Goal: Task Accomplishment & Management: Use online tool/utility

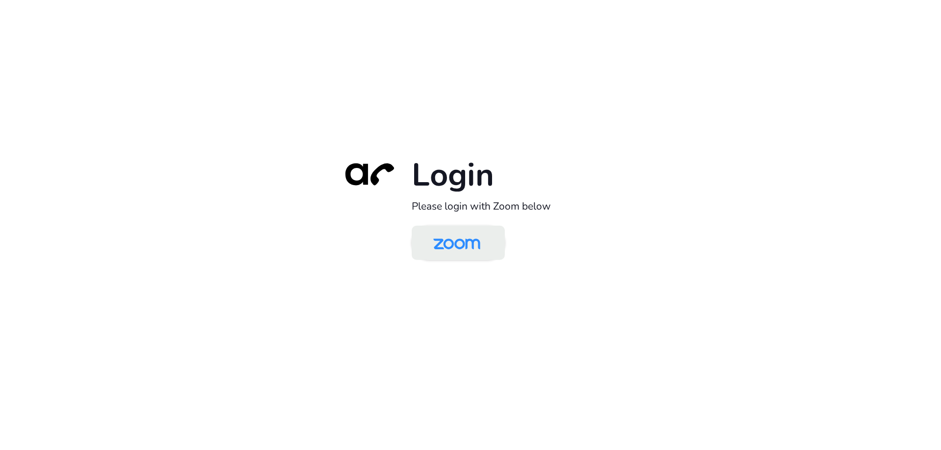
click at [470, 241] on img at bounding box center [457, 244] width 68 height 32
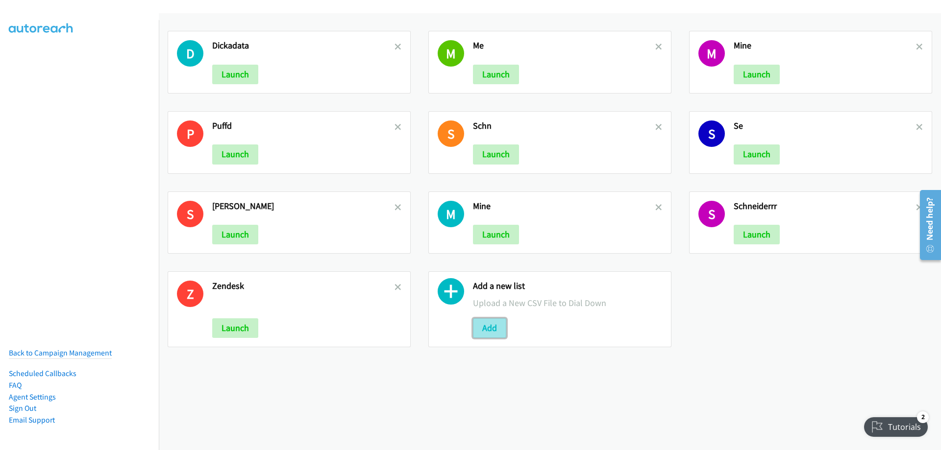
click at [483, 322] on button "Add" at bounding box center [489, 329] width 33 height 20
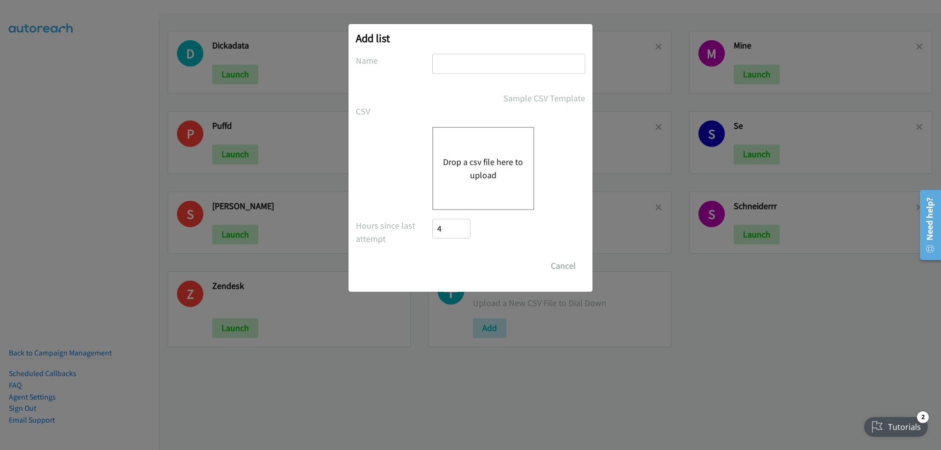
click at [482, 165] on button "Drop a csv file here to upload" at bounding box center [483, 168] width 80 height 26
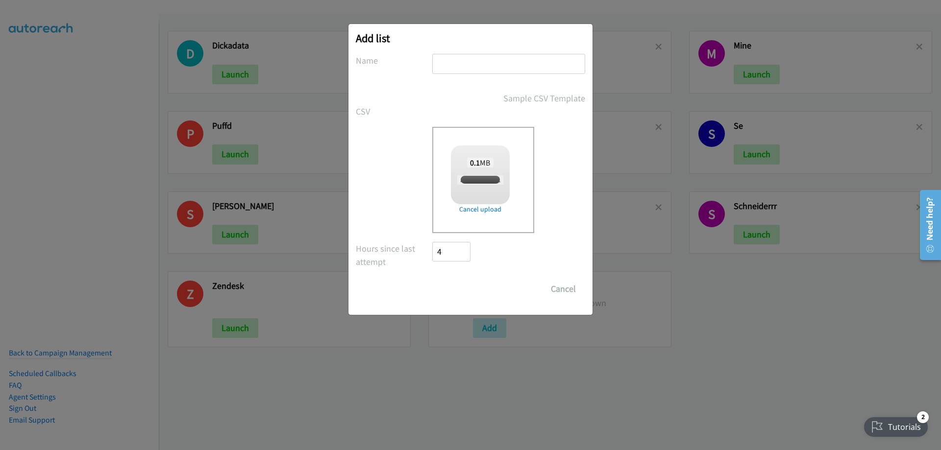
checkbox input "true"
click at [440, 80] on div at bounding box center [508, 68] width 153 height 29
click at [473, 82] on div at bounding box center [508, 68] width 153 height 29
click at [447, 65] on input "text" at bounding box center [508, 64] width 153 height 20
type input "keokie"
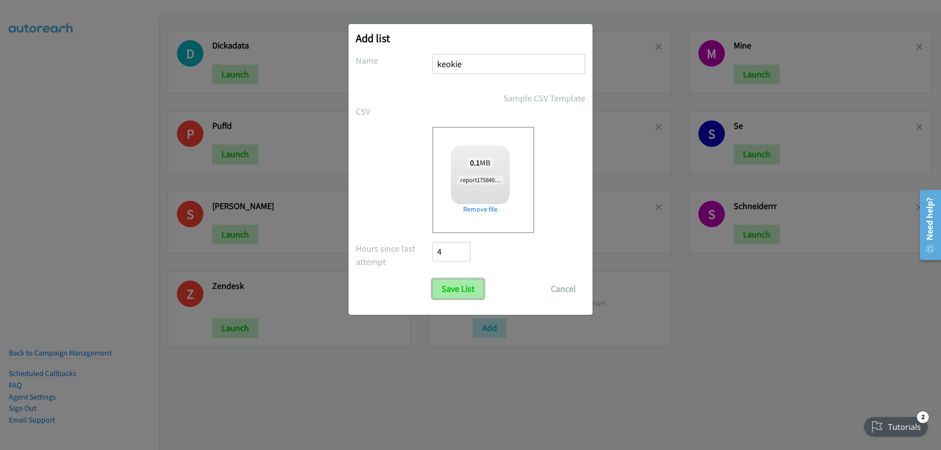
click at [471, 290] on input "Save List" at bounding box center [457, 289] width 51 height 20
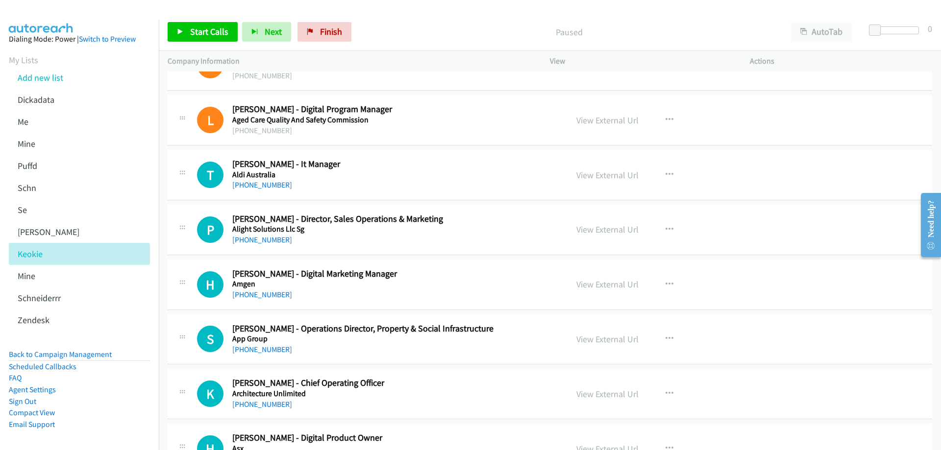
scroll to position [98, 0]
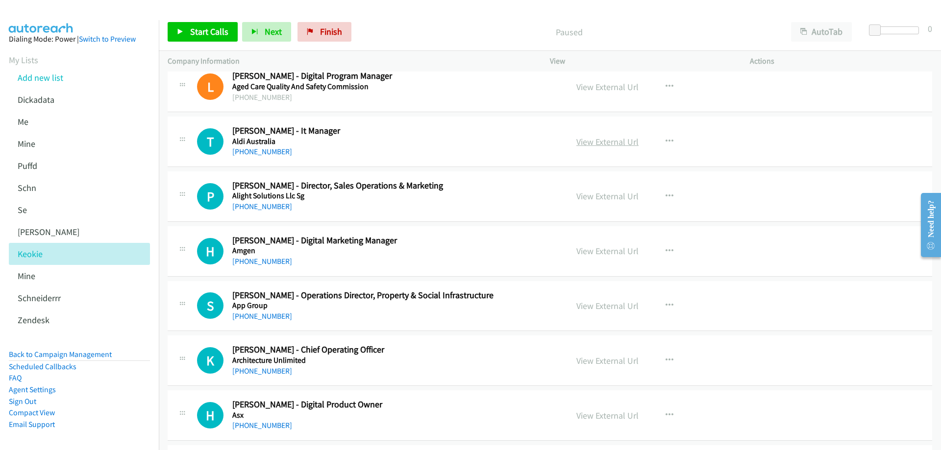
click at [617, 142] on link "View External Url" at bounding box center [607, 141] width 62 height 11
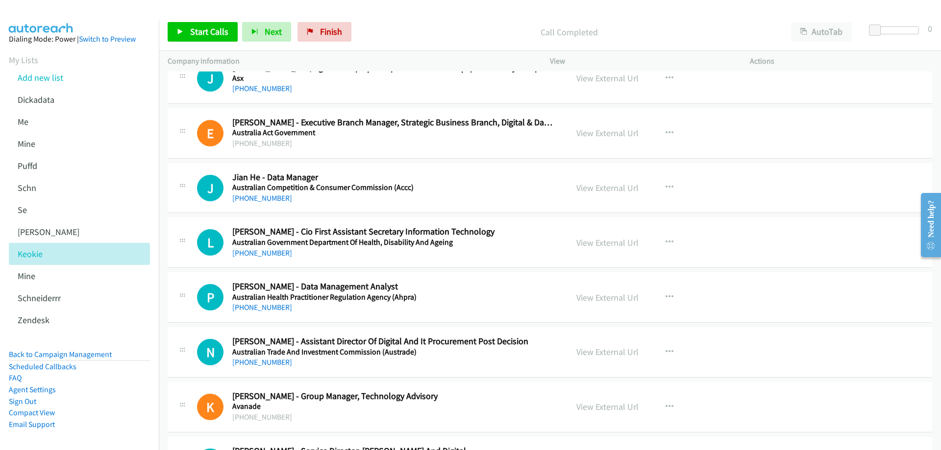
scroll to position [539, 0]
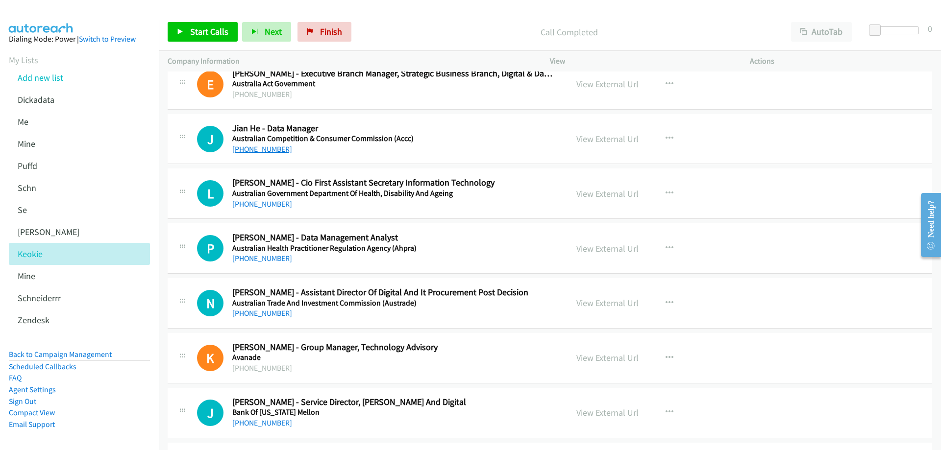
click at [270, 150] on link "+61 466 058 156" at bounding box center [262, 149] width 60 height 9
click at [596, 138] on link "View External Url" at bounding box center [607, 138] width 62 height 11
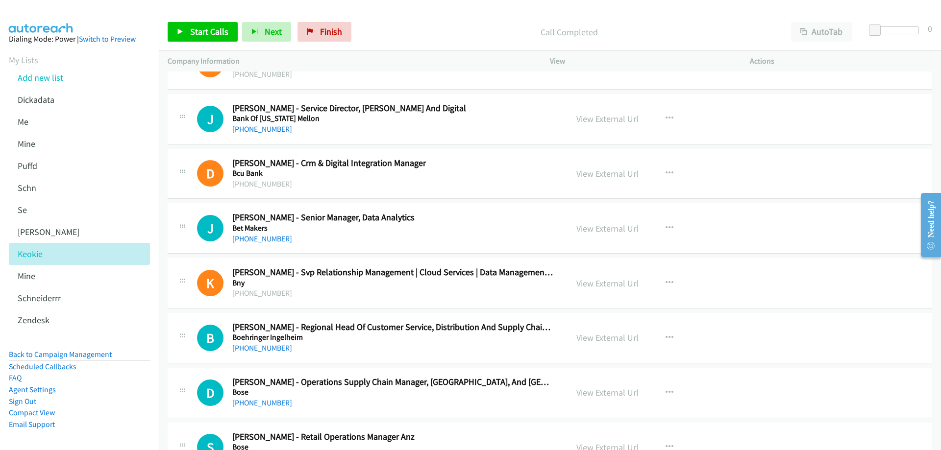
scroll to position [882, 0]
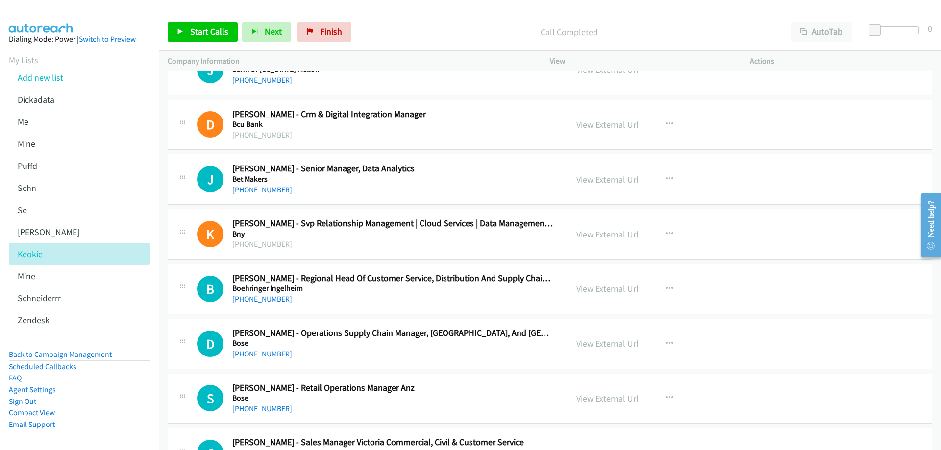
click at [278, 189] on link "+61 432 618 807" at bounding box center [262, 189] width 60 height 9
click at [594, 180] on link "View External Url" at bounding box center [607, 179] width 62 height 11
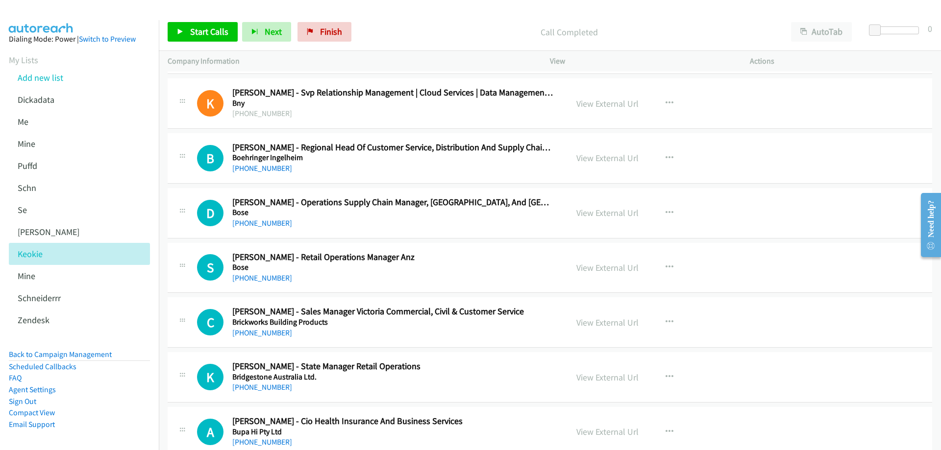
scroll to position [1029, 0]
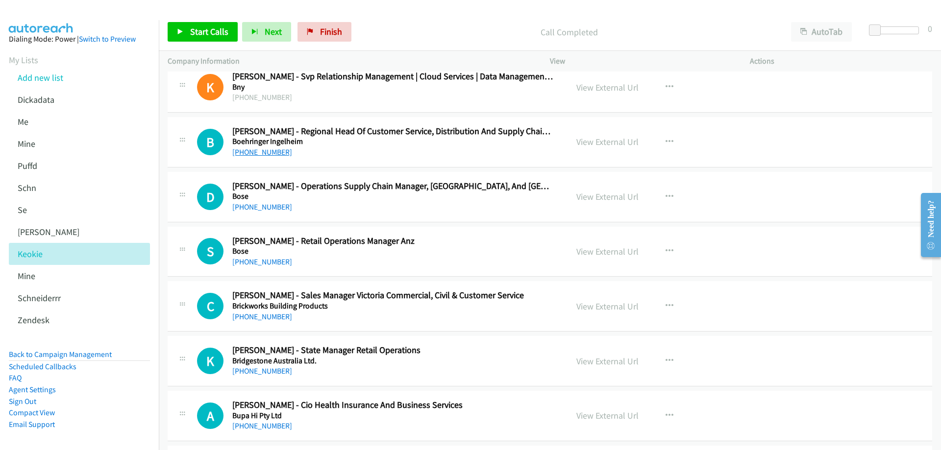
click at [274, 153] on link "+61 412 796 506" at bounding box center [262, 152] width 60 height 9
click at [603, 145] on link "View External Url" at bounding box center [607, 141] width 62 height 11
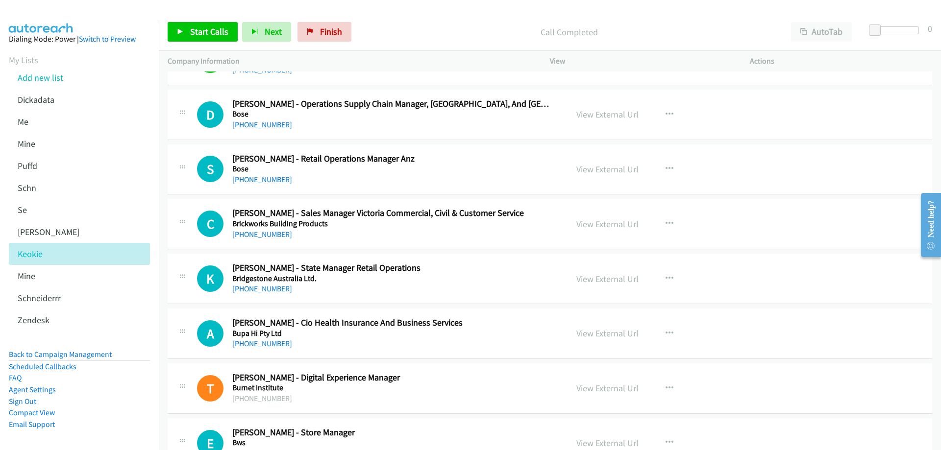
scroll to position [1127, 0]
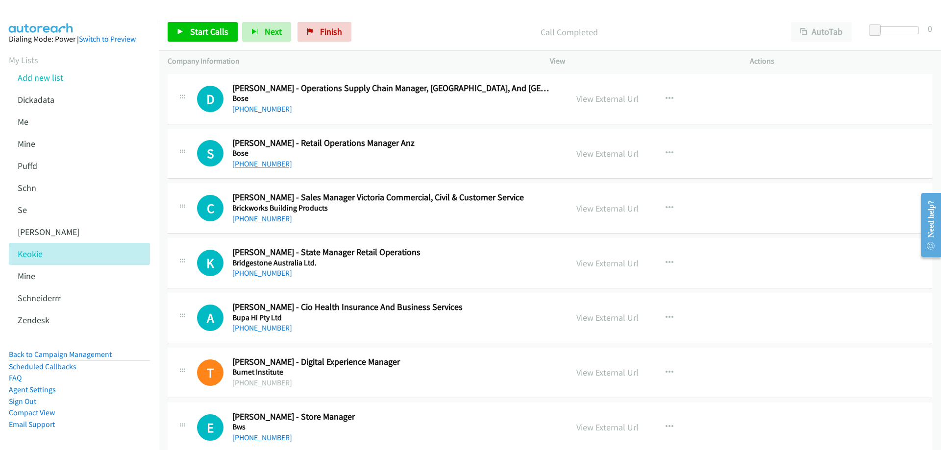
click at [273, 165] on link "+61 428 002 413" at bounding box center [262, 163] width 60 height 9
click at [592, 151] on link "View External Url" at bounding box center [607, 153] width 62 height 11
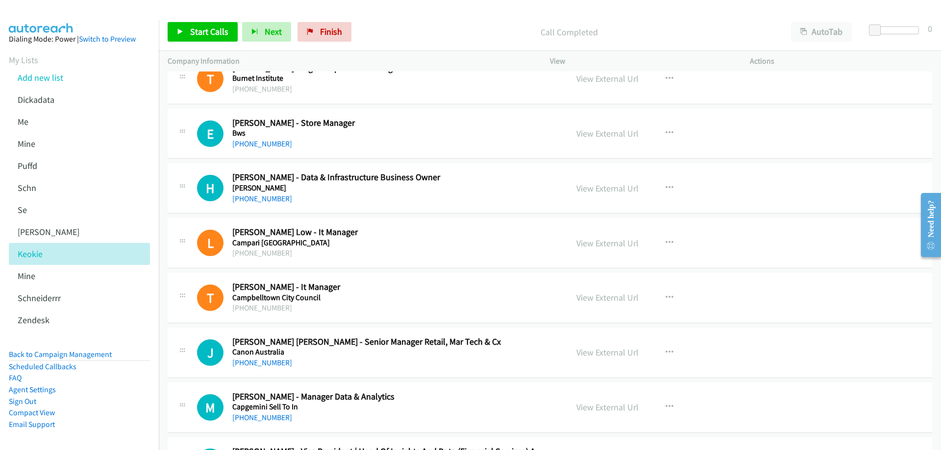
scroll to position [1471, 0]
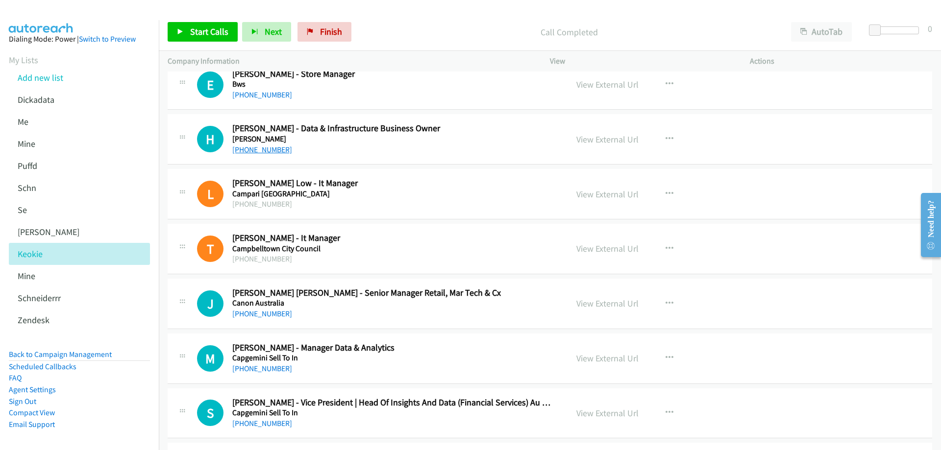
click at [269, 147] on link "+61 420 962 272" at bounding box center [262, 149] width 60 height 9
click at [587, 137] on link "View External Url" at bounding box center [607, 139] width 62 height 11
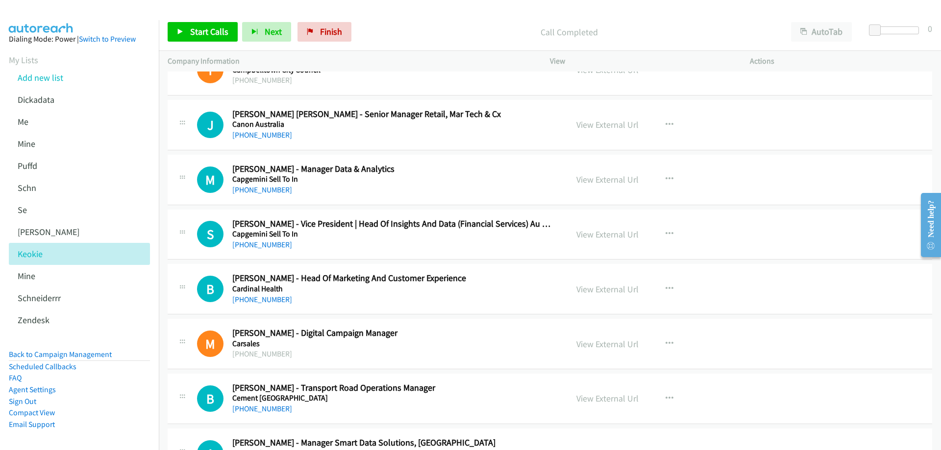
scroll to position [1667, 0]
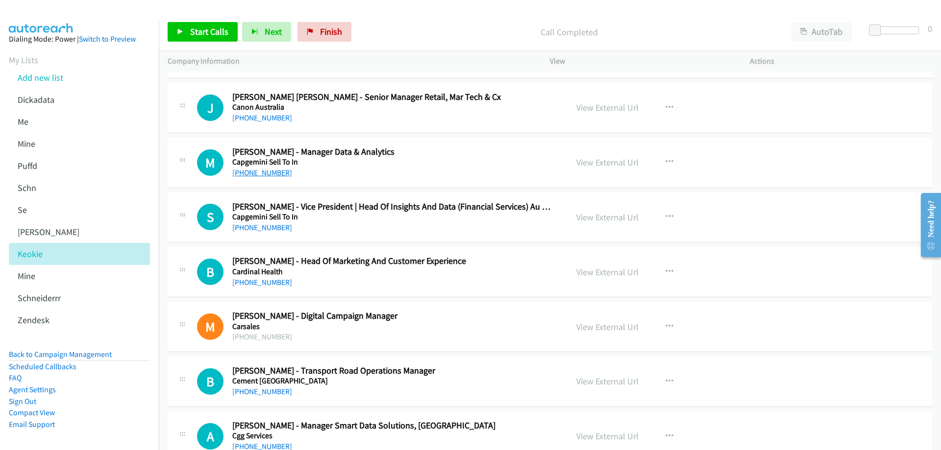
click at [269, 169] on link "+61 405 363 713" at bounding box center [262, 172] width 60 height 9
click at [582, 160] on link "View External Url" at bounding box center [607, 162] width 62 height 11
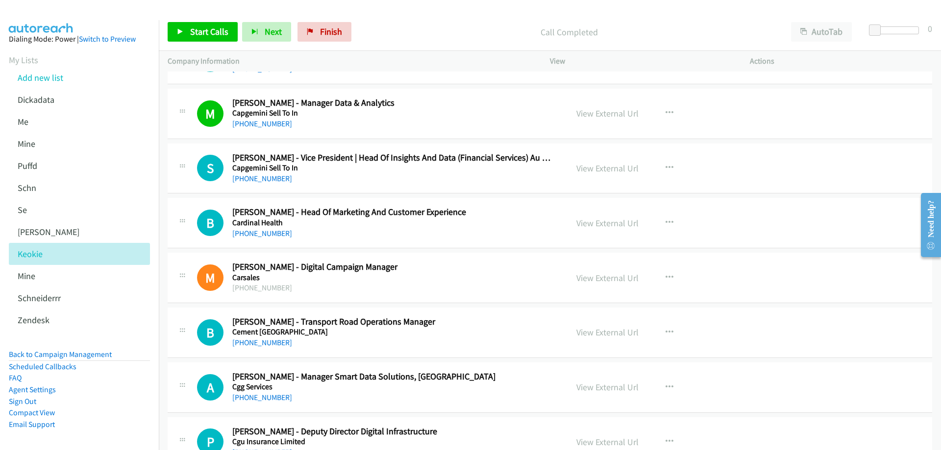
scroll to position [1765, 0]
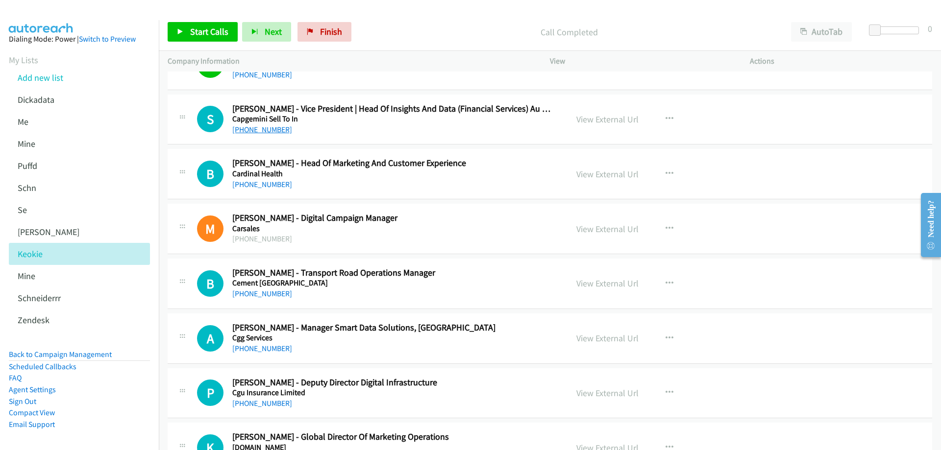
click at [272, 129] on link "+61 404 919 625" at bounding box center [262, 129] width 60 height 9
click at [620, 119] on link "View External Url" at bounding box center [607, 119] width 62 height 11
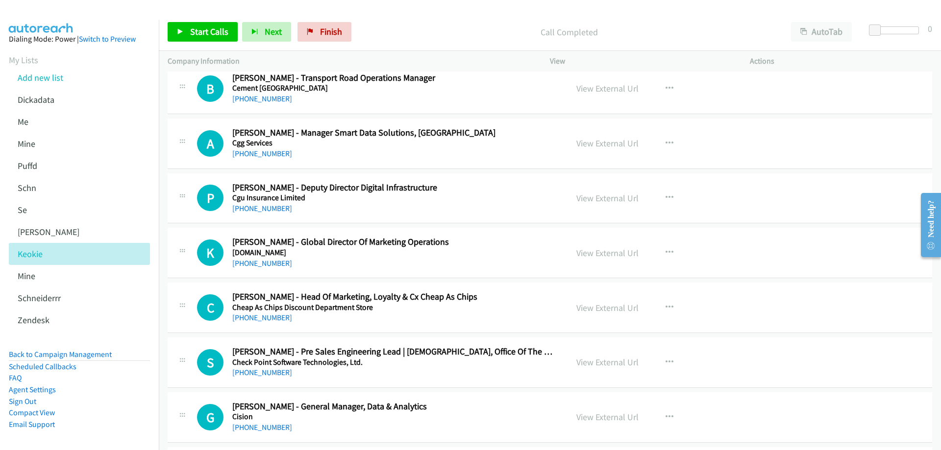
scroll to position [1961, 0]
click at [258, 151] on link "+61 418 150 537" at bounding box center [262, 152] width 60 height 9
click at [587, 144] on link "View External Url" at bounding box center [607, 142] width 62 height 11
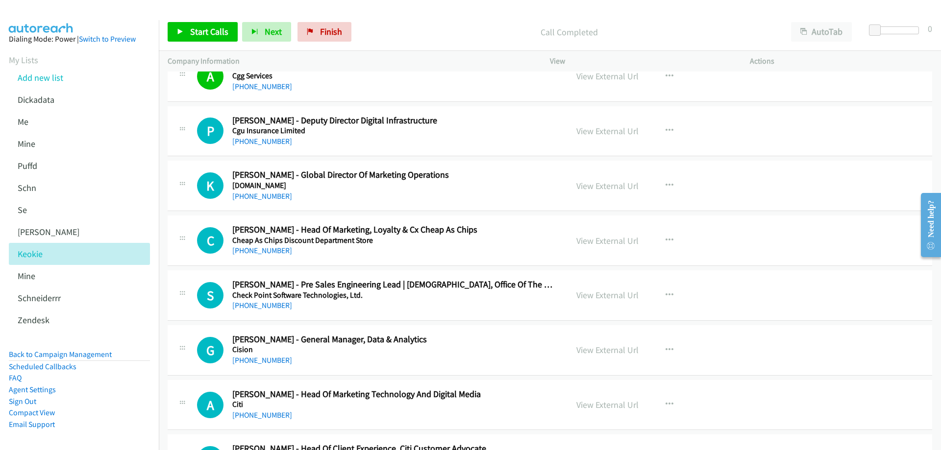
scroll to position [2010, 0]
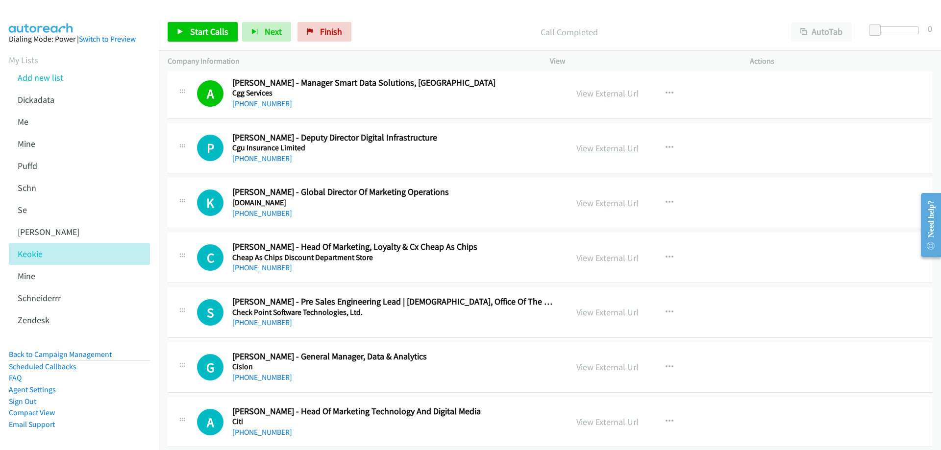
click at [590, 150] on link "View External Url" at bounding box center [607, 148] width 62 height 11
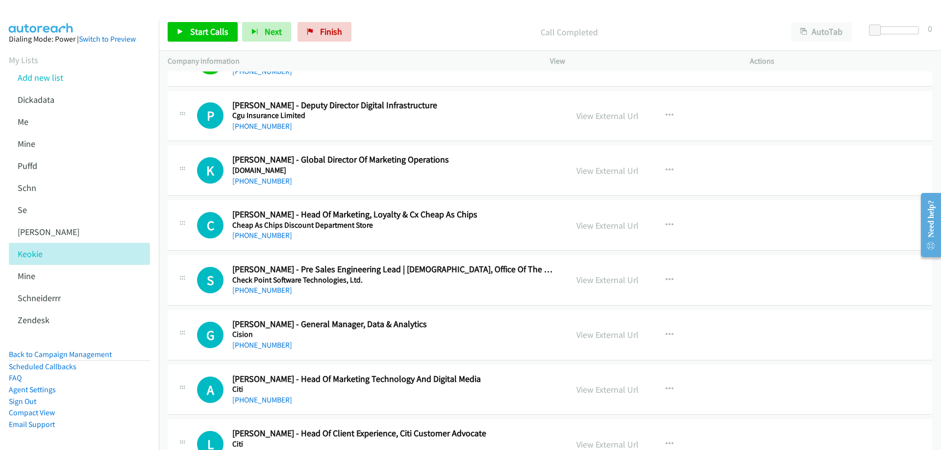
scroll to position [2059, 0]
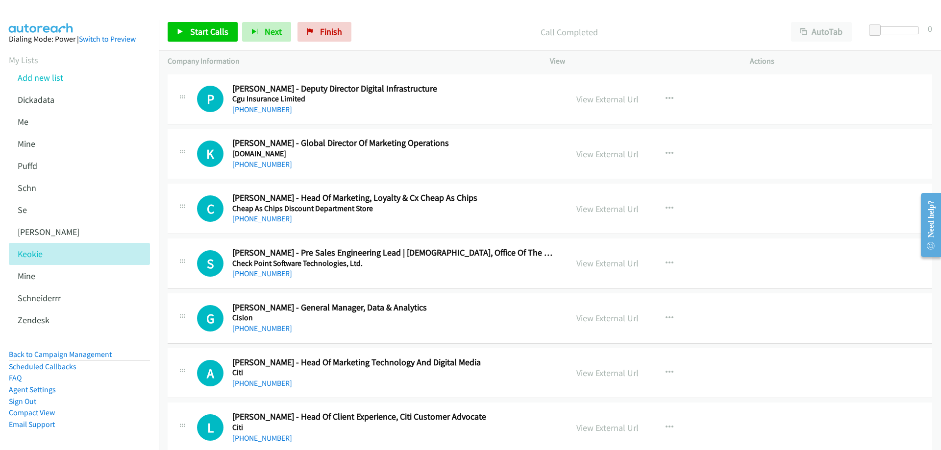
click at [365, 169] on div "+61 401 318 920" at bounding box center [392, 165] width 321 height 12
click at [399, 220] on div "+61 406 552 929" at bounding box center [392, 219] width 321 height 12
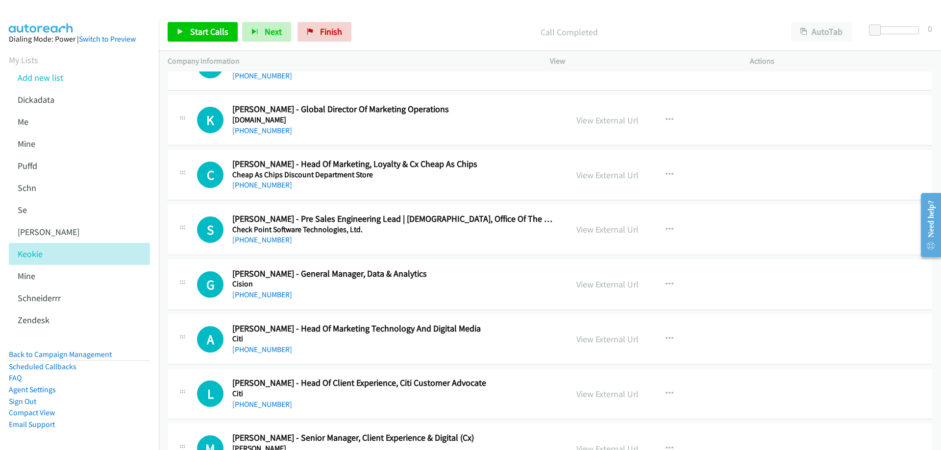
scroll to position [2108, 0]
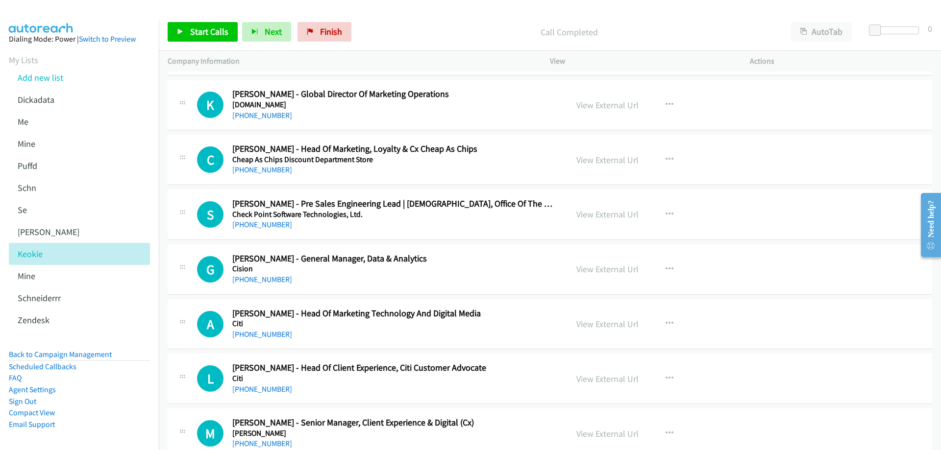
click at [398, 225] on div "[PHONE_NUMBER]" at bounding box center [392, 225] width 321 height 12
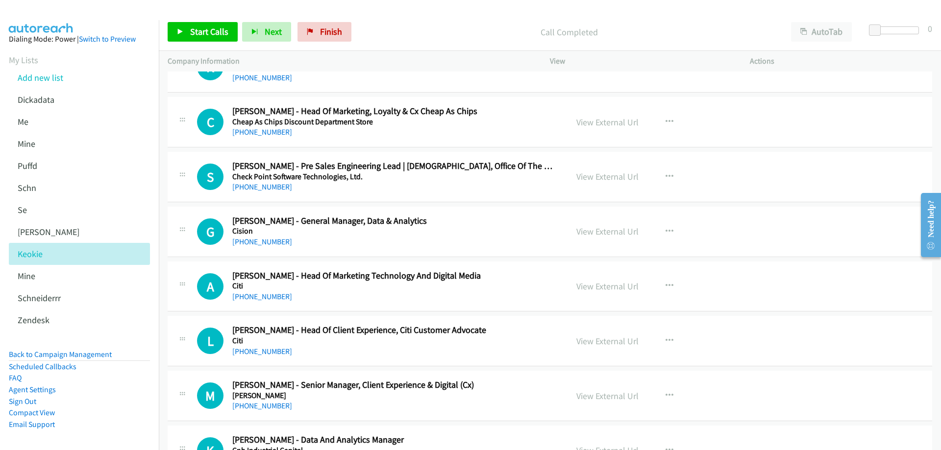
scroll to position [2157, 0]
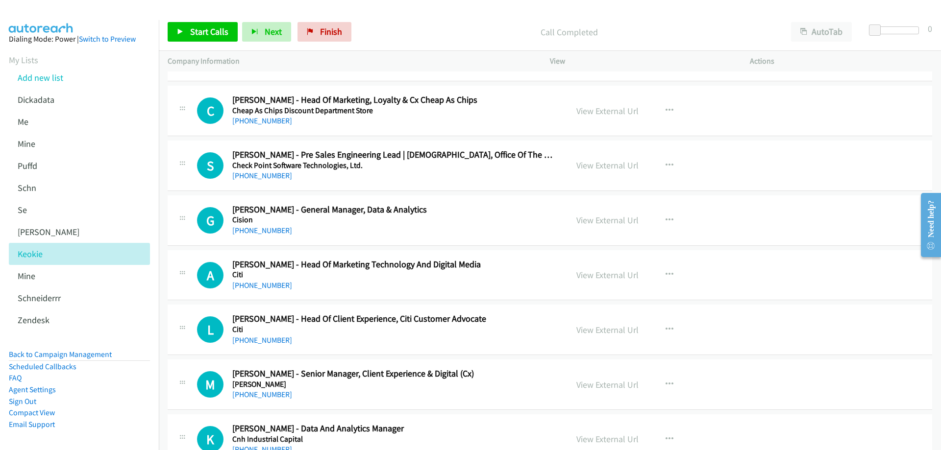
click at [384, 228] on div "+61 417 925 349" at bounding box center [392, 231] width 321 height 12
click at [271, 231] on link "+61 417 925 349" at bounding box center [262, 230] width 60 height 9
click at [617, 222] on link "View External Url" at bounding box center [607, 220] width 62 height 11
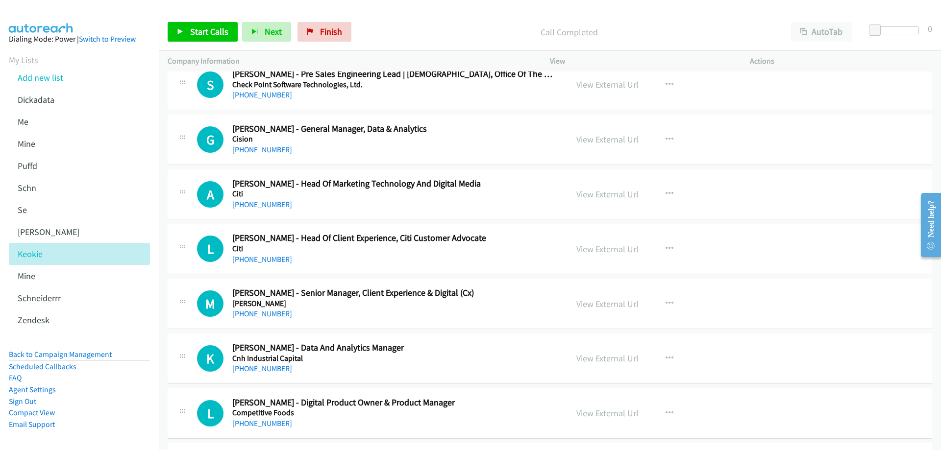
scroll to position [2255, 0]
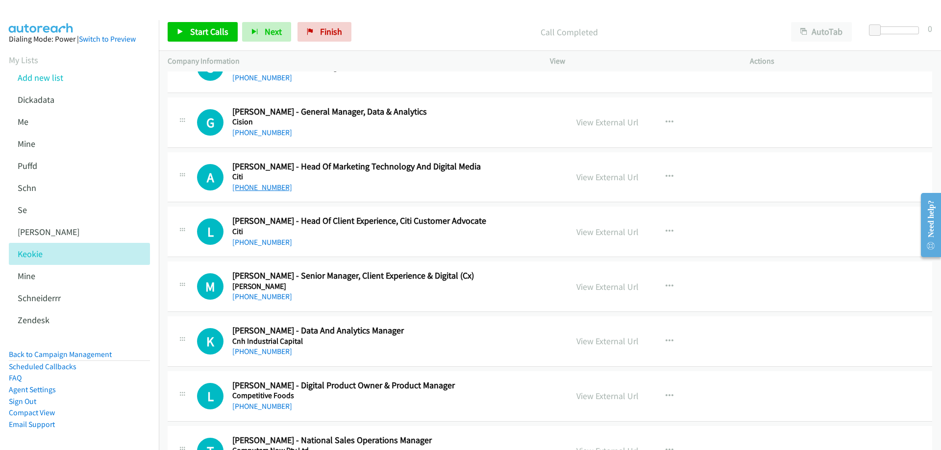
click at [254, 185] on link "+61 2 8225 1441" at bounding box center [262, 187] width 60 height 9
click at [609, 177] on link "View External Url" at bounding box center [607, 177] width 62 height 11
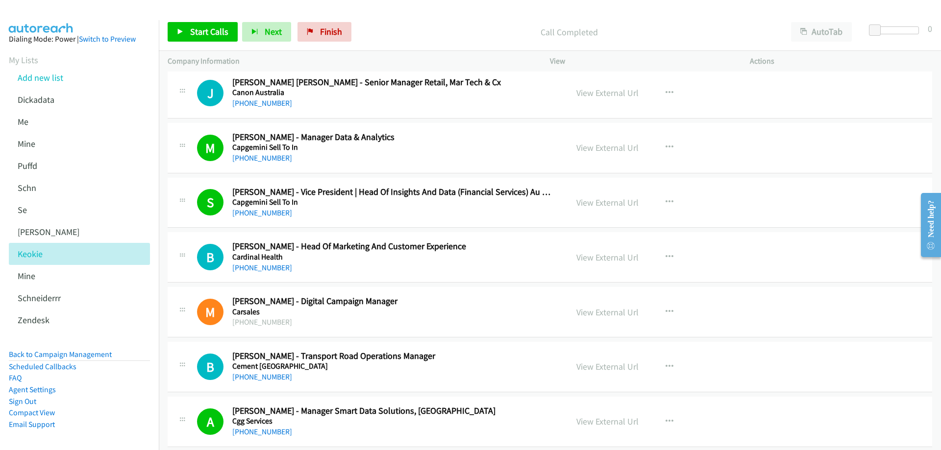
scroll to position [1667, 0]
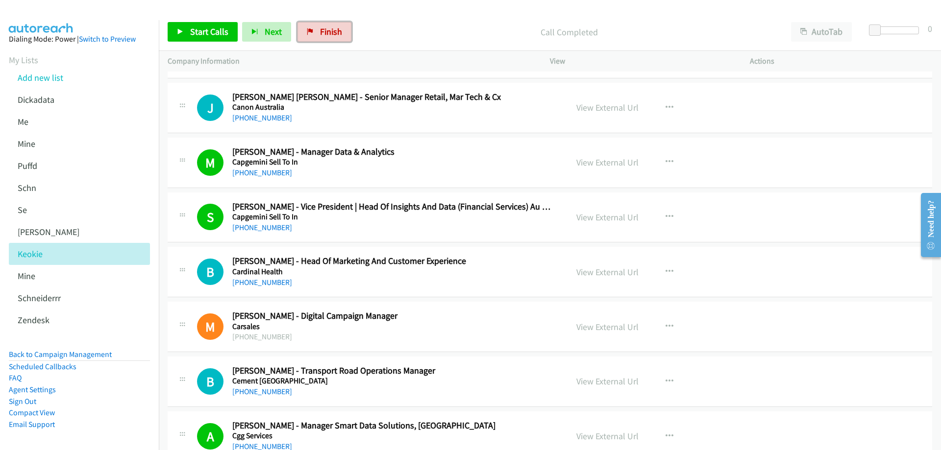
drag, startPoint x: 315, startPoint y: 31, endPoint x: 241, endPoint y: 101, distance: 101.6
click at [315, 31] on link "Finish" at bounding box center [325, 32] width 54 height 20
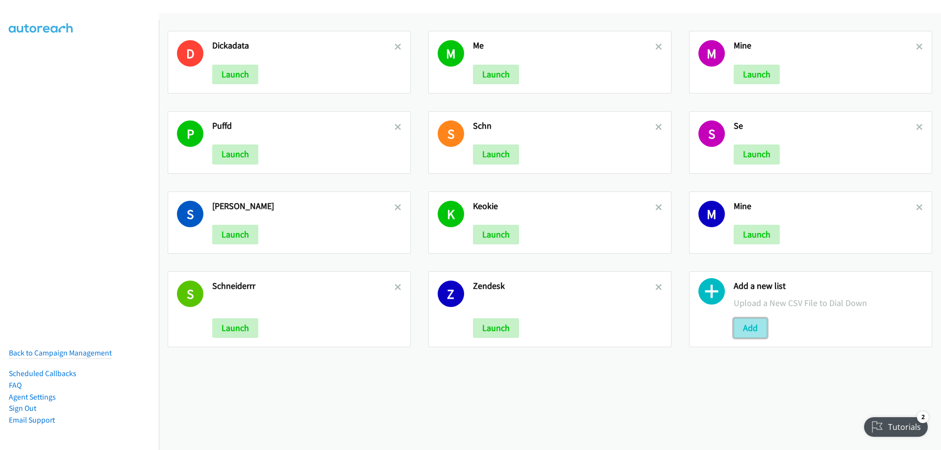
click at [749, 328] on button "Add" at bounding box center [750, 329] width 33 height 20
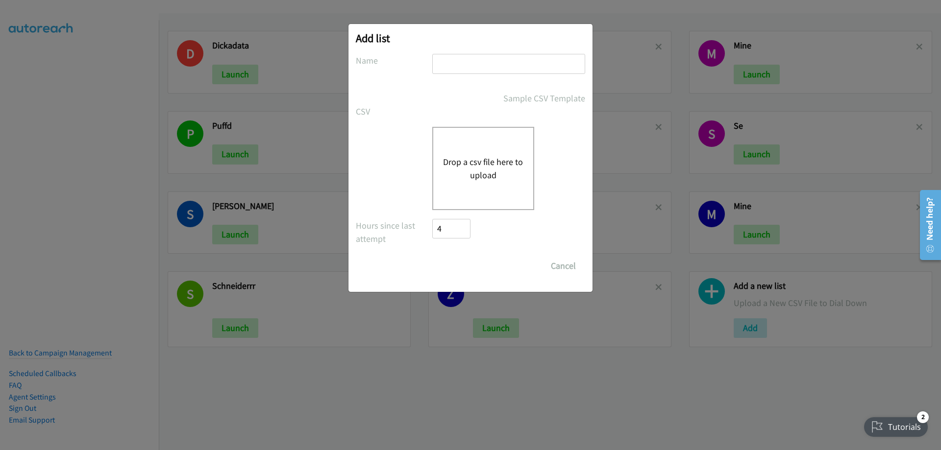
click at [475, 167] on button "Drop a csv file here to upload" at bounding box center [483, 168] width 80 height 26
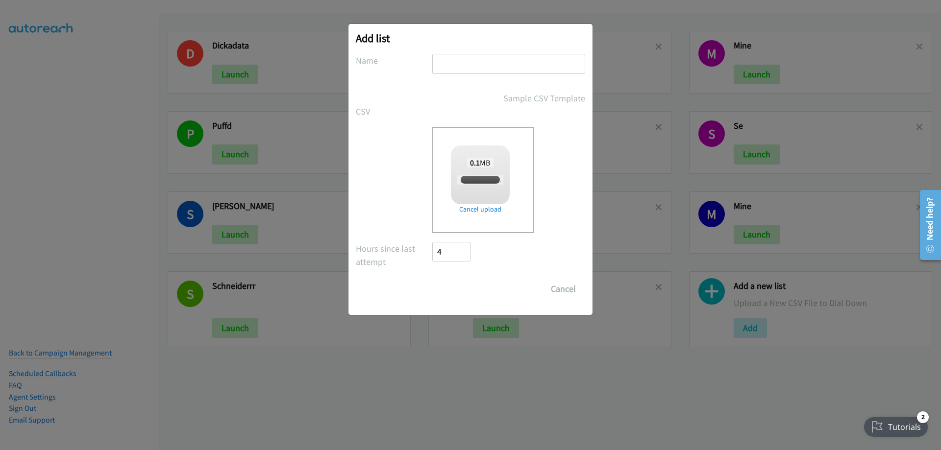
checkbox input "true"
click at [442, 83] on form "No phone fields were returned for that Report or List View Please upload a csv …" at bounding box center [470, 176] width 229 height 245
click at [447, 64] on input "text" at bounding box center [508, 64] width 153 height 20
type input "[PERSON_NAME]"
click at [461, 295] on input "Save List" at bounding box center [457, 289] width 51 height 20
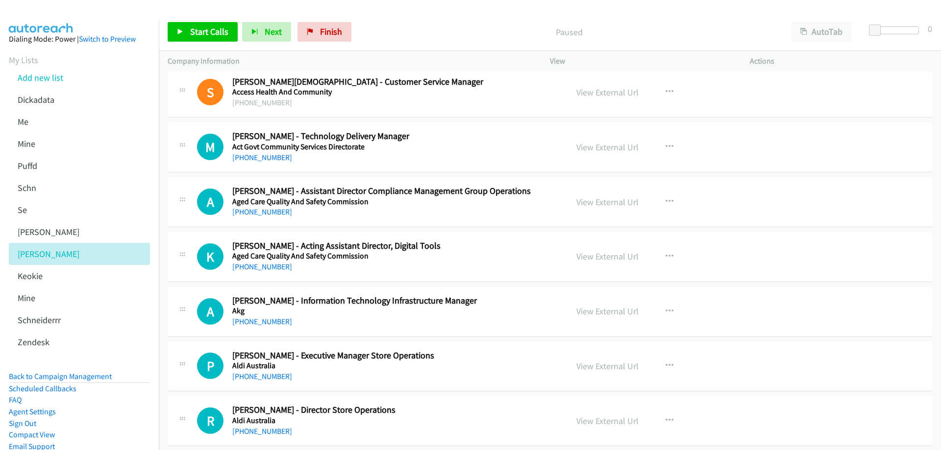
scroll to position [49, 0]
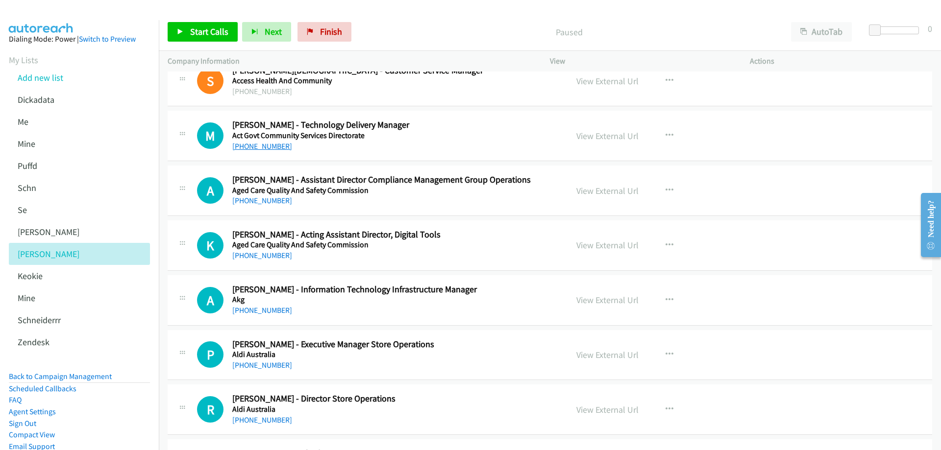
click at [265, 146] on link "+61 432 092 785" at bounding box center [262, 146] width 60 height 9
click at [622, 136] on link "View External Url" at bounding box center [607, 135] width 62 height 11
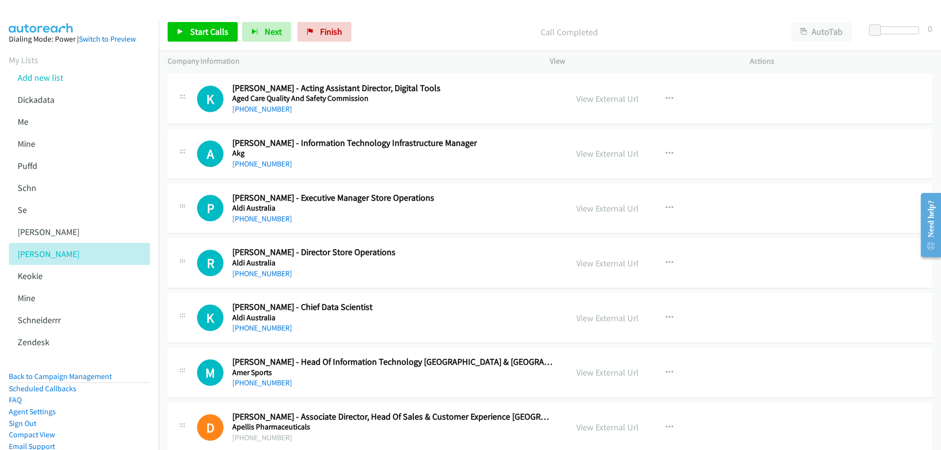
scroll to position [196, 0]
click at [262, 162] on link "+61 8 6282 0672" at bounding box center [262, 163] width 60 height 9
click at [587, 152] on link "View External Url" at bounding box center [607, 153] width 62 height 11
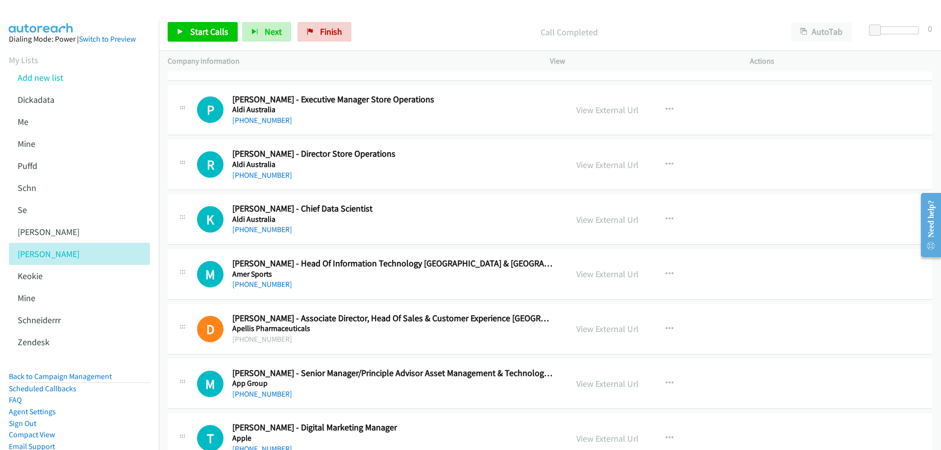
scroll to position [343, 0]
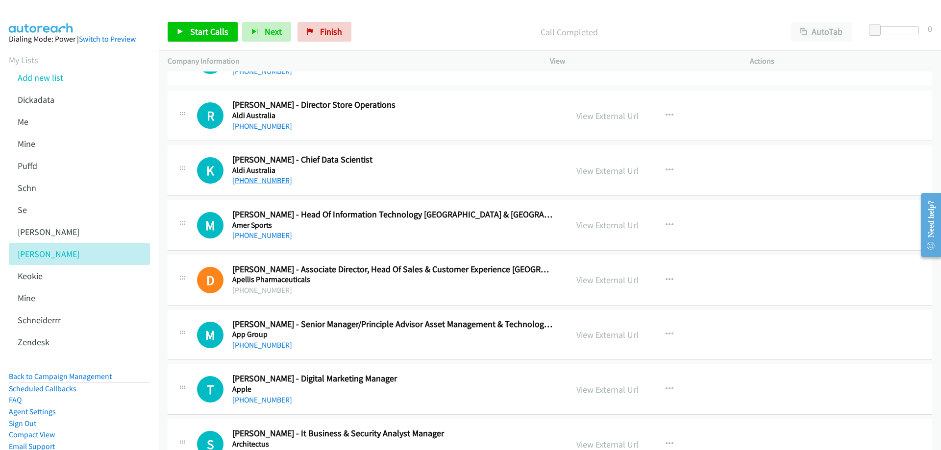
click at [263, 180] on link "+61 452 533 186" at bounding box center [262, 180] width 60 height 9
click at [607, 172] on link "View External Url" at bounding box center [607, 170] width 62 height 11
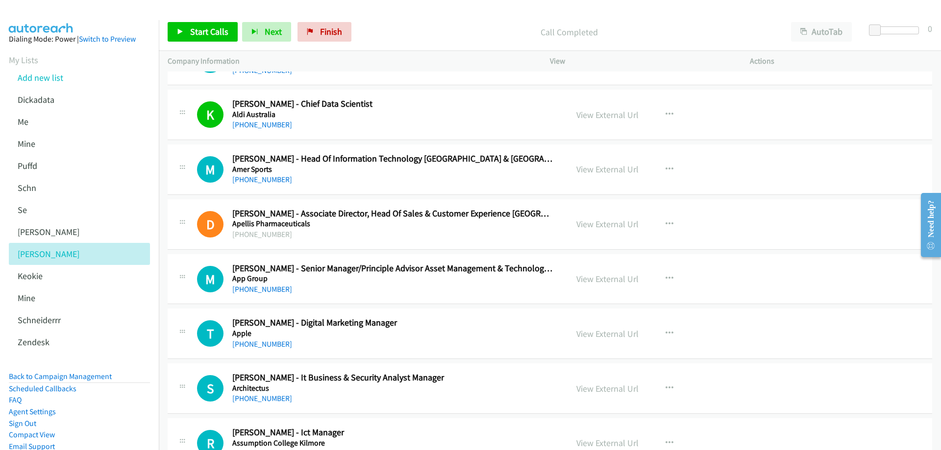
scroll to position [441, 0]
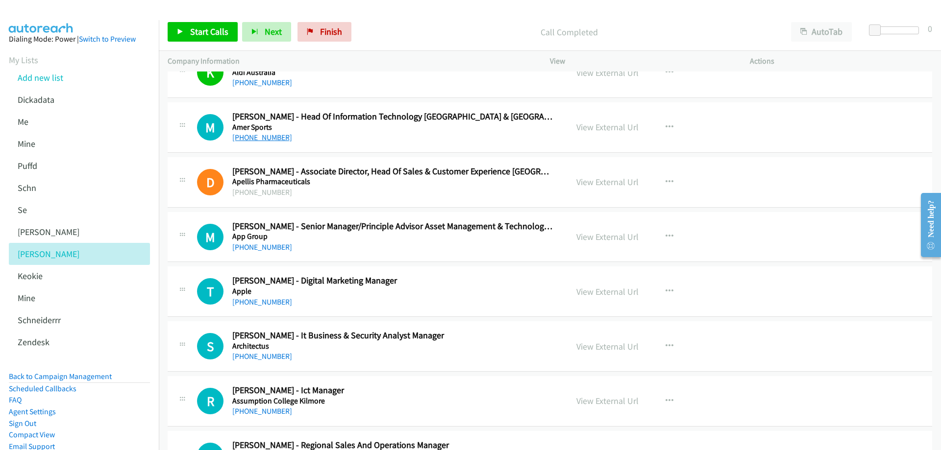
click at [268, 140] on link "+61 400 527 129" at bounding box center [262, 137] width 60 height 9
click at [619, 128] on link "View External Url" at bounding box center [607, 127] width 62 height 11
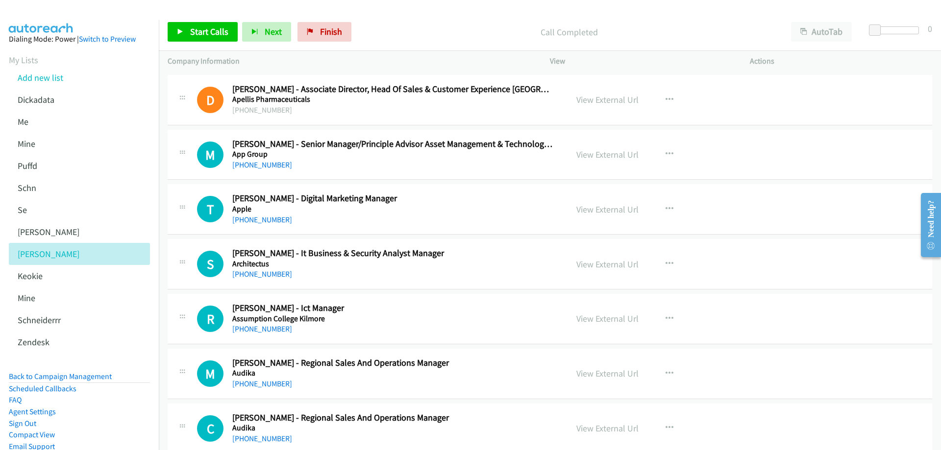
scroll to position [539, 0]
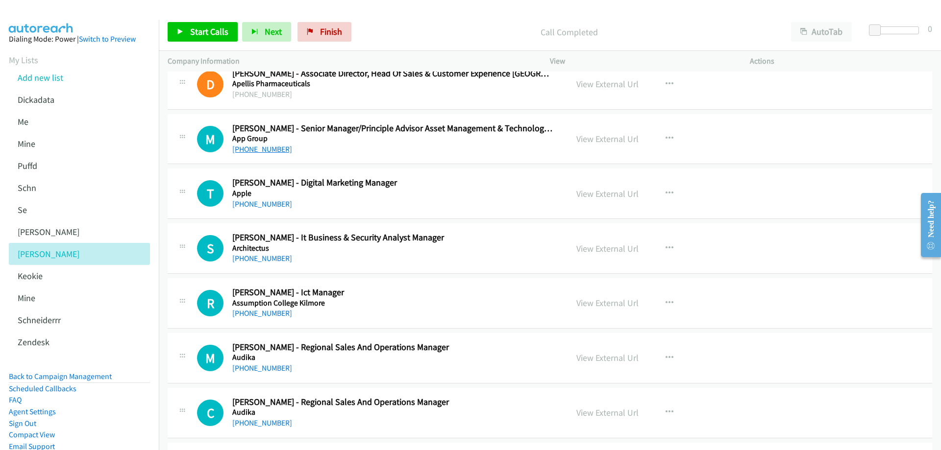
click at [270, 149] on link "+61 466 407 585" at bounding box center [262, 149] width 60 height 9
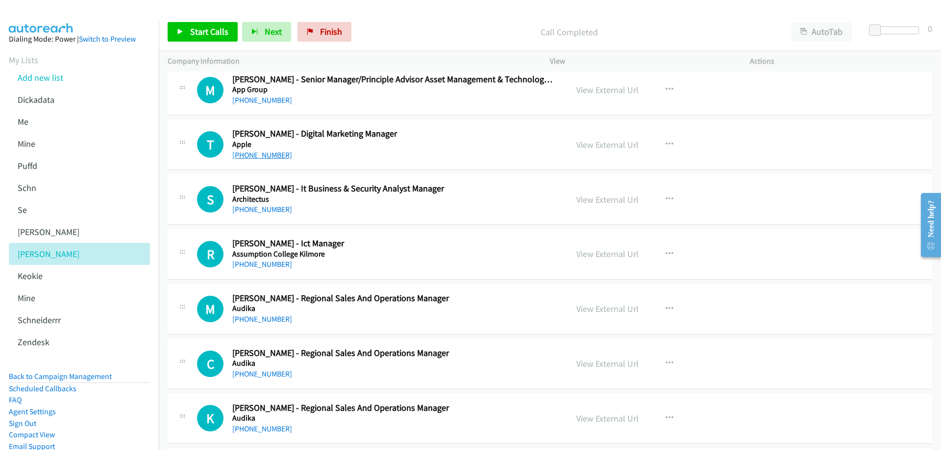
click at [269, 155] on link "[PHONE_NUMBER]" at bounding box center [262, 154] width 60 height 9
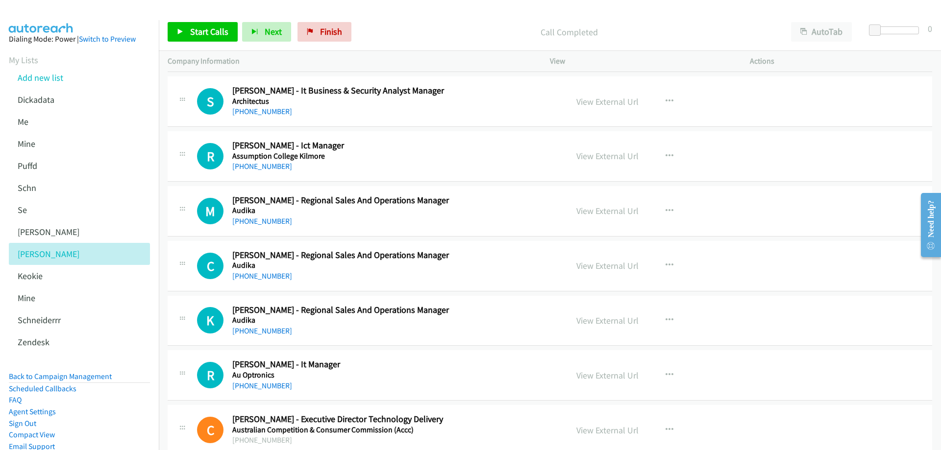
scroll to position [637, 0]
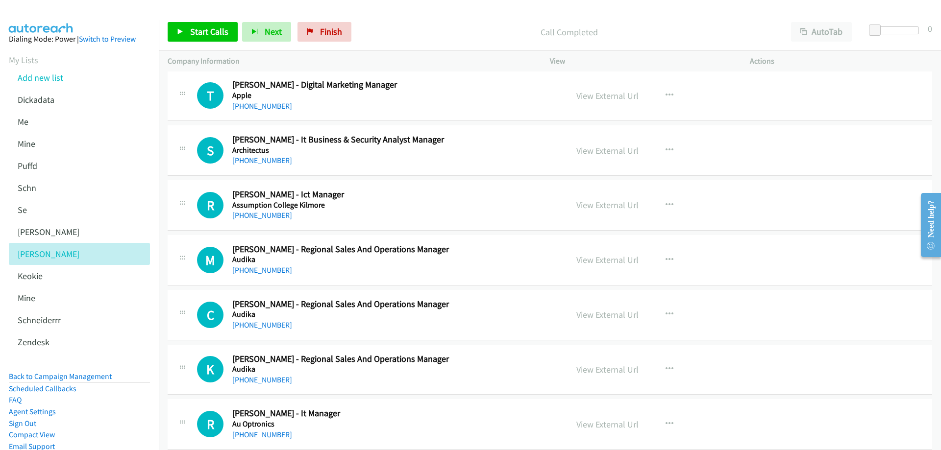
drag, startPoint x: 266, startPoint y: 161, endPoint x: 285, endPoint y: 162, distance: 19.1
click at [266, 161] on link "+61 428 629 615" at bounding box center [262, 160] width 60 height 9
click at [601, 152] on link "View External Url" at bounding box center [607, 150] width 62 height 11
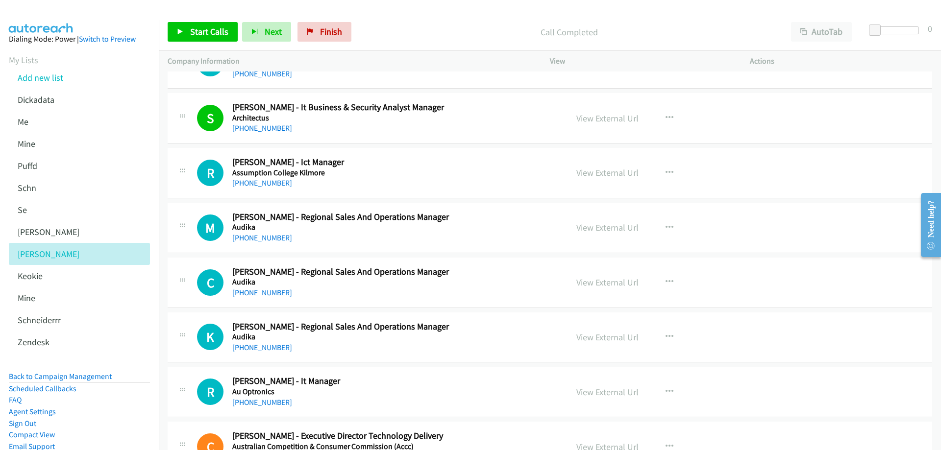
scroll to position [686, 0]
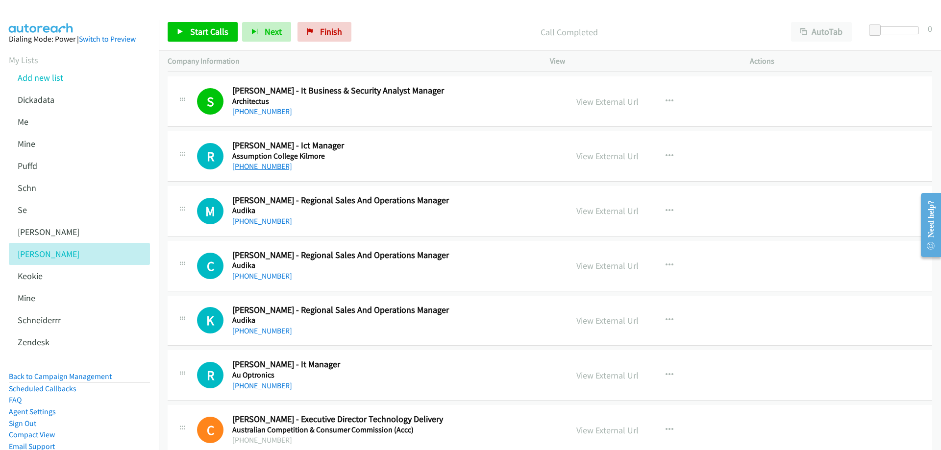
click at [274, 169] on link "+61 418 439 619" at bounding box center [262, 166] width 60 height 9
click at [590, 158] on link "View External Url" at bounding box center [607, 155] width 62 height 11
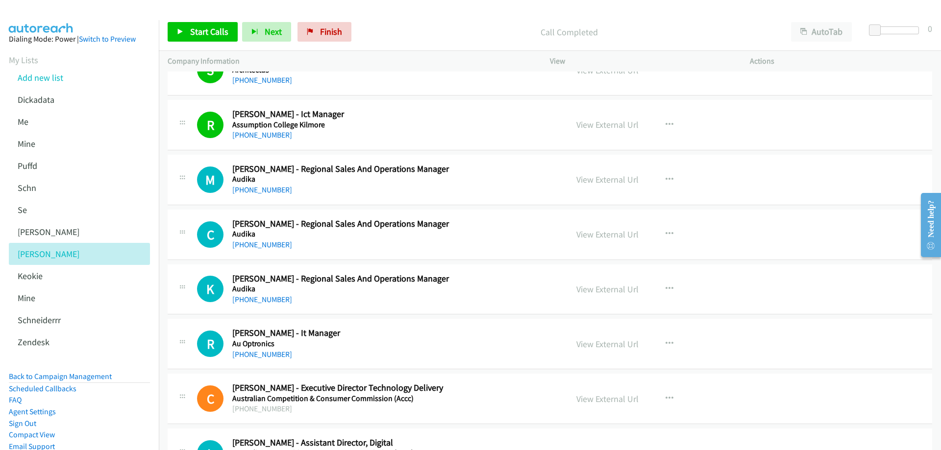
scroll to position [735, 0]
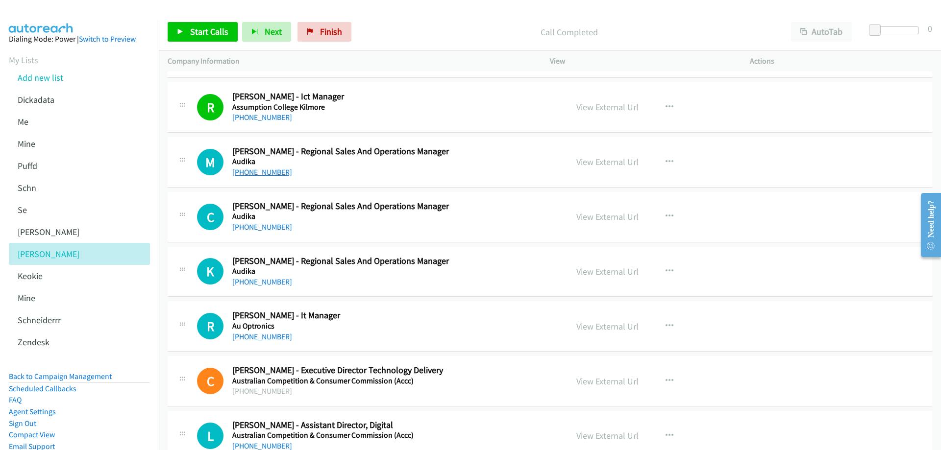
click at [263, 175] on link "+61 406 155 604" at bounding box center [262, 172] width 60 height 9
click at [606, 164] on link "View External Url" at bounding box center [607, 161] width 62 height 11
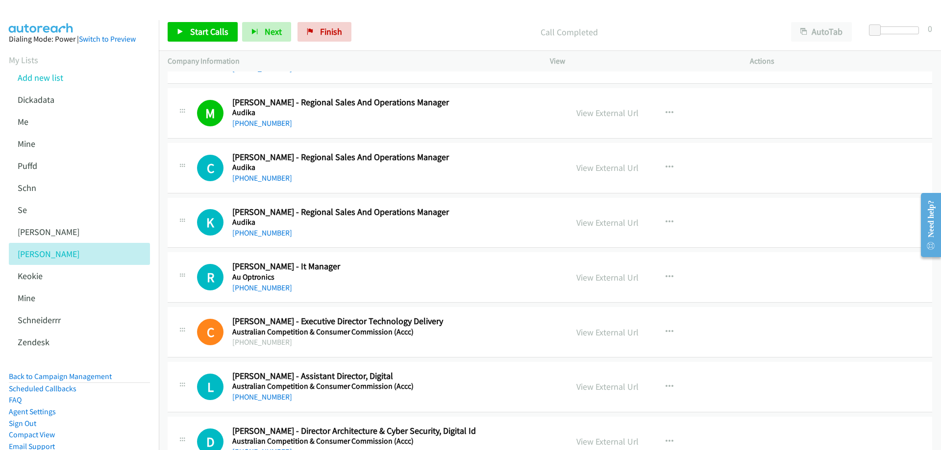
scroll to position [833, 0]
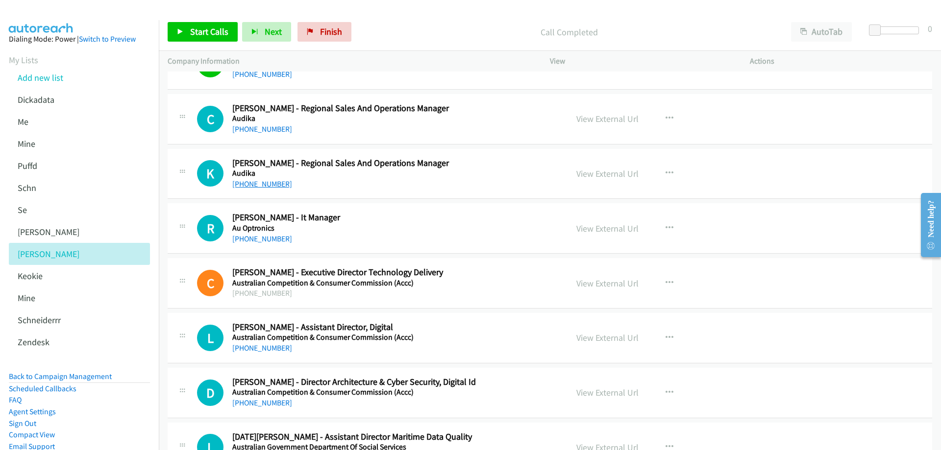
click at [266, 186] on link "+61 477 994 982" at bounding box center [262, 183] width 60 height 9
click at [606, 175] on link "View External Url" at bounding box center [607, 173] width 62 height 11
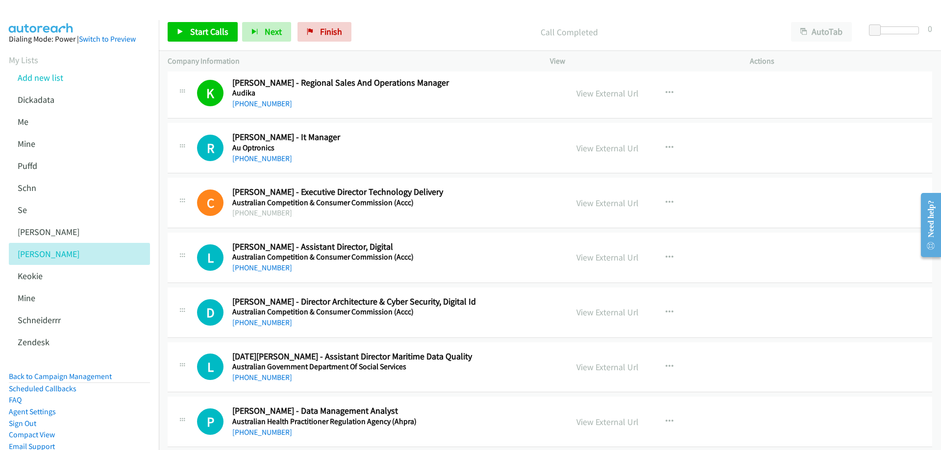
scroll to position [931, 0]
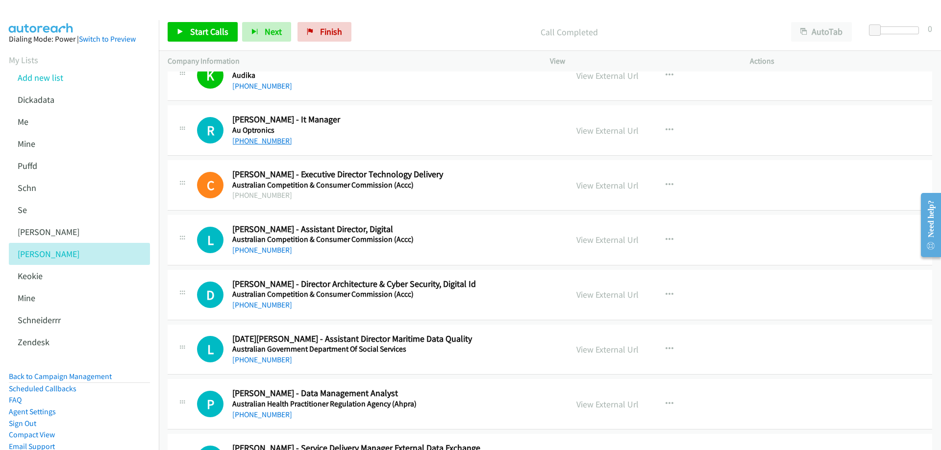
click at [270, 139] on link "+61 408 783 879" at bounding box center [262, 140] width 60 height 9
click at [593, 129] on link "View External Url" at bounding box center [607, 130] width 62 height 11
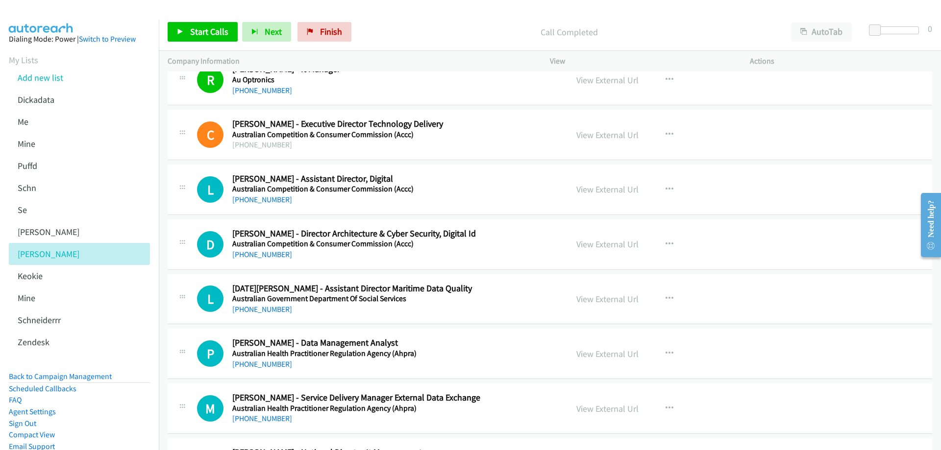
scroll to position [1029, 0]
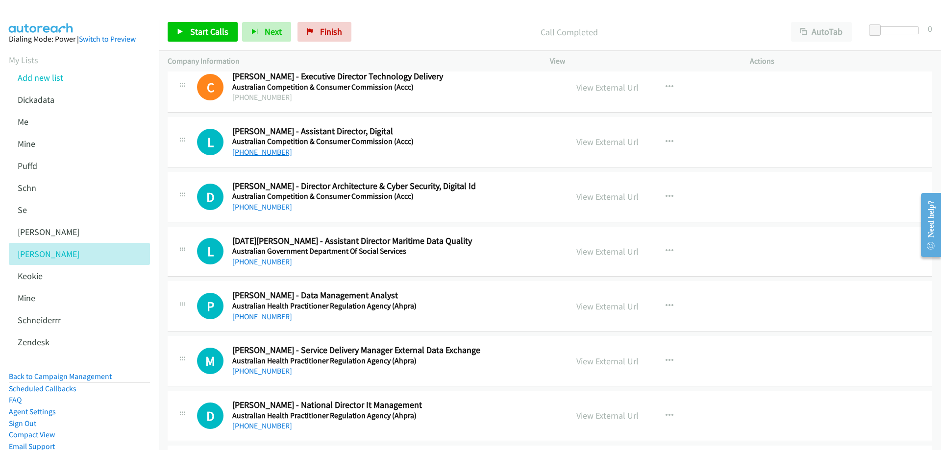
click at [260, 151] on link "+61 431 732 381" at bounding box center [262, 152] width 60 height 9
click at [592, 144] on link "View External Url" at bounding box center [607, 141] width 62 height 11
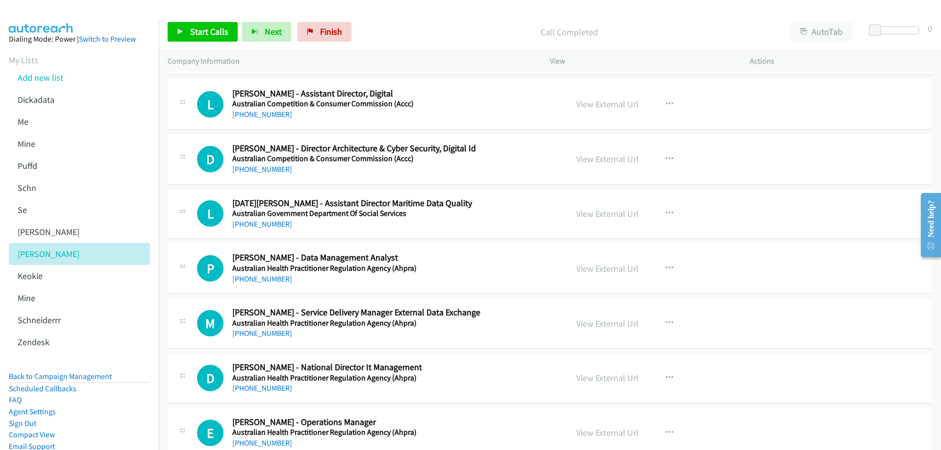
scroll to position [1078, 0]
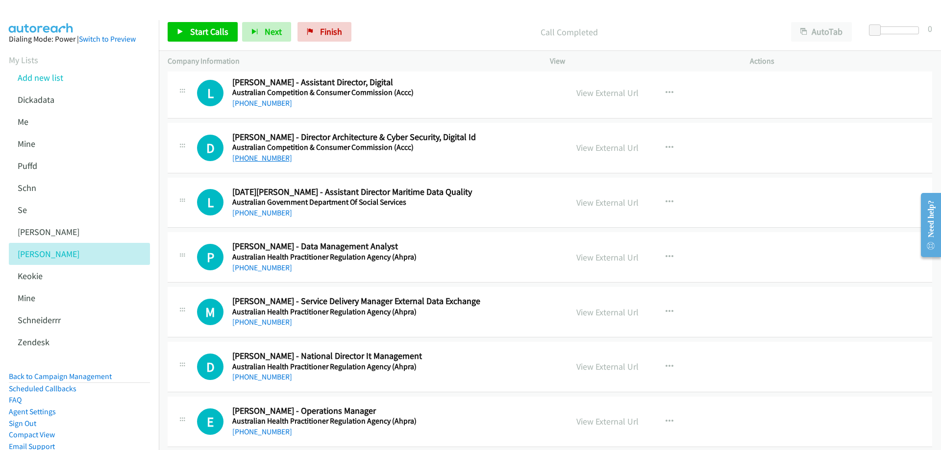
click at [267, 158] on link "+61 435 246 115" at bounding box center [262, 157] width 60 height 9
click at [604, 145] on link "View External Url" at bounding box center [607, 147] width 62 height 11
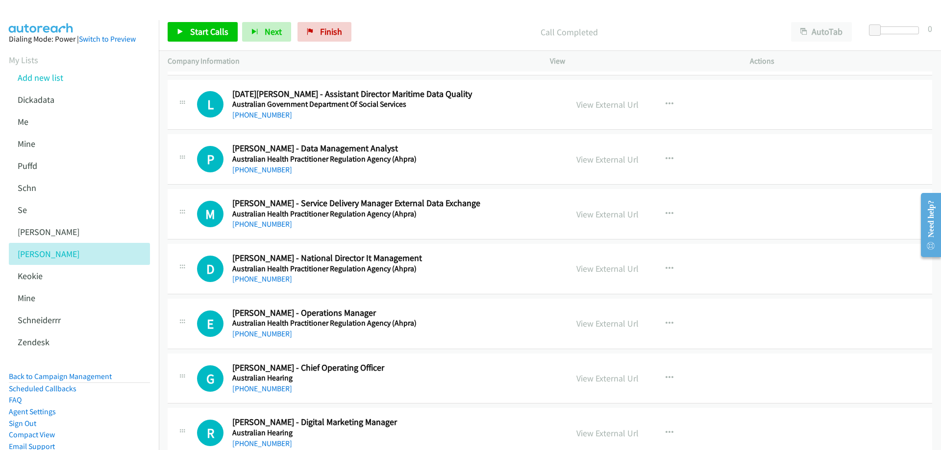
scroll to position [1226, 0]
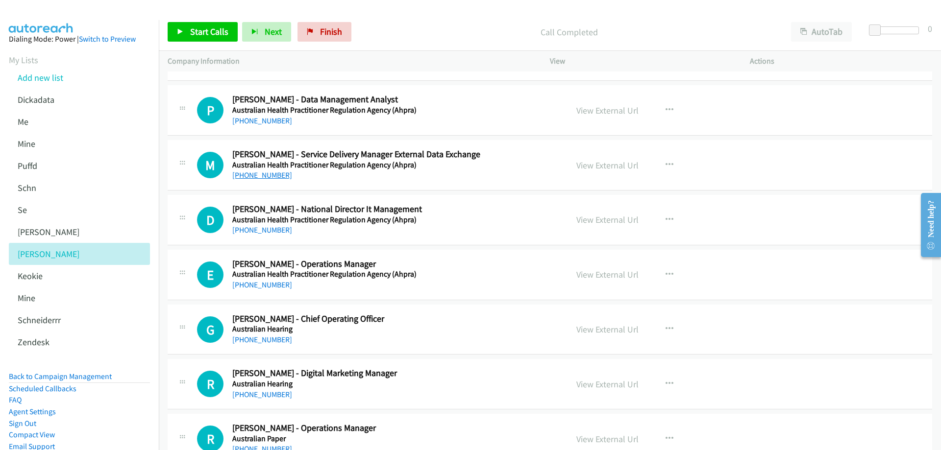
click at [261, 174] on link "+61 472 874 251" at bounding box center [262, 175] width 60 height 9
click at [593, 166] on link "View External Url" at bounding box center [607, 165] width 62 height 11
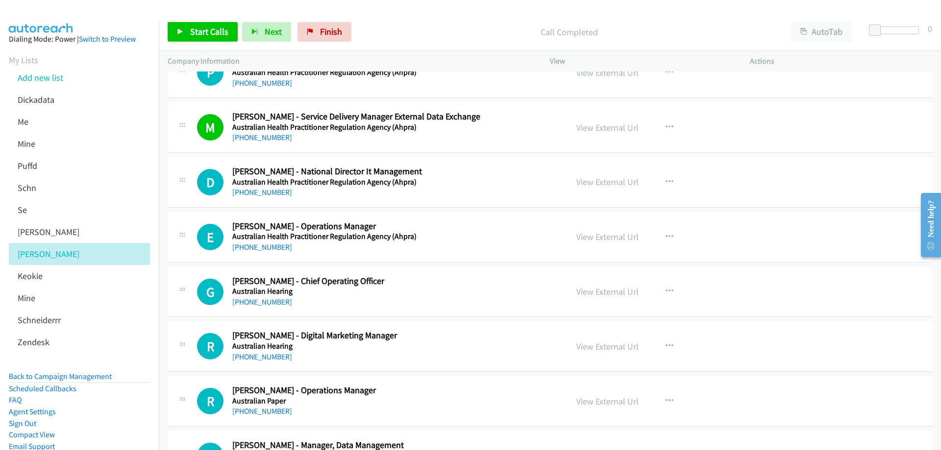
scroll to position [1324, 0]
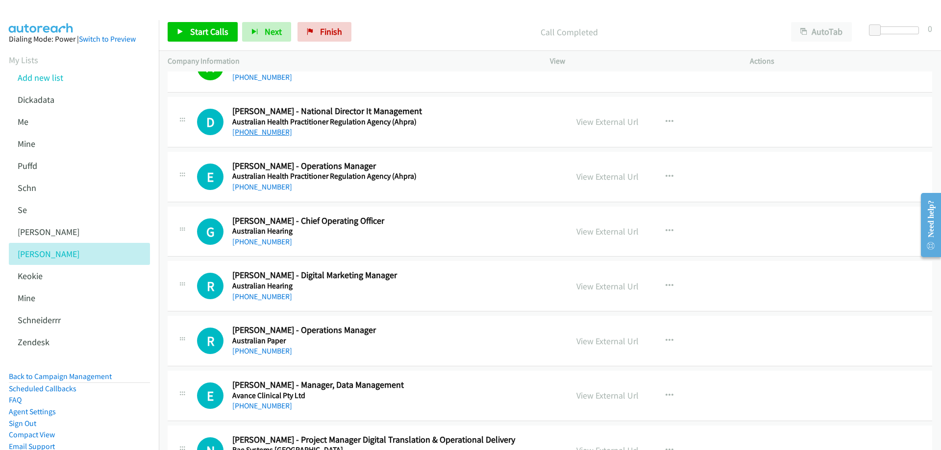
click at [272, 133] on link "+61 8 7071 5567" at bounding box center [262, 131] width 60 height 9
click at [610, 123] on link "View External Url" at bounding box center [607, 121] width 62 height 11
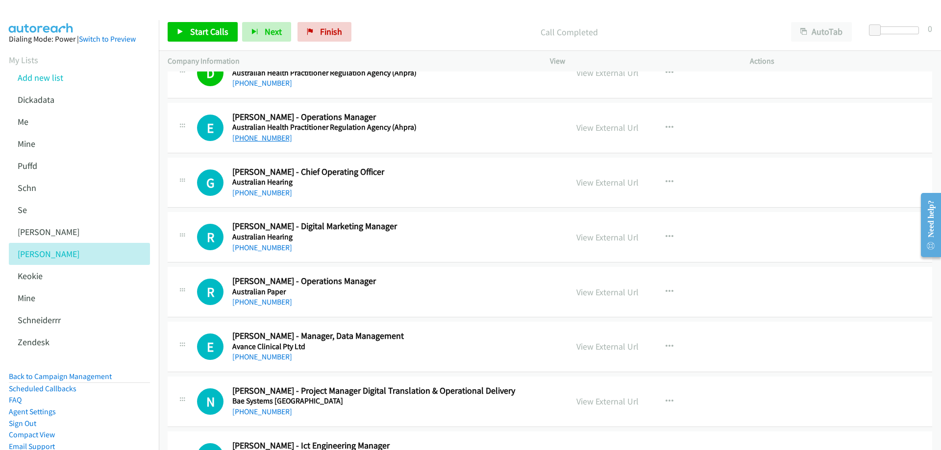
click at [278, 140] on link "+61 8 7071 5510" at bounding box center [262, 137] width 60 height 9
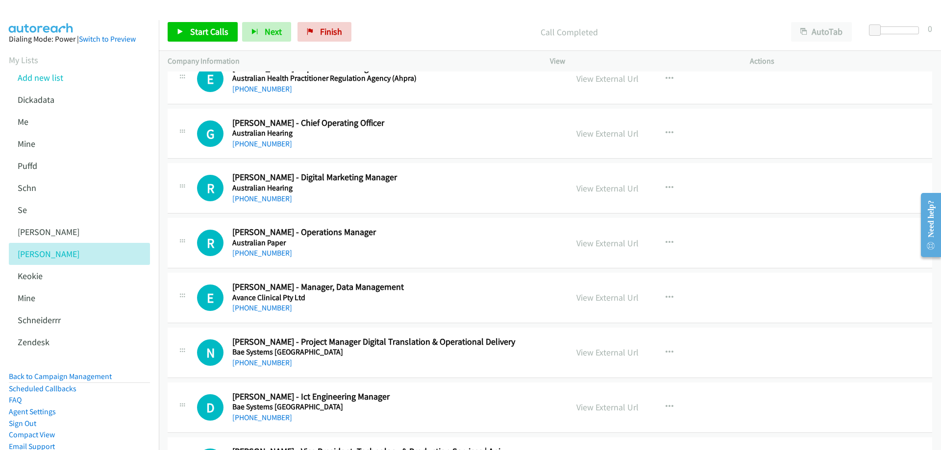
scroll to position [1471, 0]
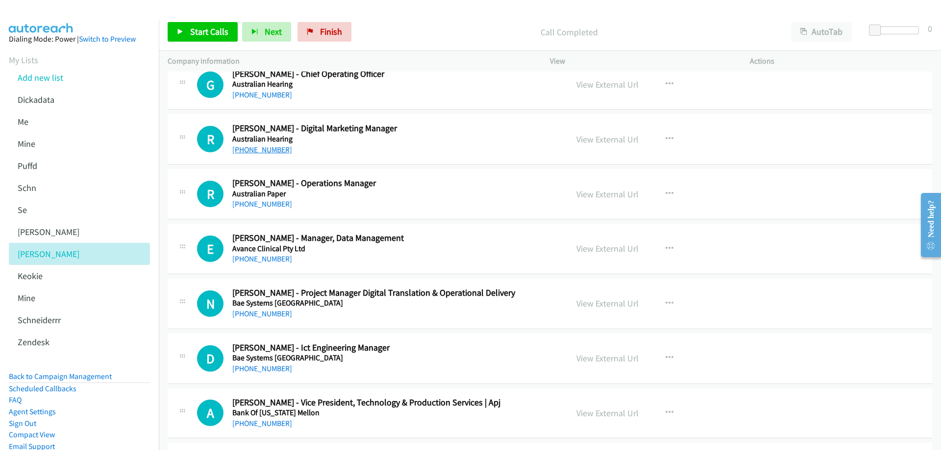
click at [263, 147] on link "+61 425 354 311" at bounding box center [262, 149] width 60 height 9
click at [599, 140] on link "View External Url" at bounding box center [607, 139] width 62 height 11
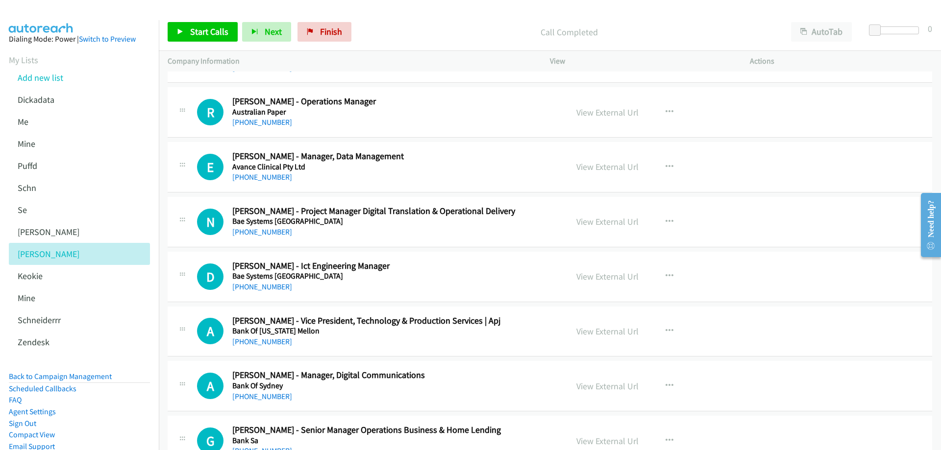
scroll to position [1569, 0]
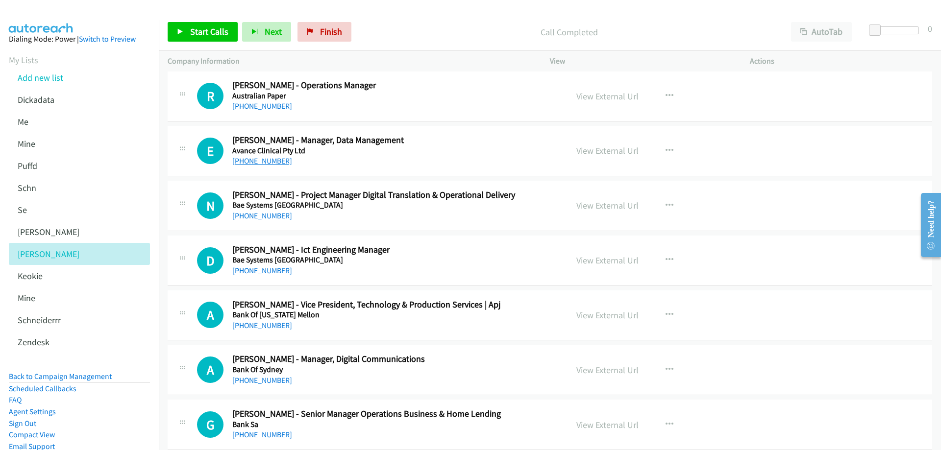
click at [262, 160] on link "+61 8 8249 4782" at bounding box center [262, 160] width 60 height 9
click at [612, 150] on link "View External Url" at bounding box center [607, 150] width 62 height 11
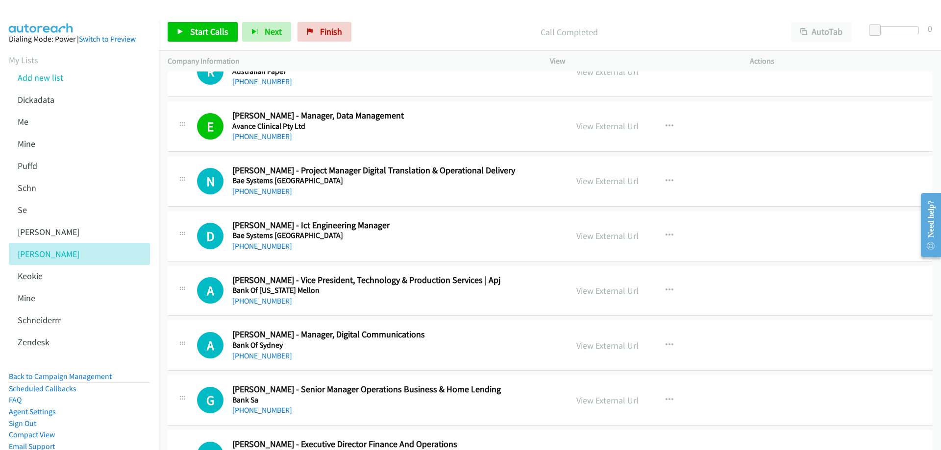
scroll to position [1618, 0]
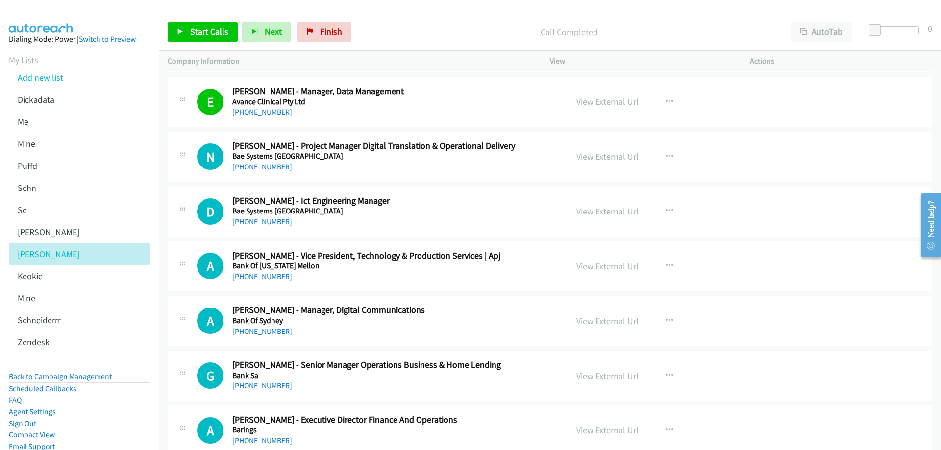
click at [272, 165] on link "+61 438 883 537" at bounding box center [262, 166] width 60 height 9
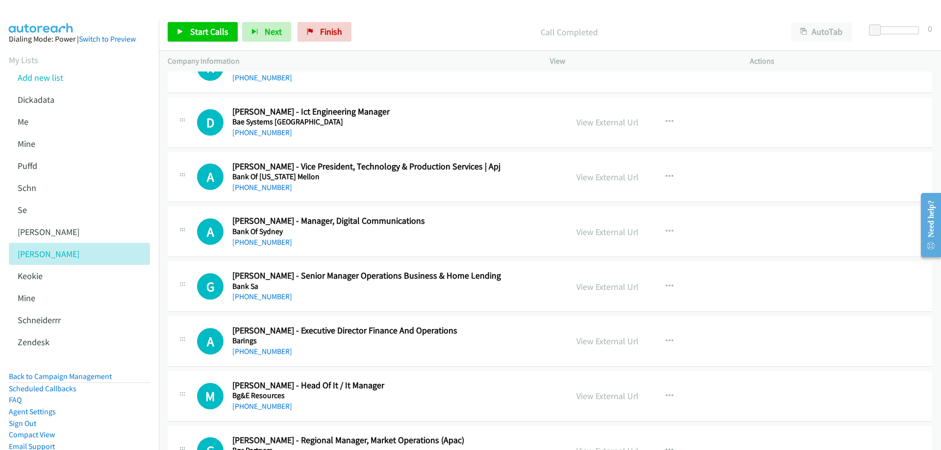
scroll to position [1716, 0]
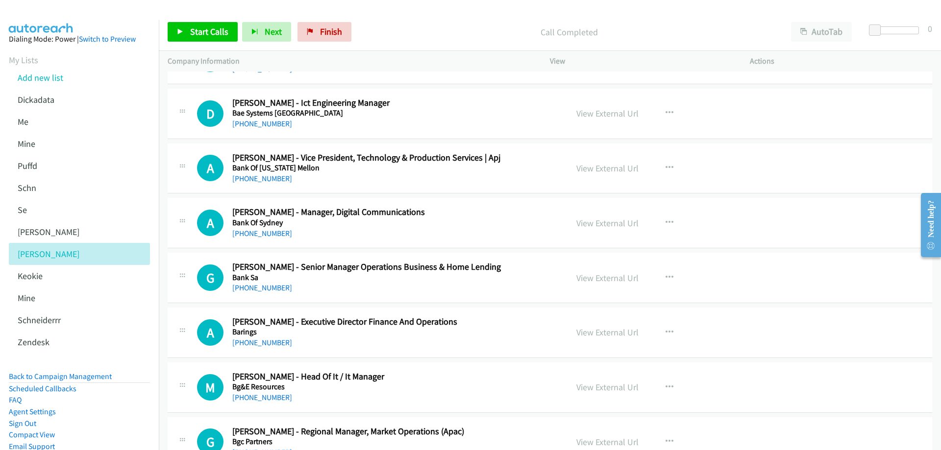
drag, startPoint x: 266, startPoint y: 124, endPoint x: 561, endPoint y: 126, distance: 295.6
click at [603, 115] on link "View External Url" at bounding box center [607, 113] width 62 height 11
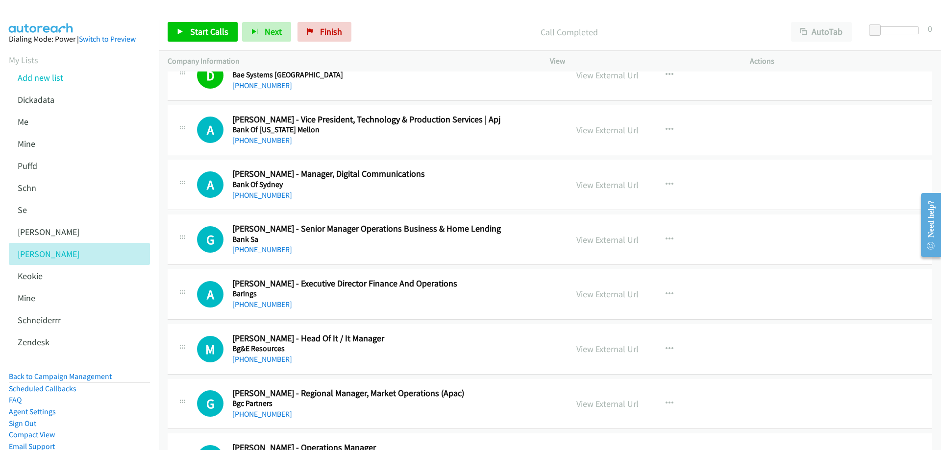
scroll to position [1765, 0]
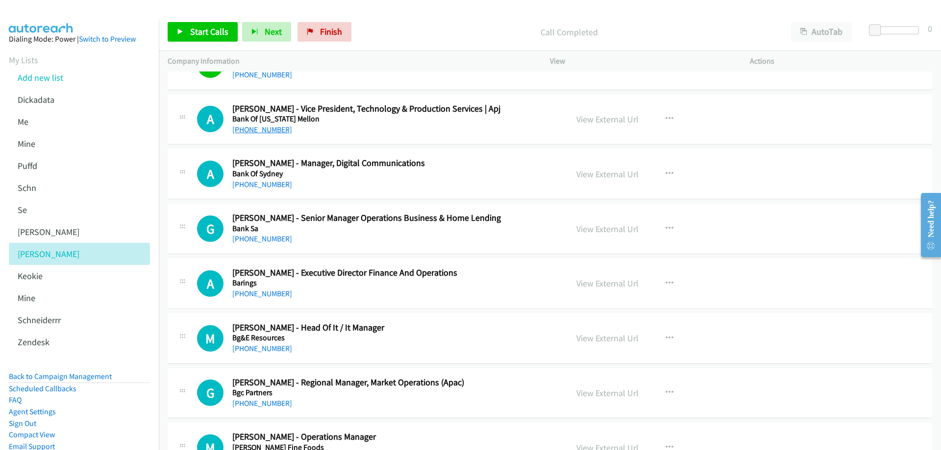
click at [260, 132] on link "+61 3 9010 4000" at bounding box center [262, 129] width 60 height 9
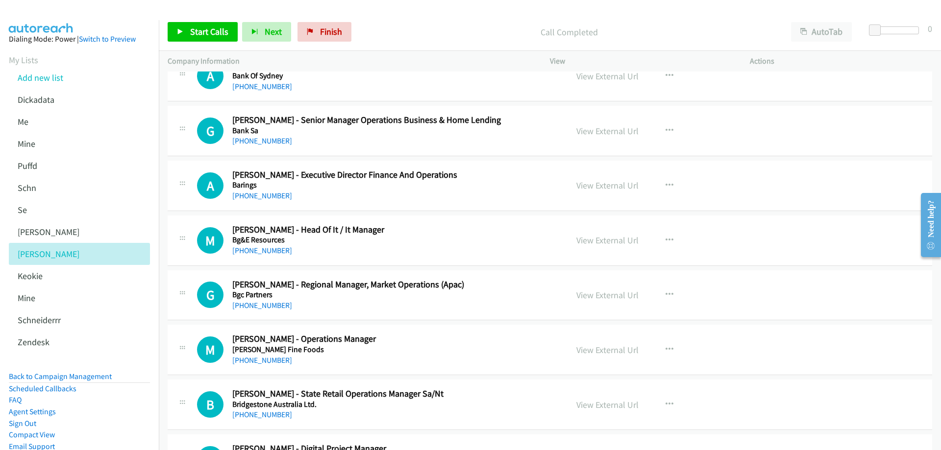
scroll to position [1912, 0]
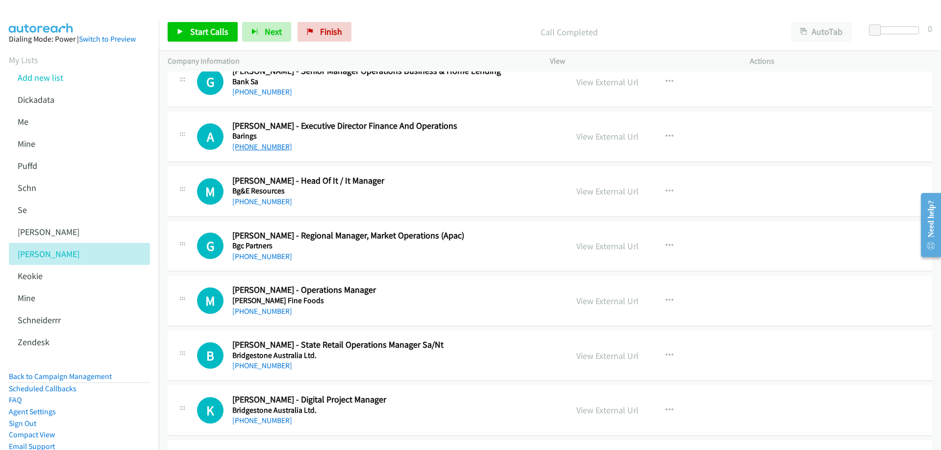
click at [265, 148] on link "+61 425 255 345" at bounding box center [262, 146] width 60 height 9
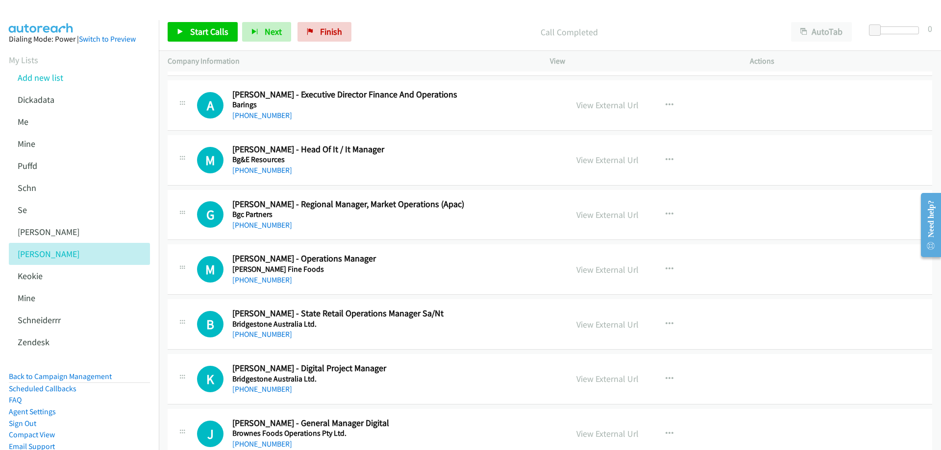
scroll to position [1961, 0]
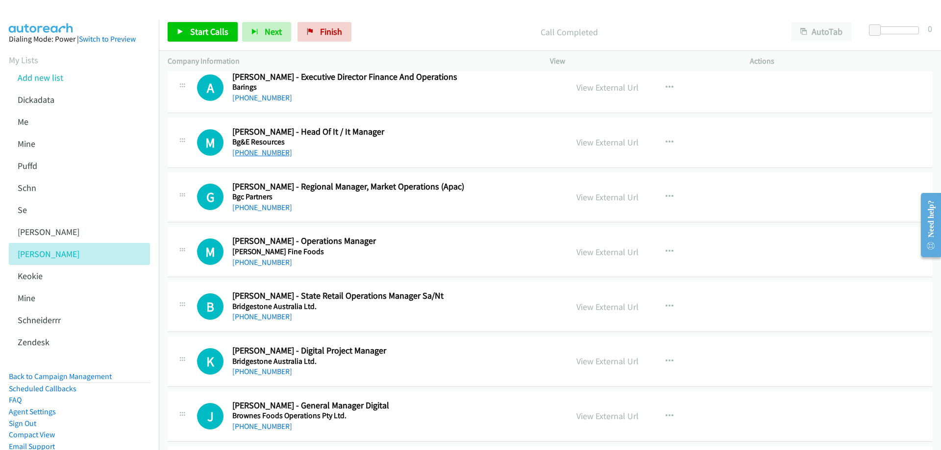
click at [268, 151] on link "+61 418 901 946" at bounding box center [262, 152] width 60 height 9
drag, startPoint x: 589, startPoint y: 141, endPoint x: 555, endPoint y: 141, distance: 33.3
click at [589, 141] on link "View External Url" at bounding box center [607, 142] width 62 height 11
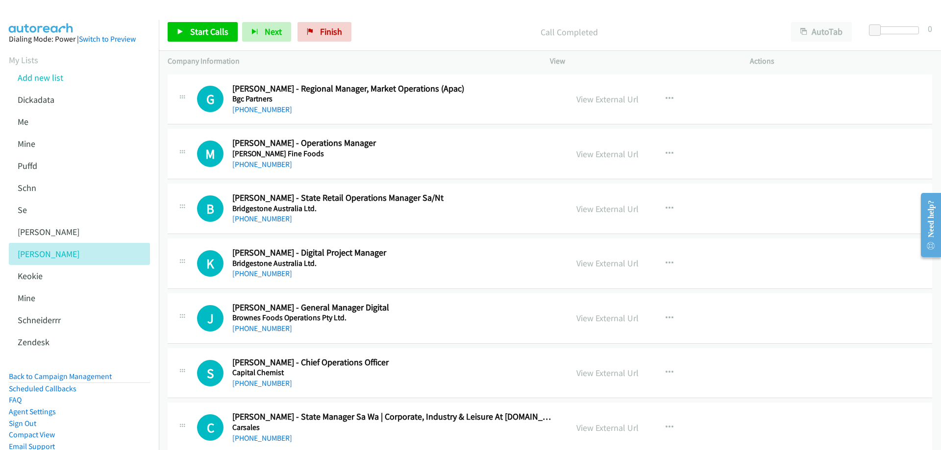
scroll to position [2108, 0]
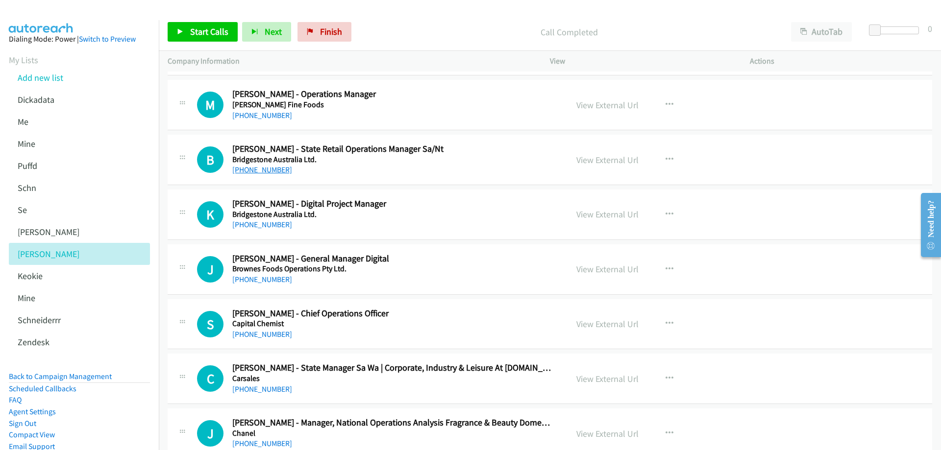
click at [269, 170] on link "[PHONE_NUMBER]" at bounding box center [262, 169] width 60 height 9
click at [590, 163] on link "View External Url" at bounding box center [607, 159] width 62 height 11
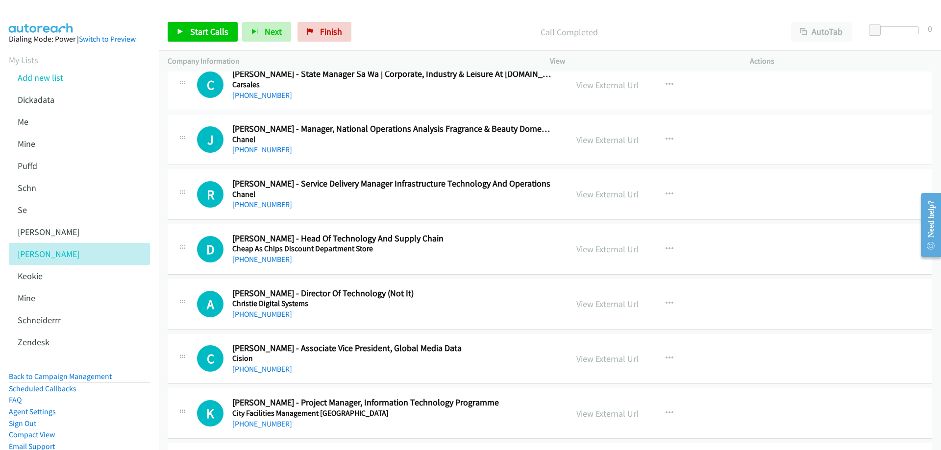
scroll to position [2451, 0]
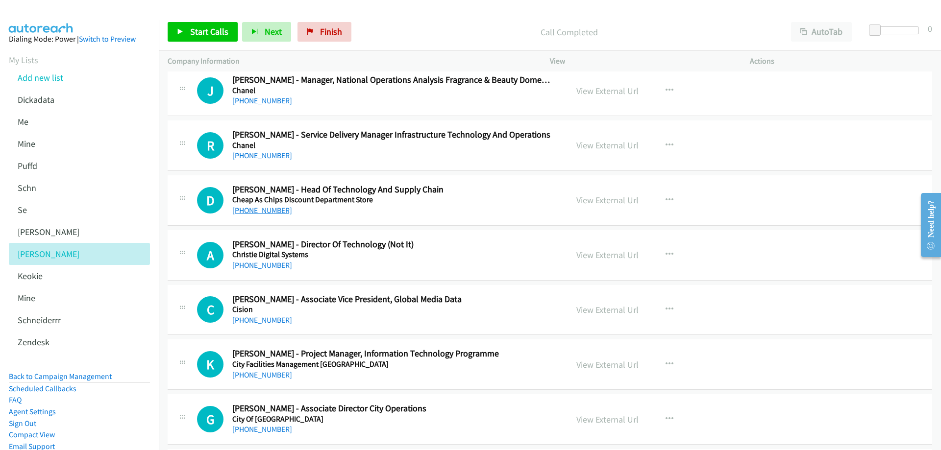
click at [255, 208] on link "+61 8 8150 1469" at bounding box center [262, 210] width 60 height 9
click at [593, 198] on link "View External Url" at bounding box center [607, 200] width 62 height 11
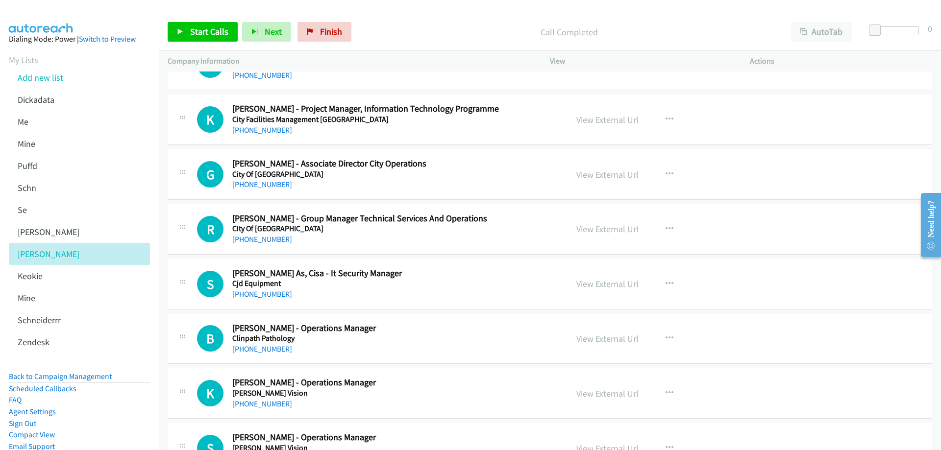
scroll to position [2745, 0]
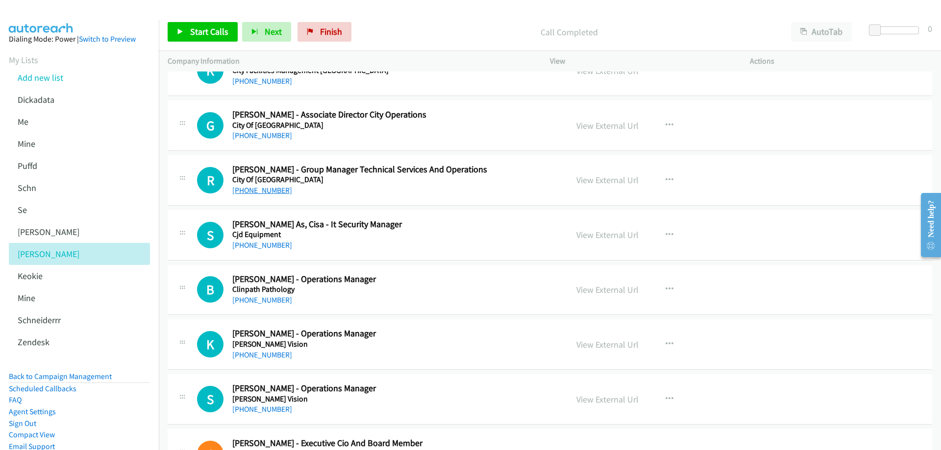
click at [269, 189] on link "+61 413 498 009" at bounding box center [262, 190] width 60 height 9
click at [261, 248] on link "+61 408 469 713" at bounding box center [262, 245] width 60 height 9
drag, startPoint x: 602, startPoint y: 238, endPoint x: 540, endPoint y: 222, distance: 64.3
click at [603, 235] on link "View External Url" at bounding box center [607, 234] width 62 height 11
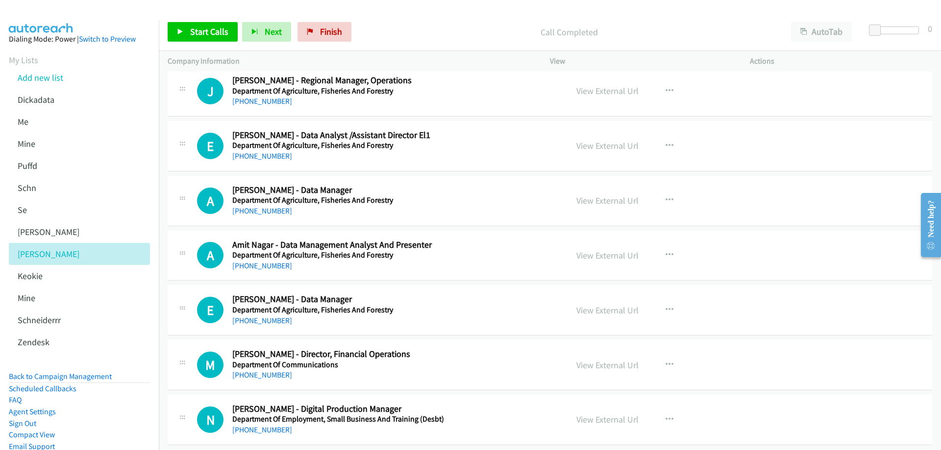
scroll to position [3431, 0]
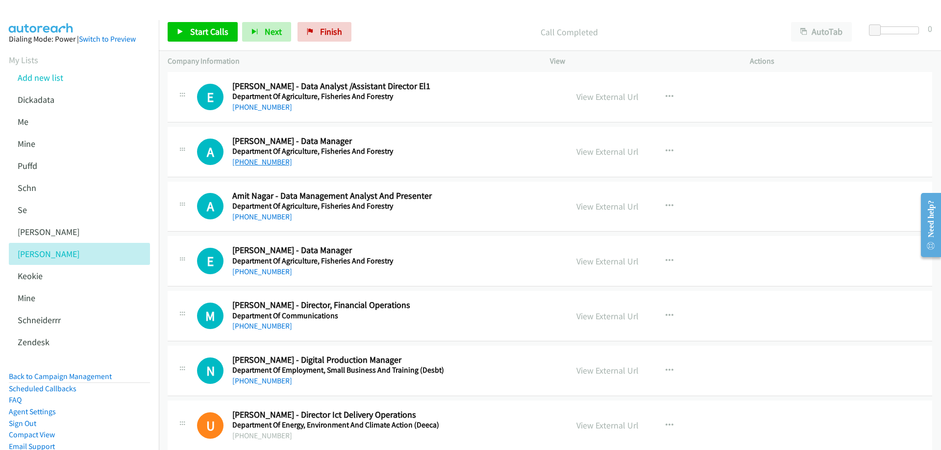
click at [275, 164] on link "+61 431 486 943" at bounding box center [262, 161] width 60 height 9
click at [622, 149] on link "View External Url" at bounding box center [607, 151] width 62 height 11
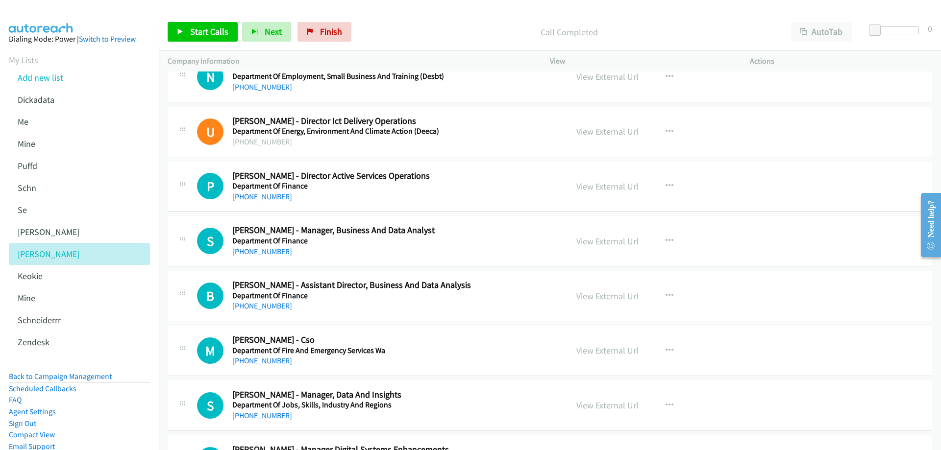
scroll to position [3824, 0]
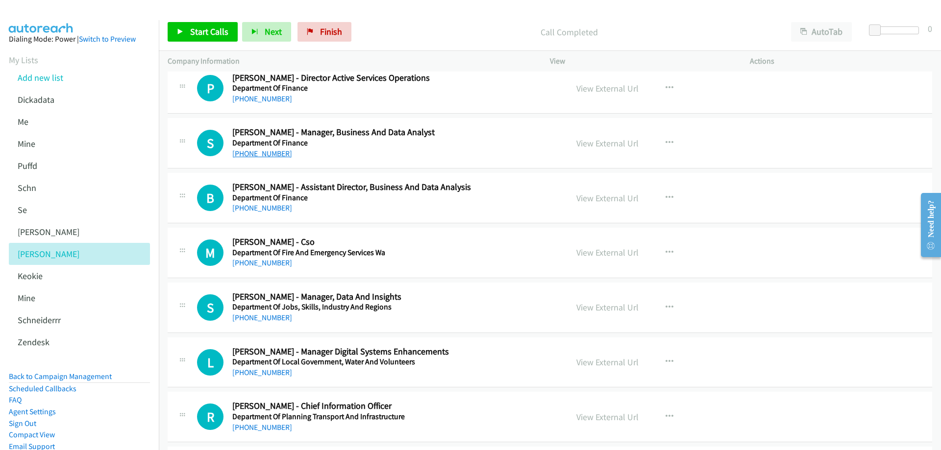
click at [270, 154] on link "+61 451 169 905" at bounding box center [262, 153] width 60 height 9
click at [610, 143] on link "View External Url" at bounding box center [607, 143] width 62 height 11
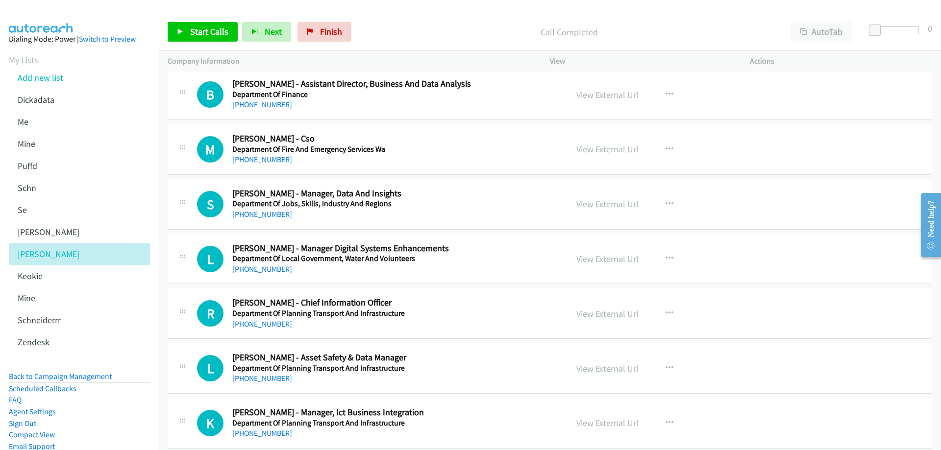
scroll to position [3971, 0]
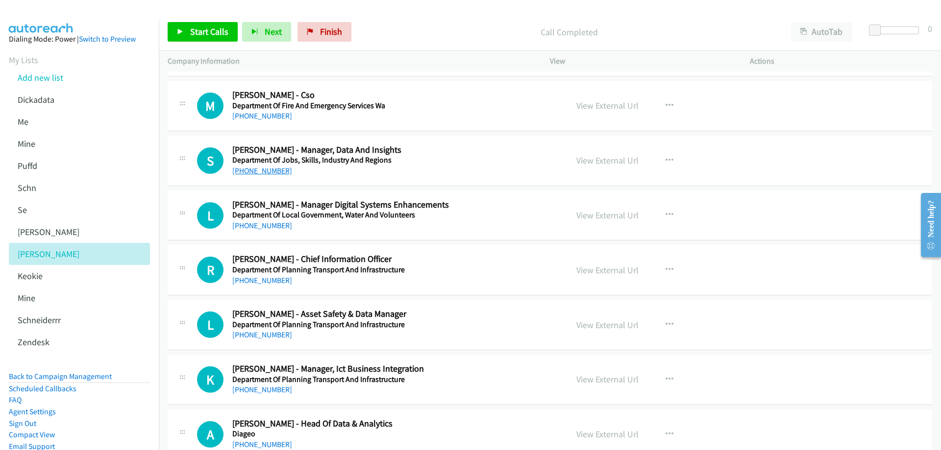
click at [256, 170] on link "+61 435 925 643" at bounding box center [262, 170] width 60 height 9
click at [592, 161] on link "View External Url" at bounding box center [607, 160] width 62 height 11
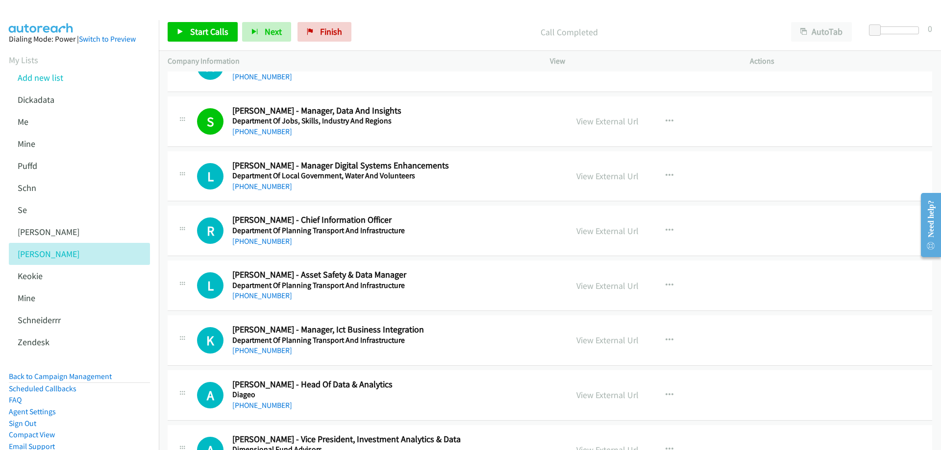
scroll to position [4020, 0]
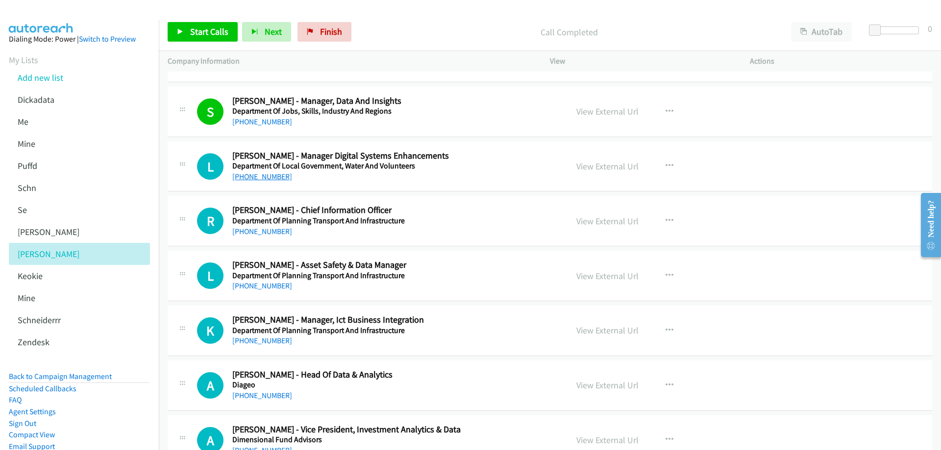
click at [273, 178] on link "+61 2 6201 2689" at bounding box center [262, 176] width 60 height 9
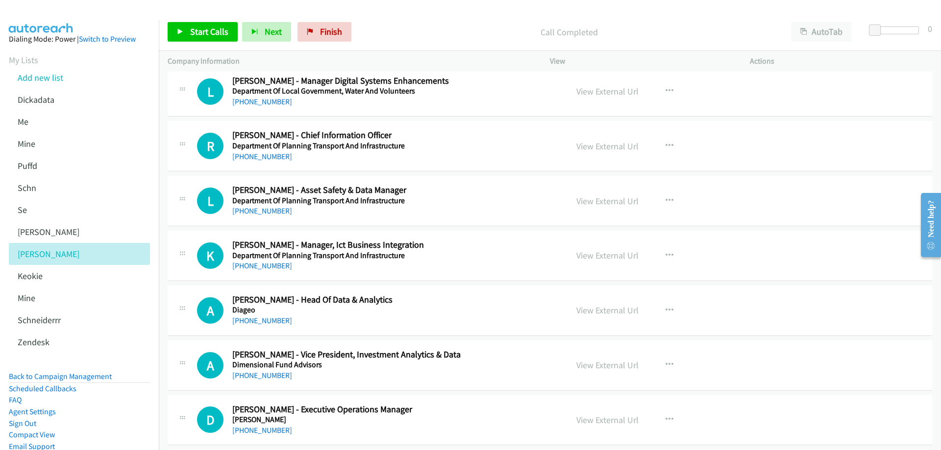
scroll to position [4118, 0]
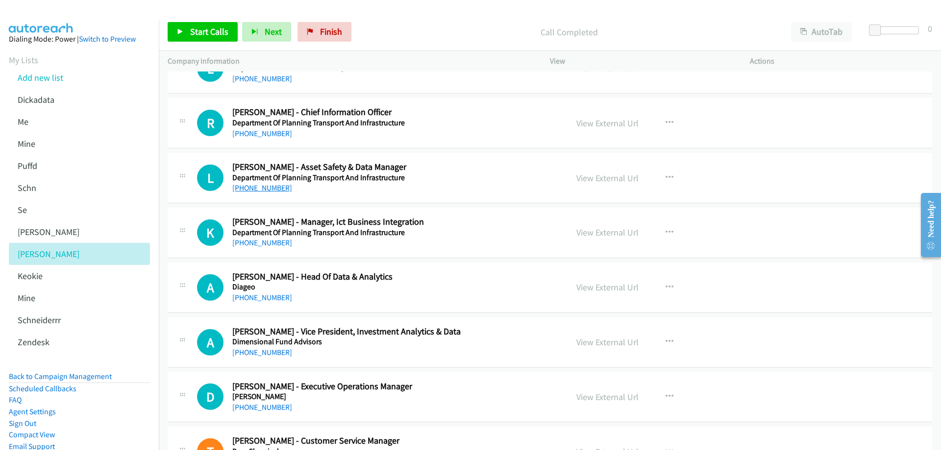
click at [265, 186] on link "[PHONE_NUMBER]" at bounding box center [262, 187] width 60 height 9
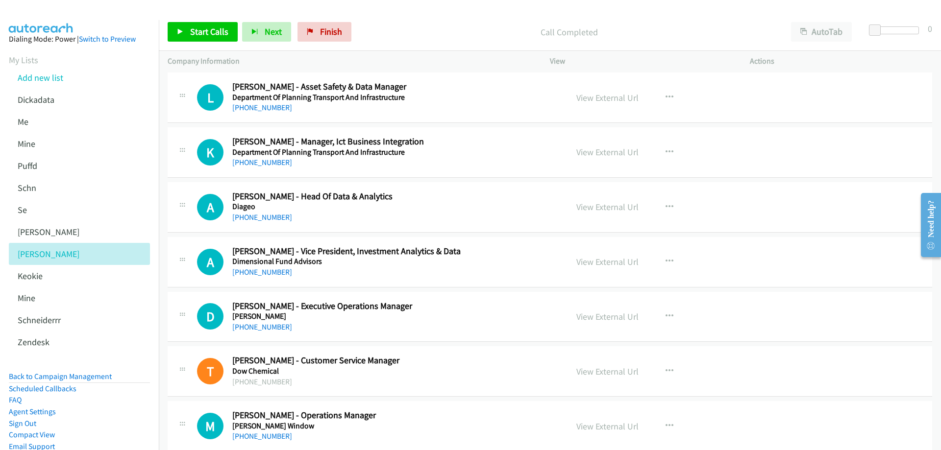
scroll to position [4216, 0]
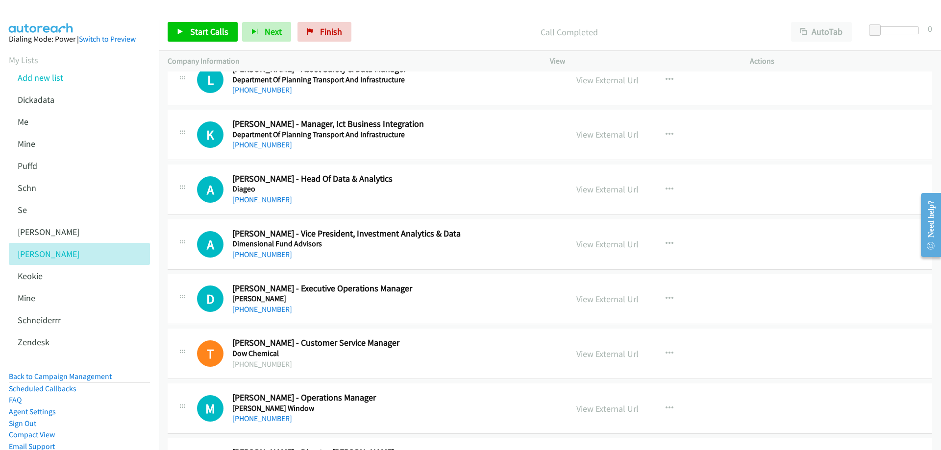
click at [267, 202] on link "+61 418 557 044" at bounding box center [262, 199] width 60 height 9
click at [602, 189] on link "View External Url" at bounding box center [607, 189] width 62 height 11
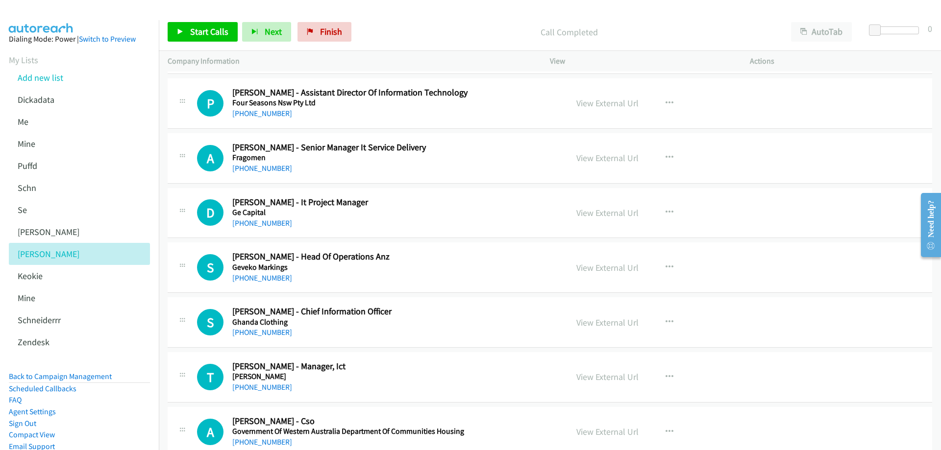
scroll to position [5196, 0]
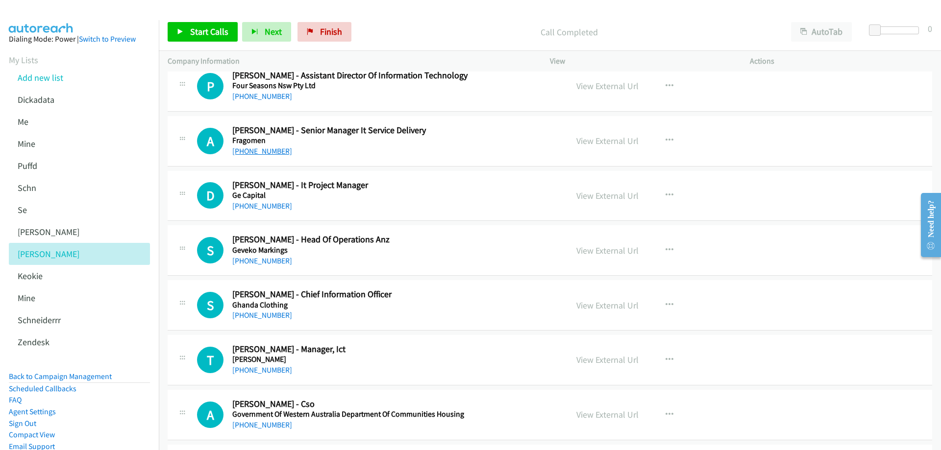
click at [271, 153] on link "+61 2 8224 8590" at bounding box center [262, 151] width 60 height 9
click at [595, 142] on link "View External Url" at bounding box center [607, 140] width 62 height 11
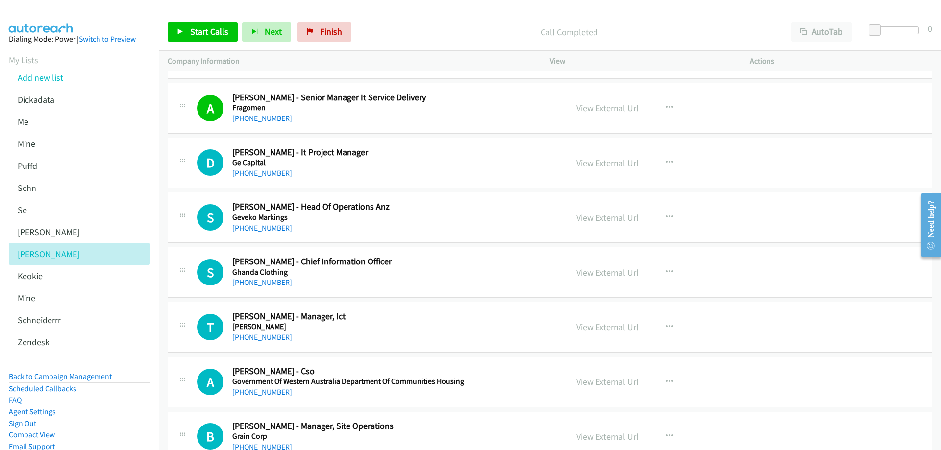
scroll to position [5245, 0]
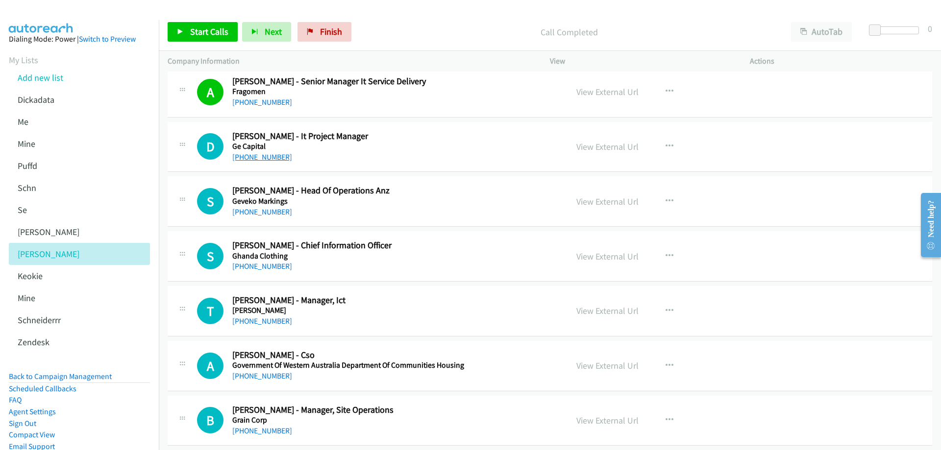
click at [277, 155] on link "+61 2 8899 5305" at bounding box center [262, 156] width 60 height 9
click at [597, 150] on link "View External Url" at bounding box center [607, 146] width 62 height 11
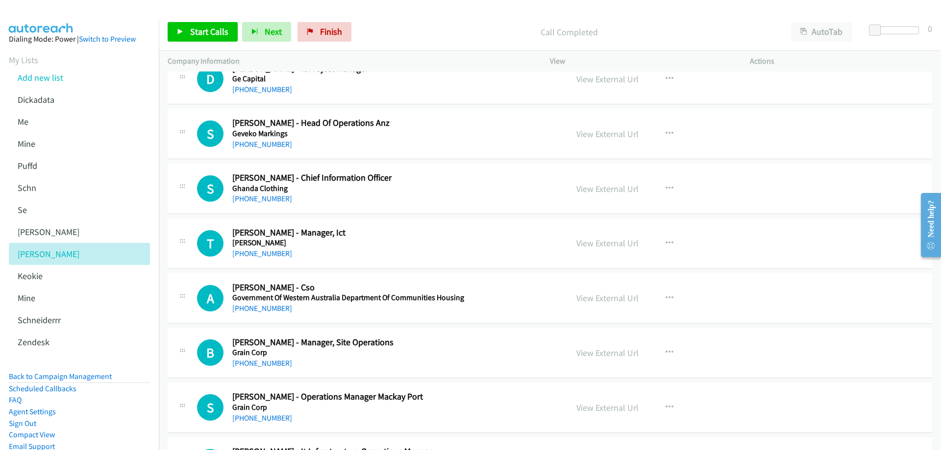
scroll to position [5343, 0]
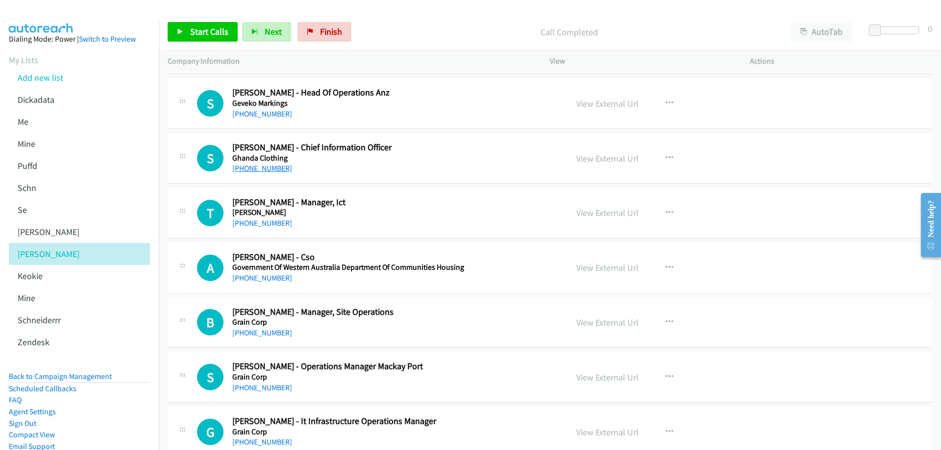
click at [268, 170] on link "+61 490 782 093" at bounding box center [262, 168] width 60 height 9
drag, startPoint x: 595, startPoint y: 159, endPoint x: 491, endPoint y: 147, distance: 105.1
click at [609, 154] on link "View External Url" at bounding box center [607, 158] width 62 height 11
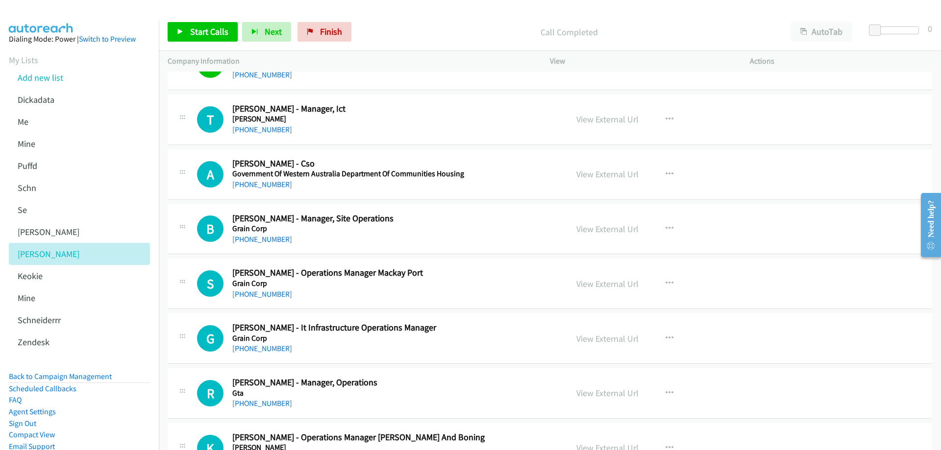
scroll to position [5441, 0]
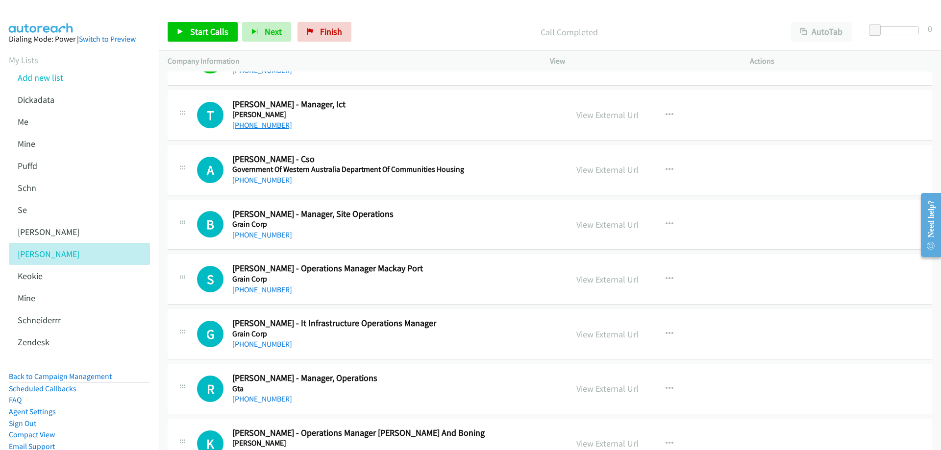
click at [267, 125] on link "+61 2 6178 7291" at bounding box center [262, 125] width 60 height 9
click at [601, 114] on link "View External Url" at bounding box center [607, 114] width 62 height 11
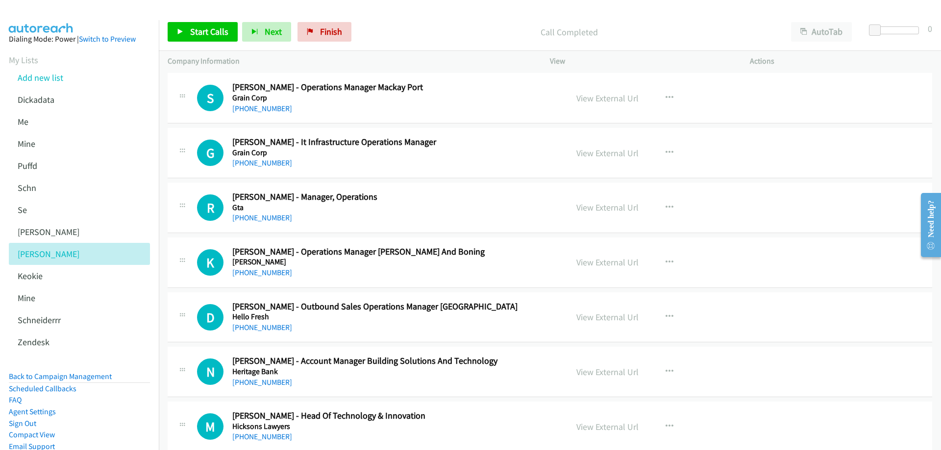
scroll to position [5637, 0]
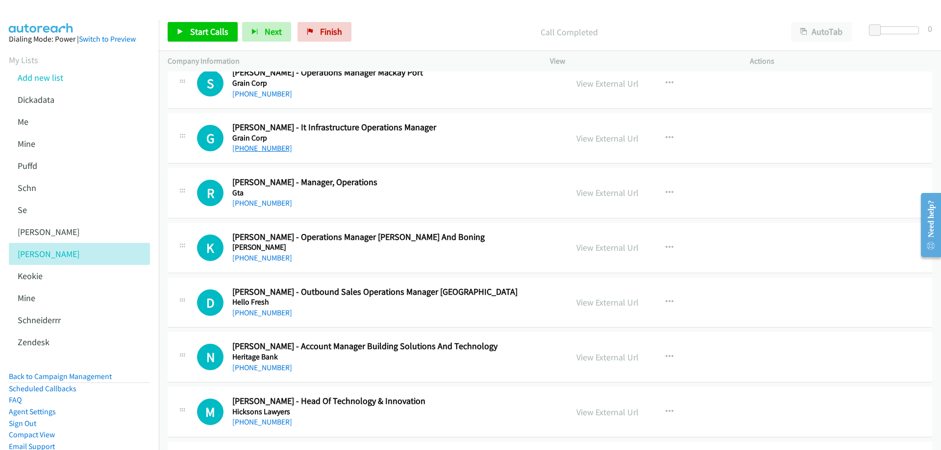
click at [260, 150] on link "+61 427 688 522" at bounding box center [262, 148] width 60 height 9
click at [627, 138] on link "View External Url" at bounding box center [607, 138] width 62 height 11
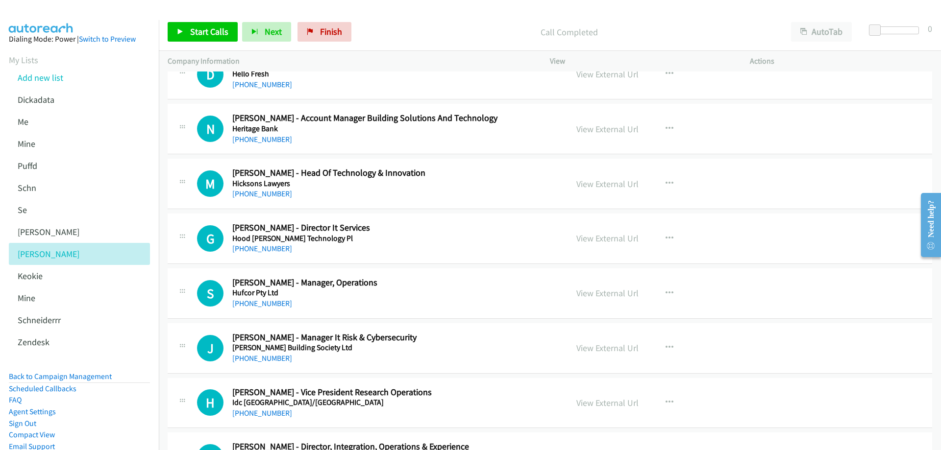
scroll to position [5882, 0]
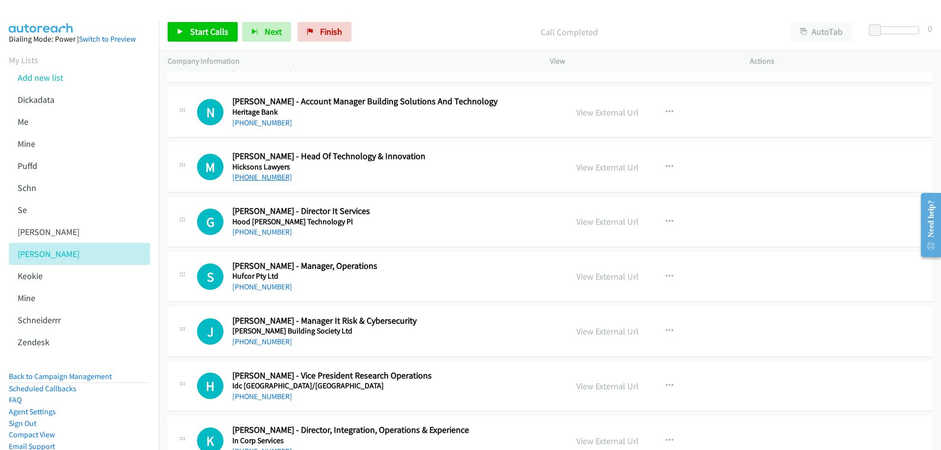
click at [275, 179] on link "+61 474 274 336" at bounding box center [262, 177] width 60 height 9
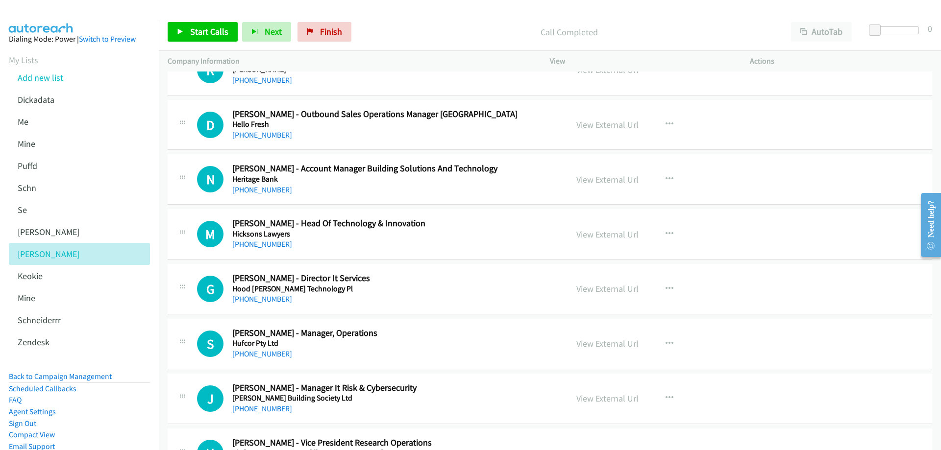
scroll to position [5784, 0]
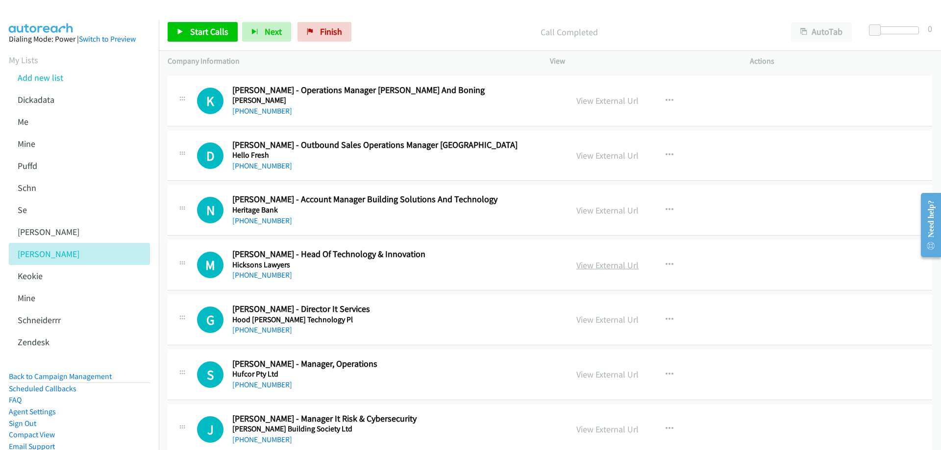
click at [611, 266] on link "View External Url" at bounding box center [607, 265] width 62 height 11
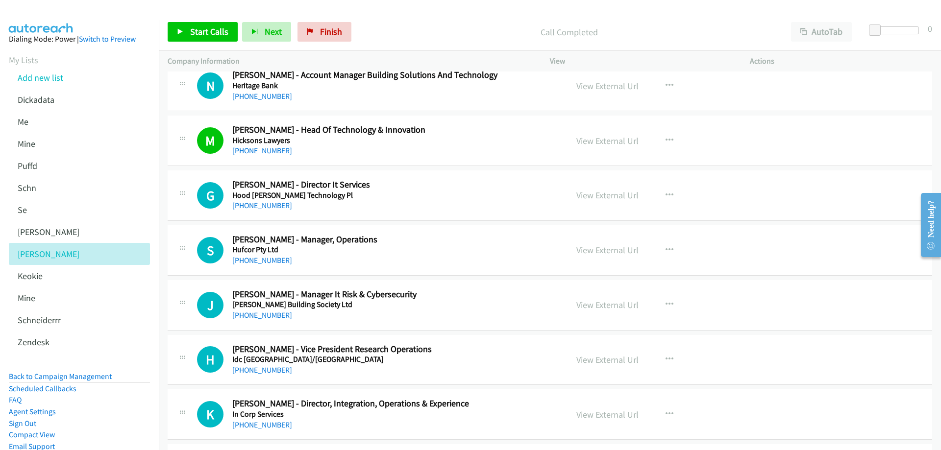
scroll to position [5931, 0]
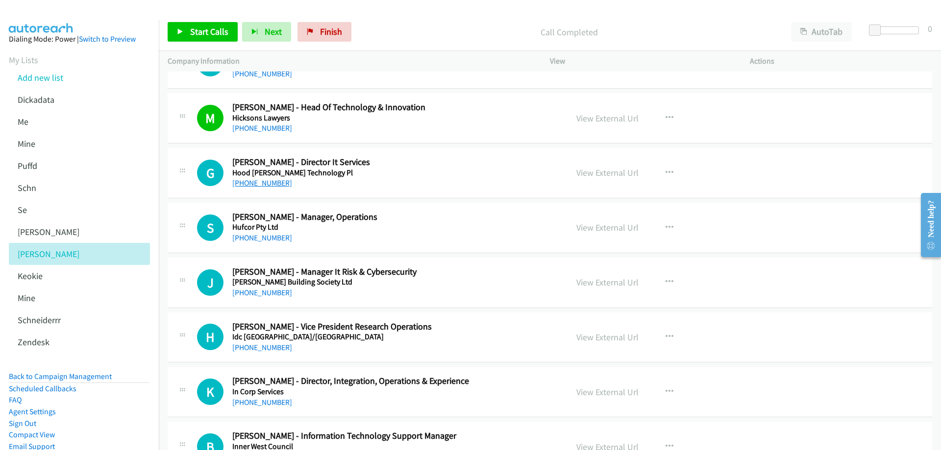
click at [271, 182] on link "+61 438 774 300" at bounding box center [262, 182] width 60 height 9
click at [593, 172] on link "View External Url" at bounding box center [607, 172] width 62 height 11
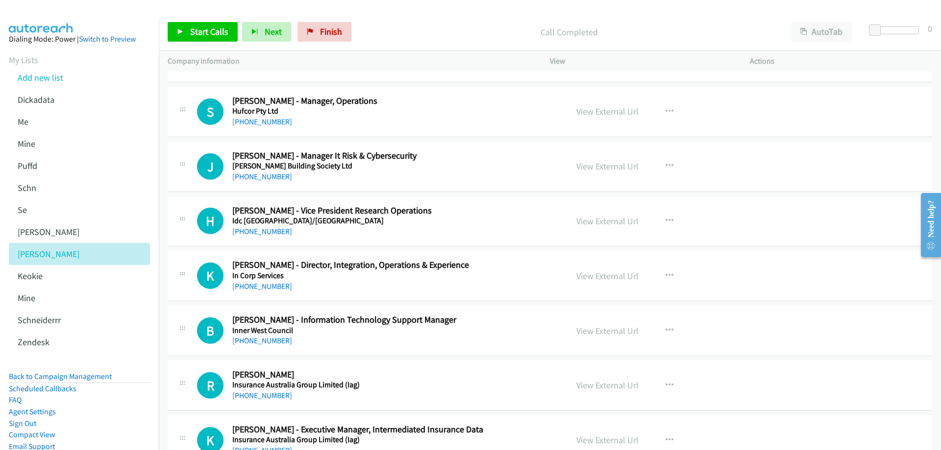
scroll to position [6079, 0]
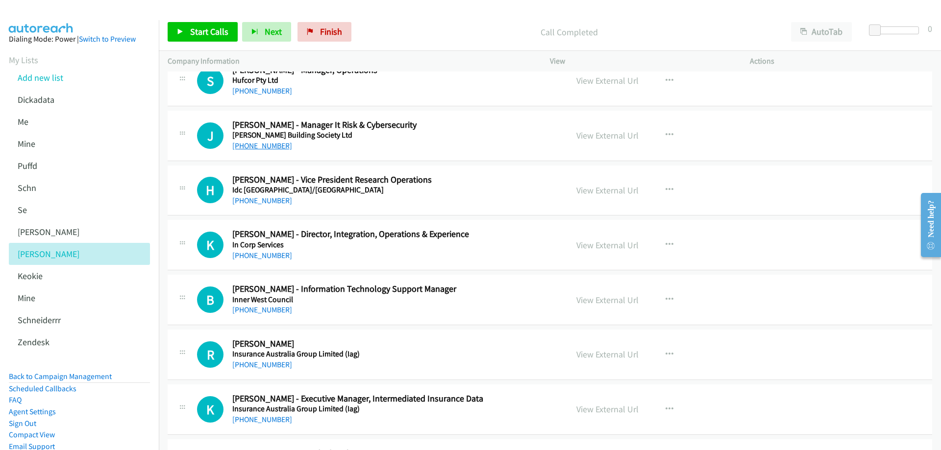
click at [254, 144] on link "+61 412 115 127" at bounding box center [262, 145] width 60 height 9
click at [601, 135] on link "View External Url" at bounding box center [607, 135] width 62 height 11
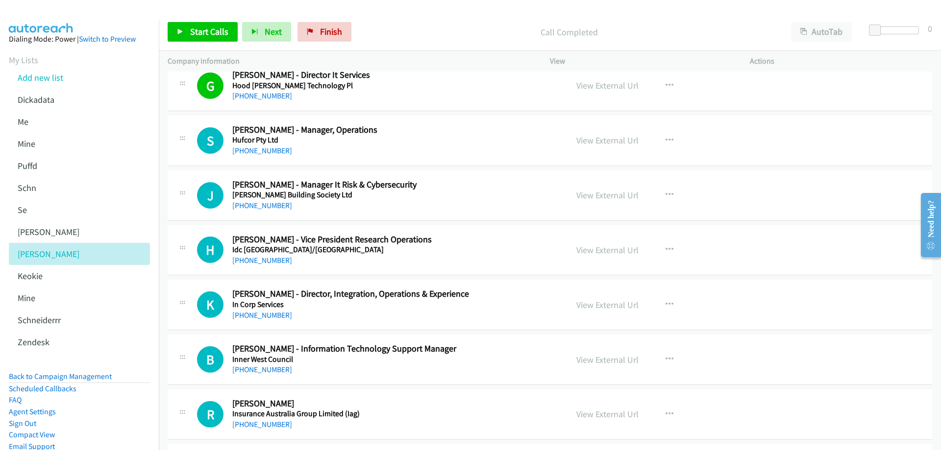
scroll to position [6030, 0]
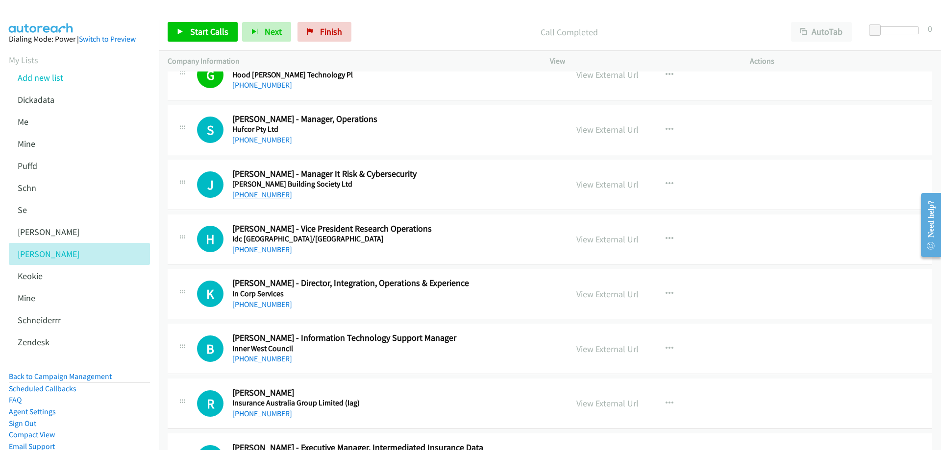
click at [266, 194] on link "+61 412 115 127" at bounding box center [262, 194] width 60 height 9
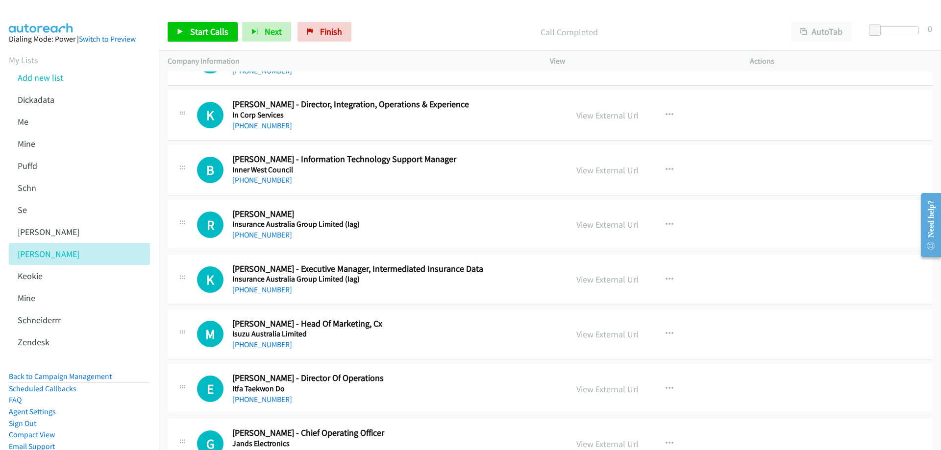
scroll to position [6226, 0]
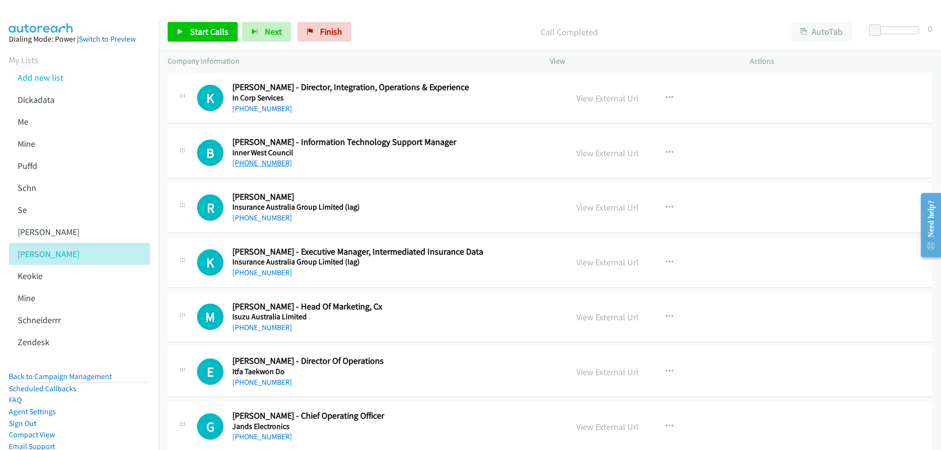
click at [276, 166] on link "+61 2 9392 5951" at bounding box center [262, 162] width 60 height 9
click at [600, 155] on link "View External Url" at bounding box center [607, 153] width 62 height 11
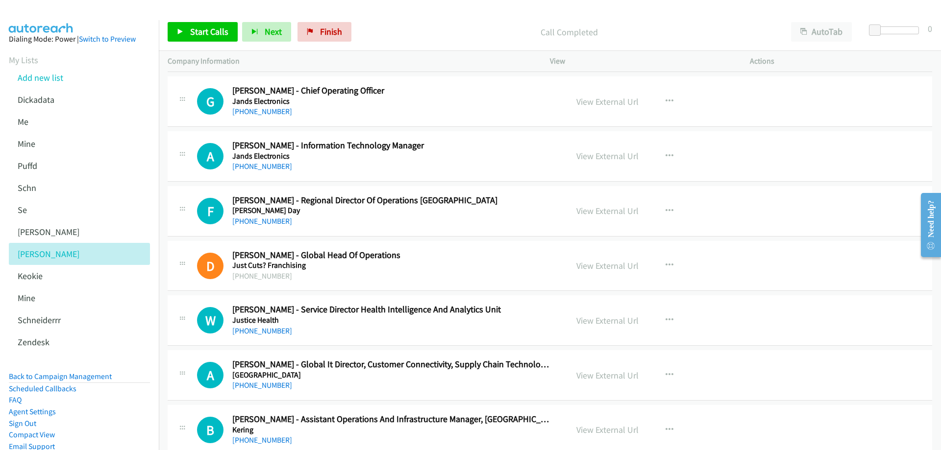
scroll to position [6569, 0]
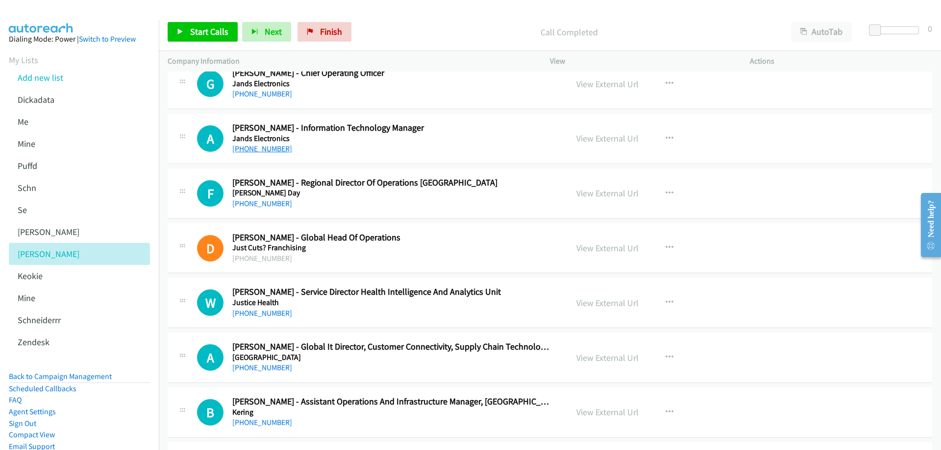
click at [276, 148] on link "+61 437 005 064" at bounding box center [262, 148] width 60 height 9
click at [604, 141] on link "View External Url" at bounding box center [607, 138] width 62 height 11
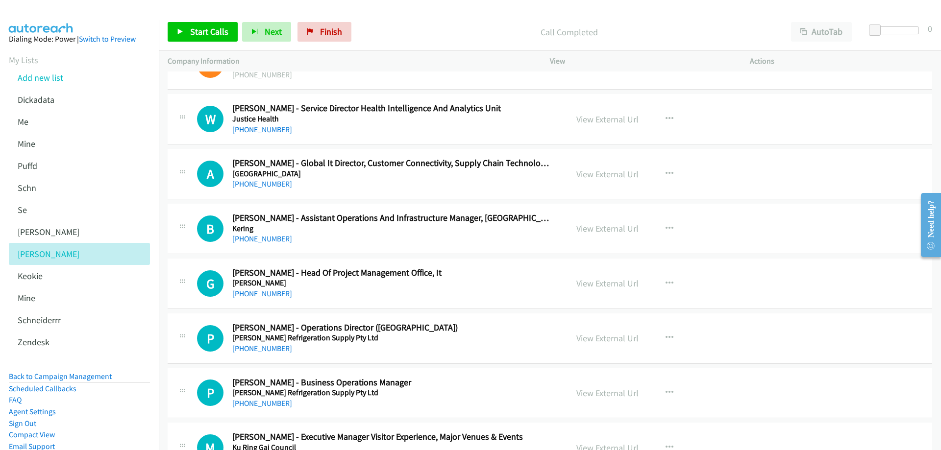
scroll to position [6814, 0]
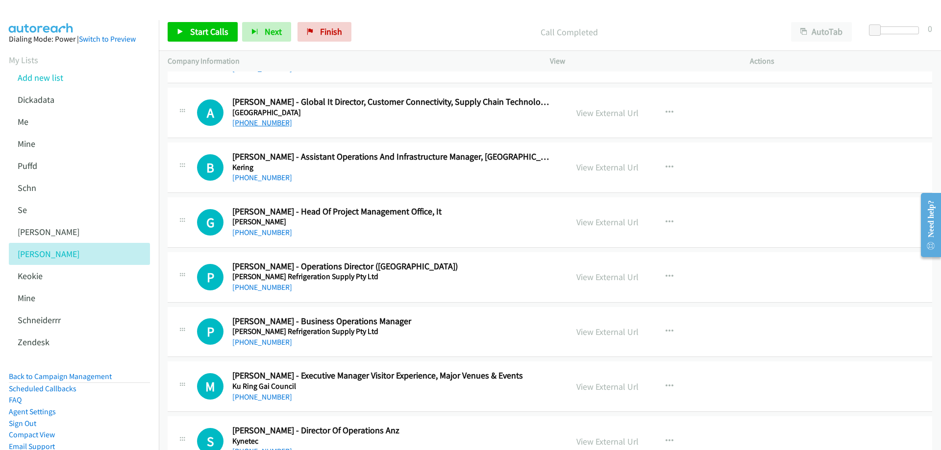
click at [265, 124] on link "+61 419 379 067" at bounding box center [262, 122] width 60 height 9
click at [594, 113] on link "View External Url" at bounding box center [607, 112] width 62 height 11
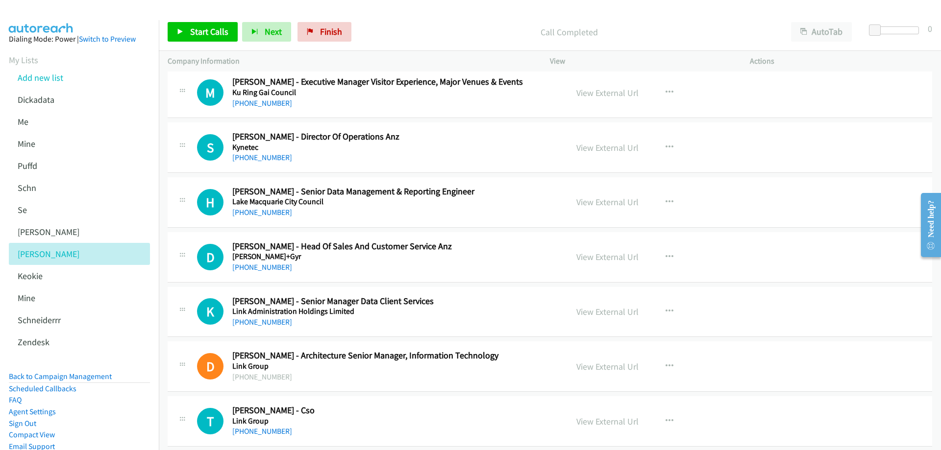
scroll to position [7157, 0]
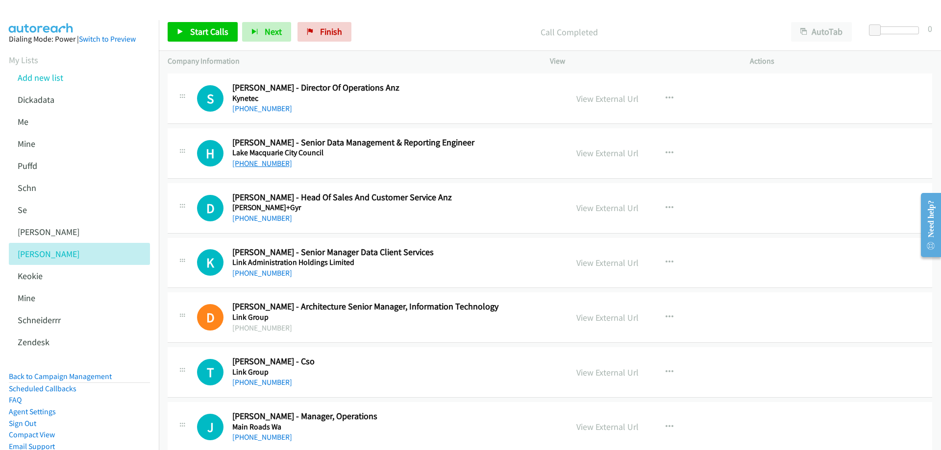
drag, startPoint x: 264, startPoint y: 165, endPoint x: 270, endPoint y: 165, distance: 5.9
click at [264, 165] on link "+61 468 546 223" at bounding box center [262, 163] width 60 height 9
click at [588, 153] on link "View External Url" at bounding box center [607, 153] width 62 height 11
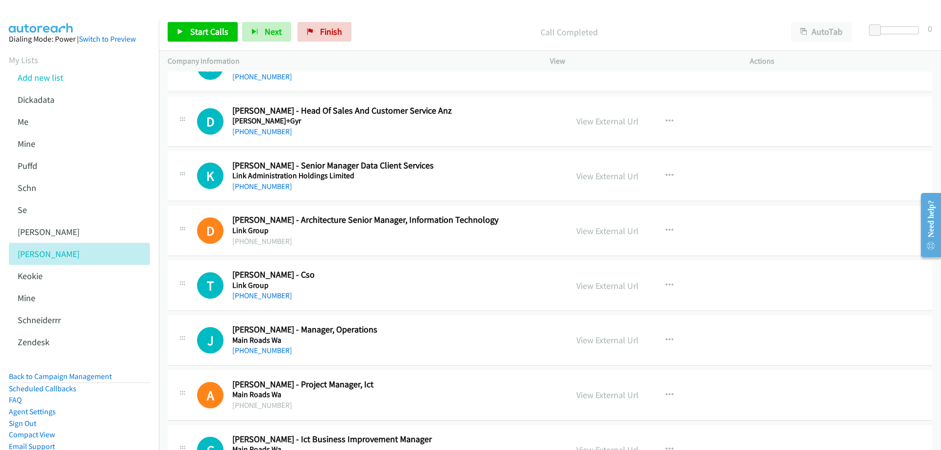
scroll to position [7255, 0]
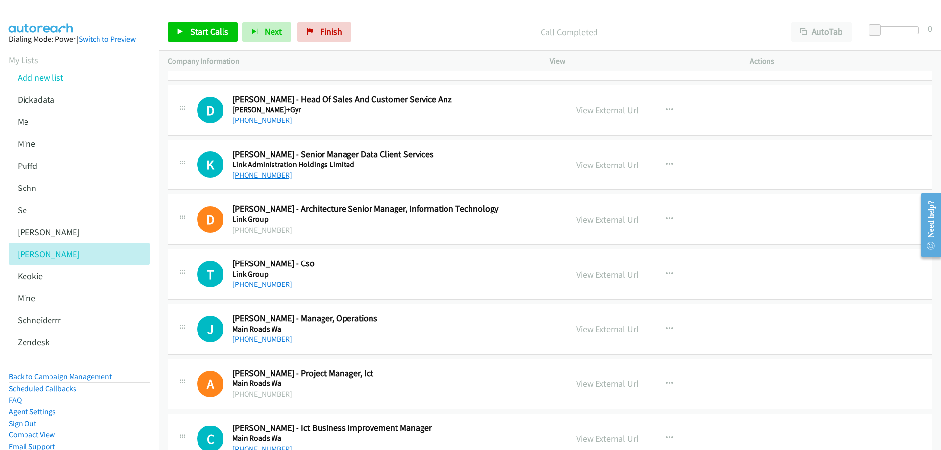
click at [265, 177] on link "+61 407 798 426" at bounding box center [262, 175] width 60 height 9
click at [580, 163] on link "View External Url" at bounding box center [607, 164] width 62 height 11
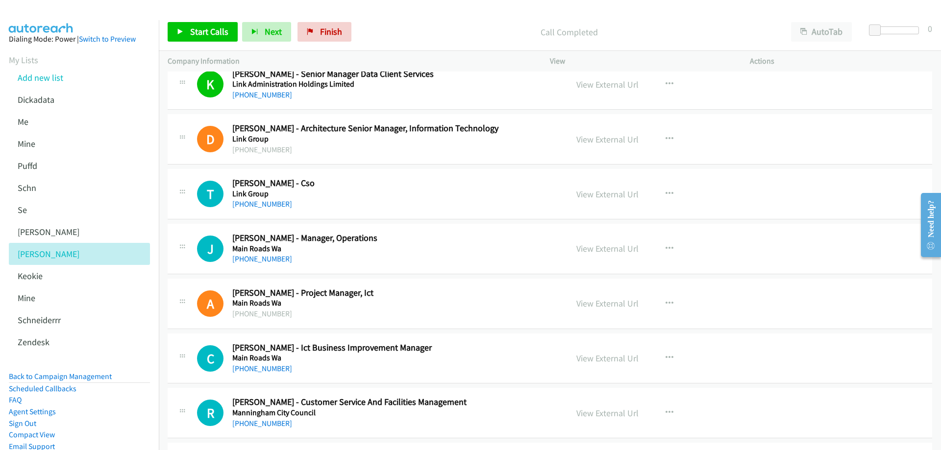
scroll to position [7353, 0]
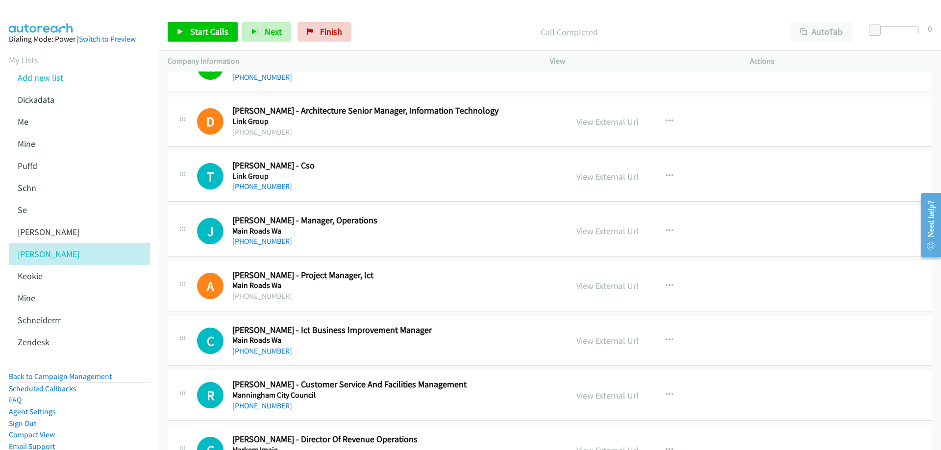
click at [324, 186] on div "+61 481 739 892" at bounding box center [392, 187] width 321 height 12
click at [269, 189] on link "+61 481 739 892" at bounding box center [262, 186] width 60 height 9
click at [616, 180] on link "View External Url" at bounding box center [607, 176] width 62 height 11
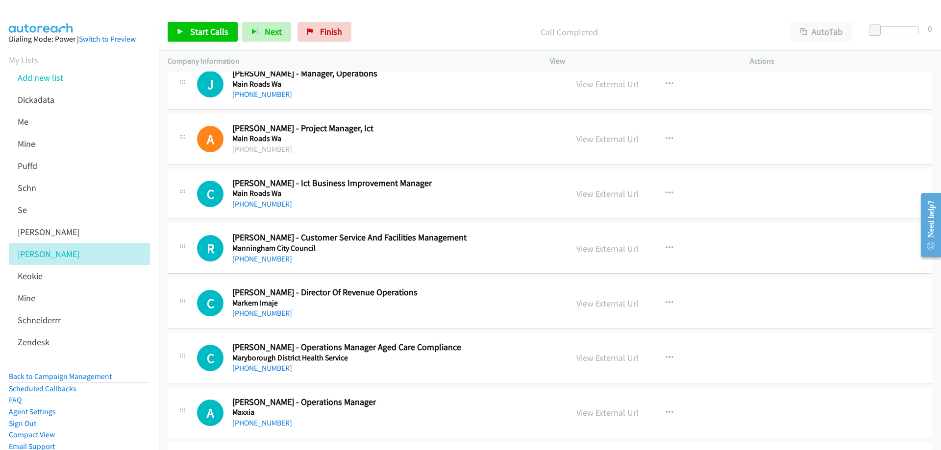
scroll to position [7549, 0]
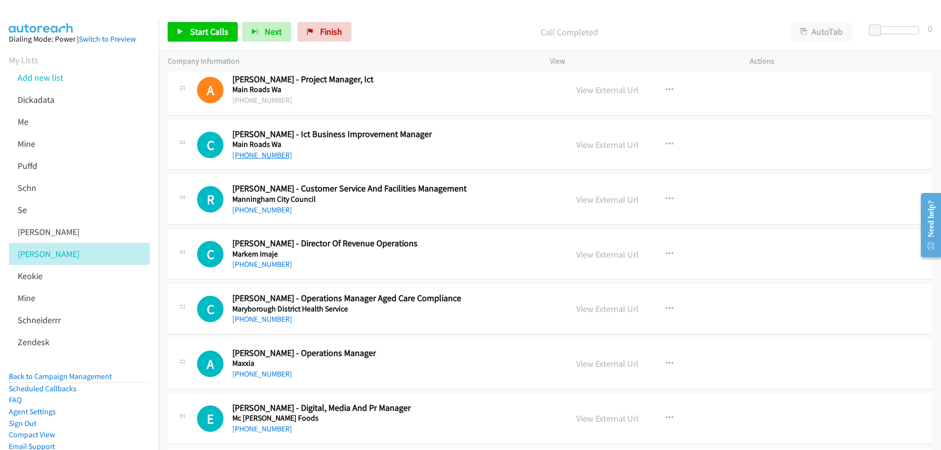
click at [263, 151] on link "+61 8 9323 4937" at bounding box center [262, 154] width 60 height 9
click at [609, 143] on link "View External Url" at bounding box center [607, 144] width 62 height 11
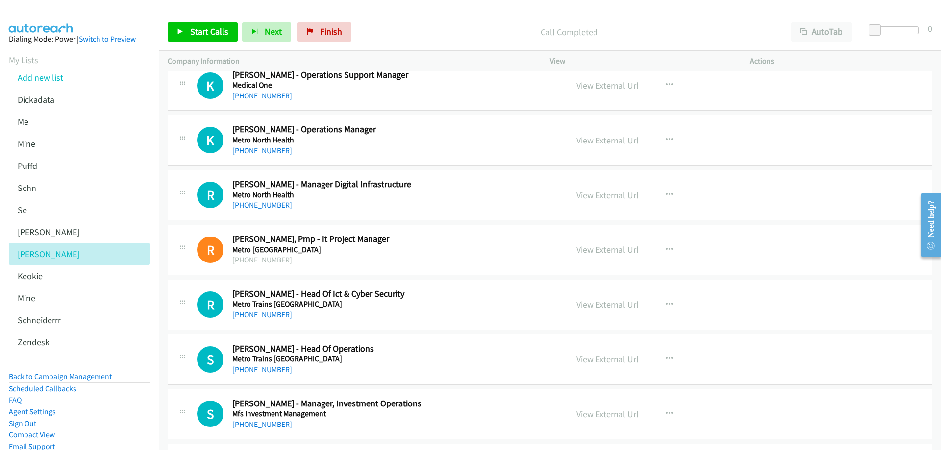
scroll to position [8481, 0]
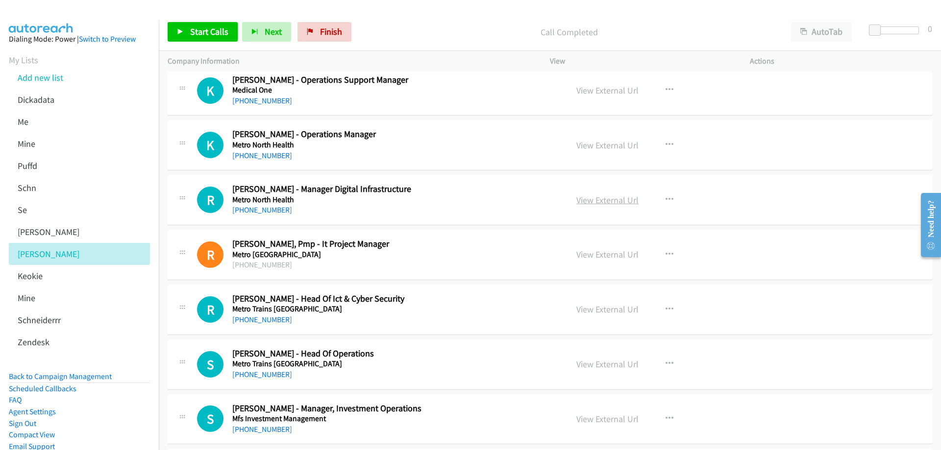
click at [596, 199] on link "View External Url" at bounding box center [607, 200] width 62 height 11
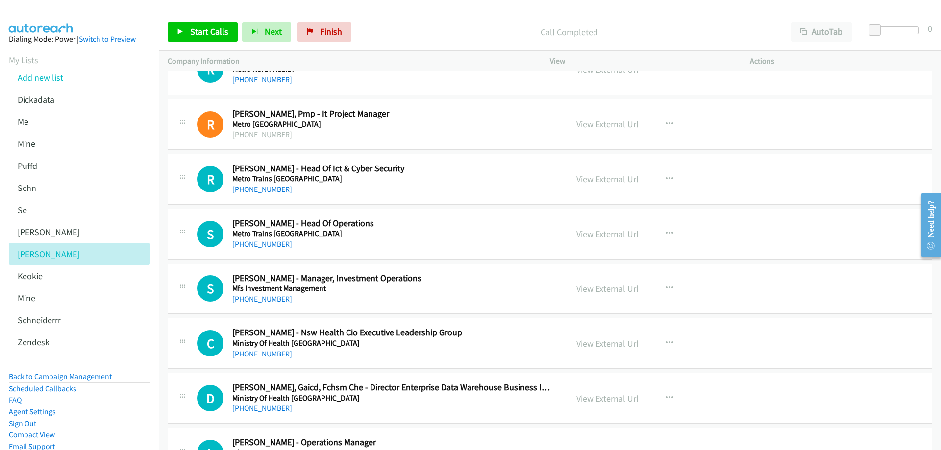
scroll to position [8628, 0]
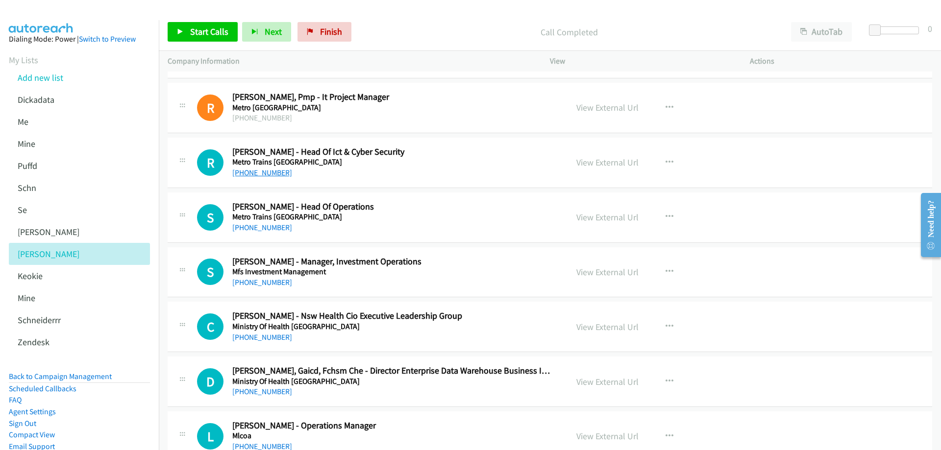
click at [270, 175] on link "+61 2 9854 4803" at bounding box center [262, 172] width 60 height 9
click at [613, 163] on link "View External Url" at bounding box center [607, 162] width 62 height 11
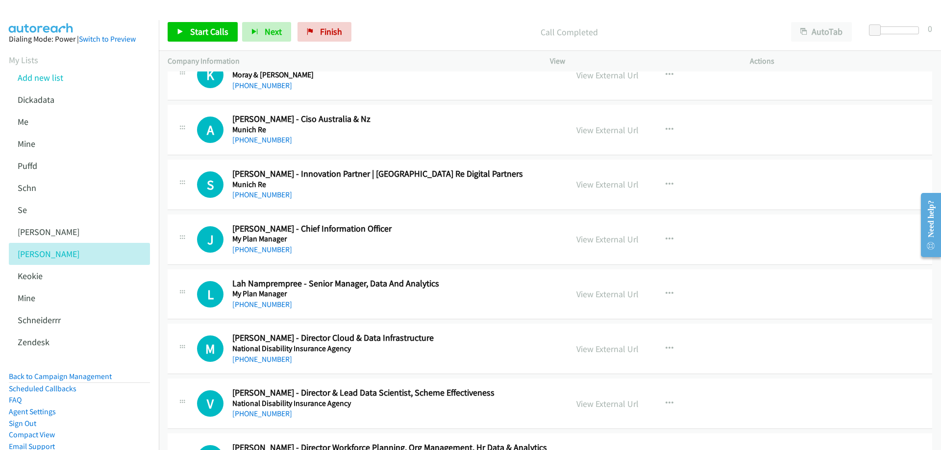
scroll to position [9167, 0]
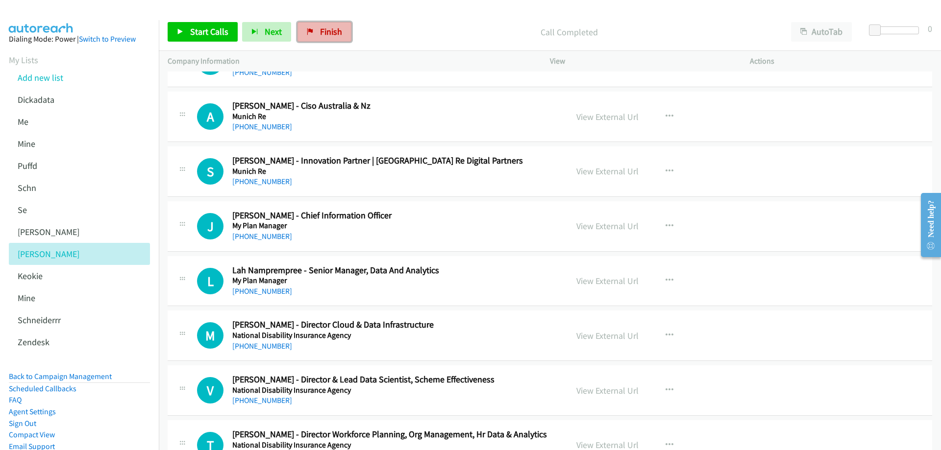
click at [328, 31] on span "Finish" at bounding box center [331, 31] width 22 height 11
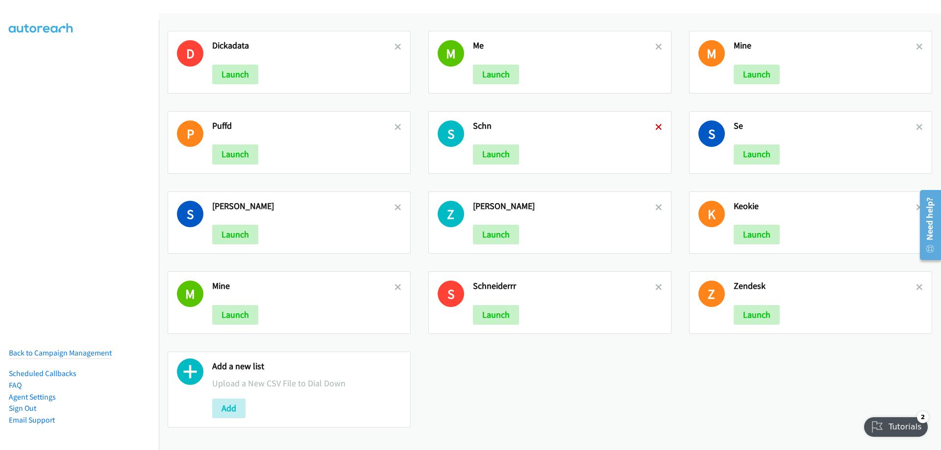
click at [655, 126] on icon at bounding box center [658, 128] width 7 height 7
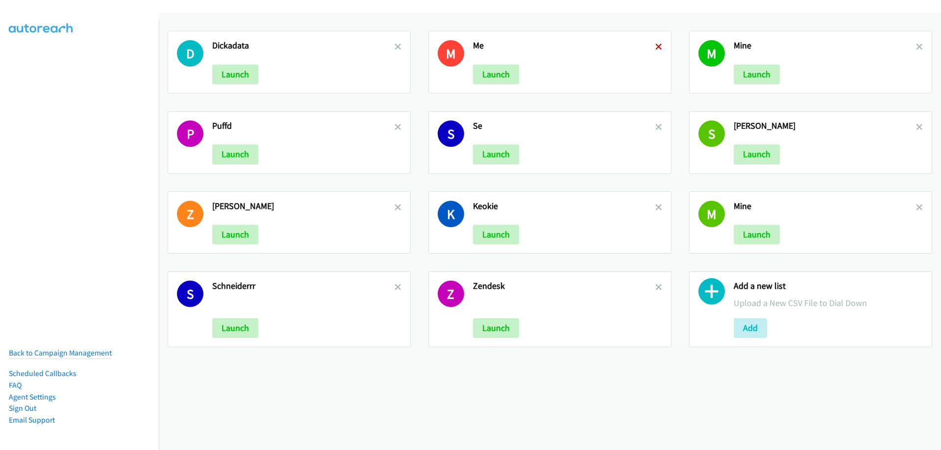
click at [655, 44] on icon at bounding box center [658, 47] width 7 height 7
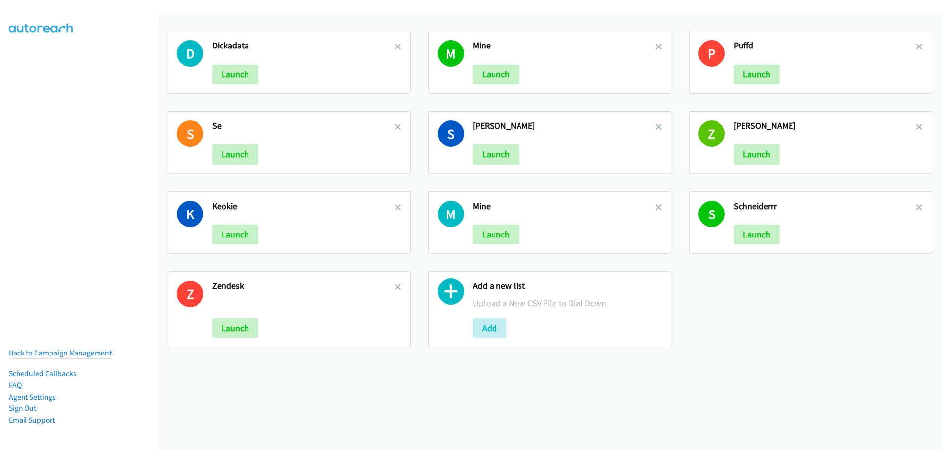
click at [655, 45] on icon at bounding box center [658, 47] width 7 height 7
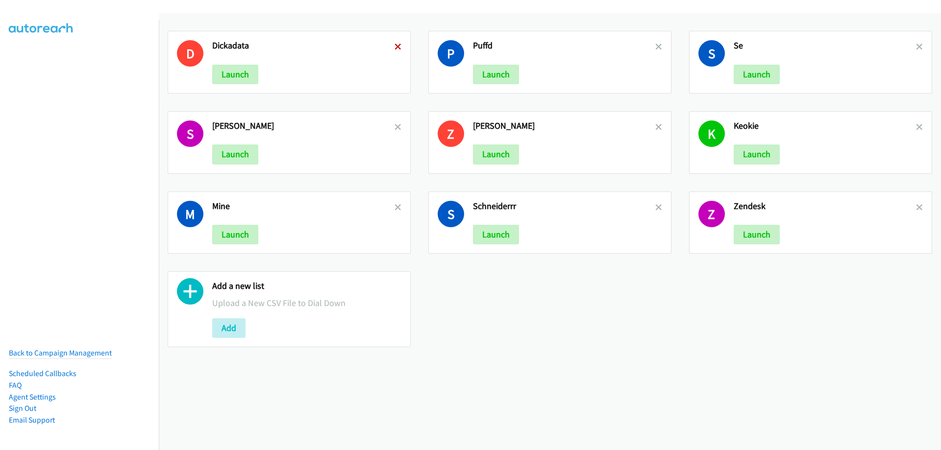
click at [395, 46] on icon at bounding box center [398, 47] width 7 height 7
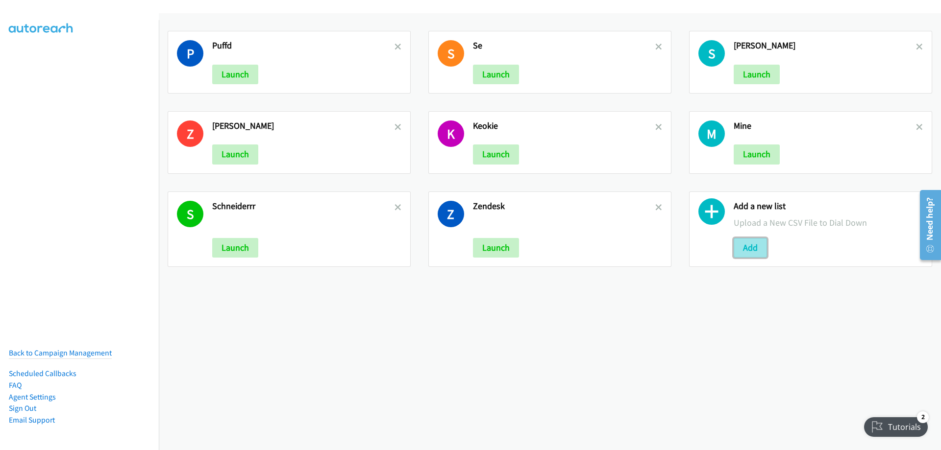
click at [744, 248] on button "Add" at bounding box center [750, 248] width 33 height 20
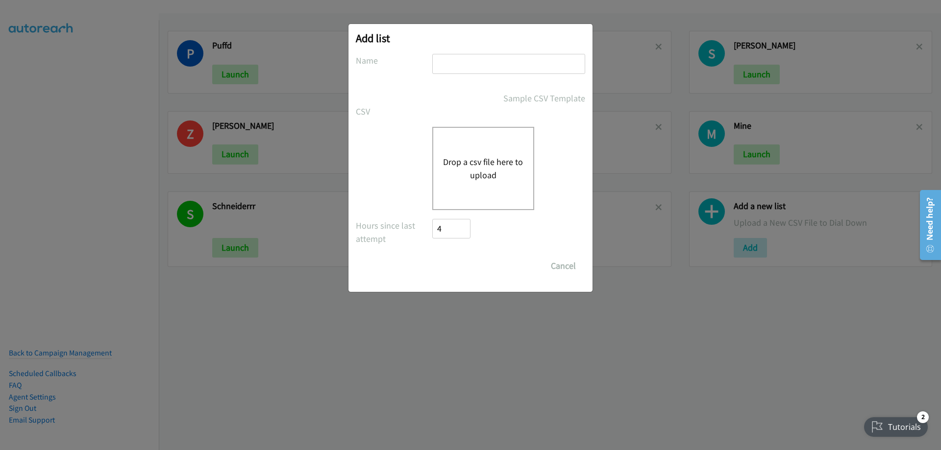
click at [469, 159] on button "Drop a csv file here to upload" at bounding box center [483, 168] width 80 height 26
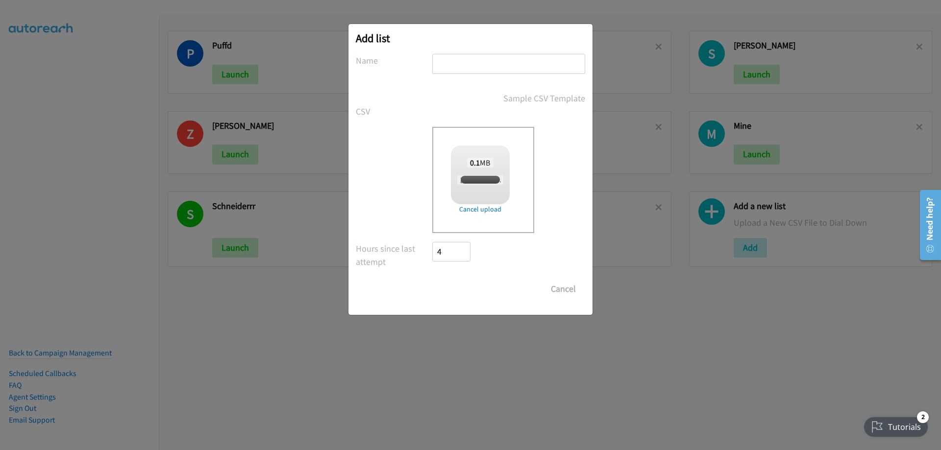
checkbox input "true"
click at [456, 84] on form "No phone fields were returned for that Report or List View Please upload a csv …" at bounding box center [470, 176] width 229 height 245
click at [458, 66] on input "text" at bounding box center [508, 64] width 153 height 20
type input "work"
click at [455, 288] on input "Save List" at bounding box center [457, 289] width 51 height 20
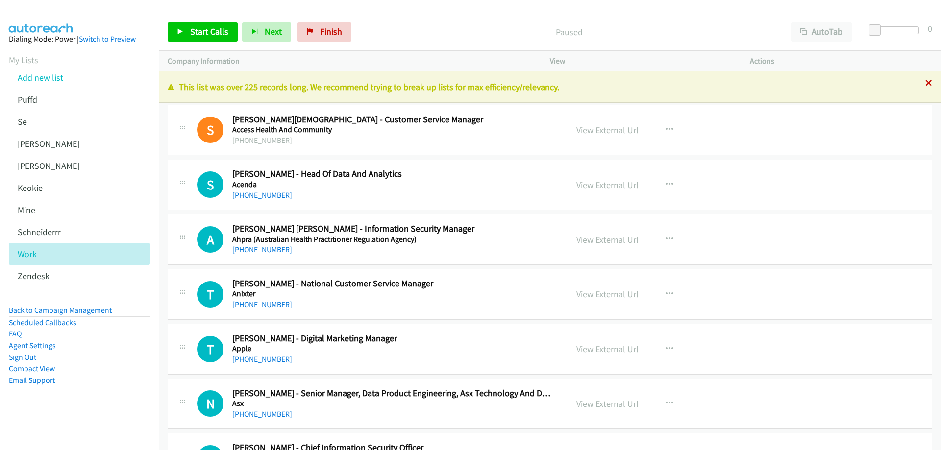
click at [926, 83] on icon at bounding box center [929, 83] width 7 height 7
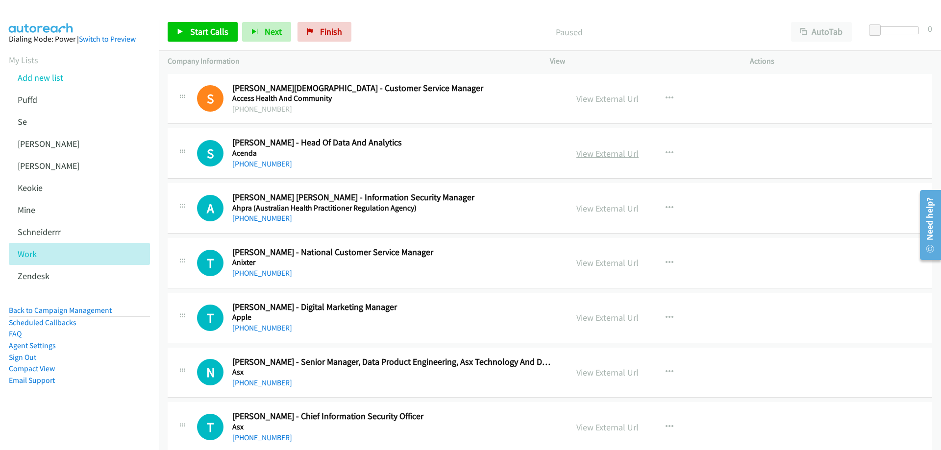
click at [597, 153] on link "View External Url" at bounding box center [607, 153] width 62 height 11
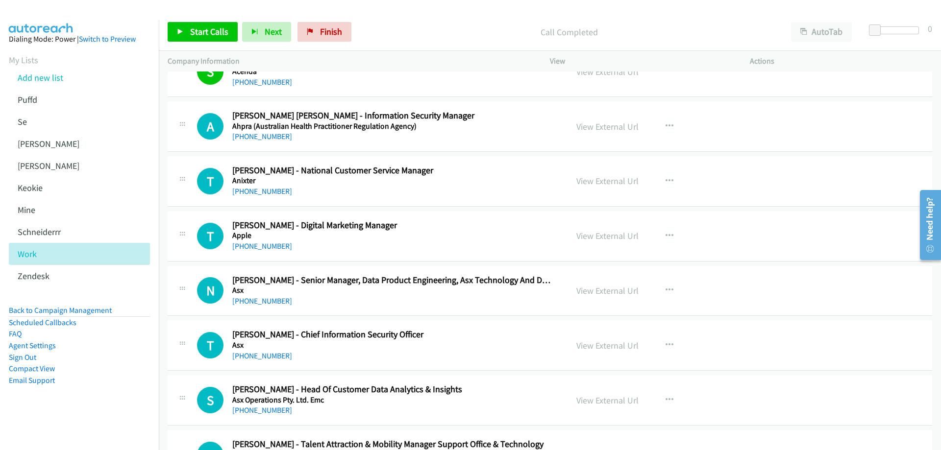
scroll to position [98, 0]
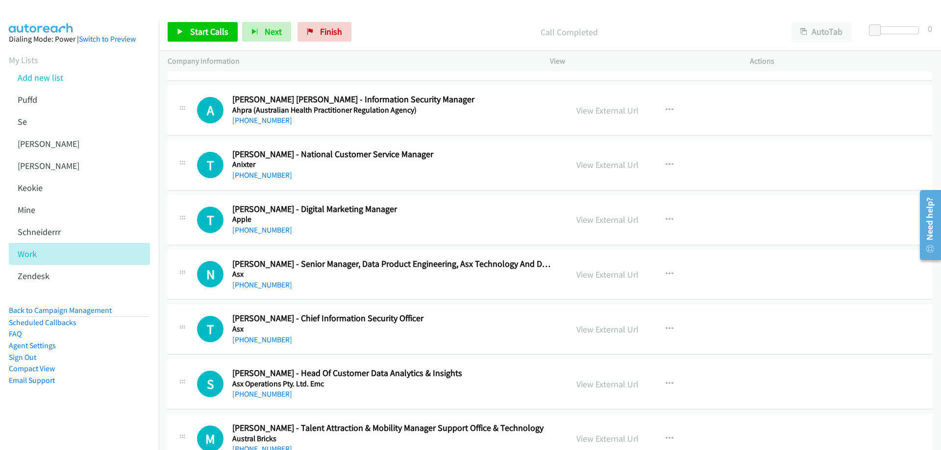
drag, startPoint x: 262, startPoint y: 120, endPoint x: 648, endPoint y: 135, distance: 386.6
click at [608, 111] on link "View External Url" at bounding box center [607, 110] width 62 height 11
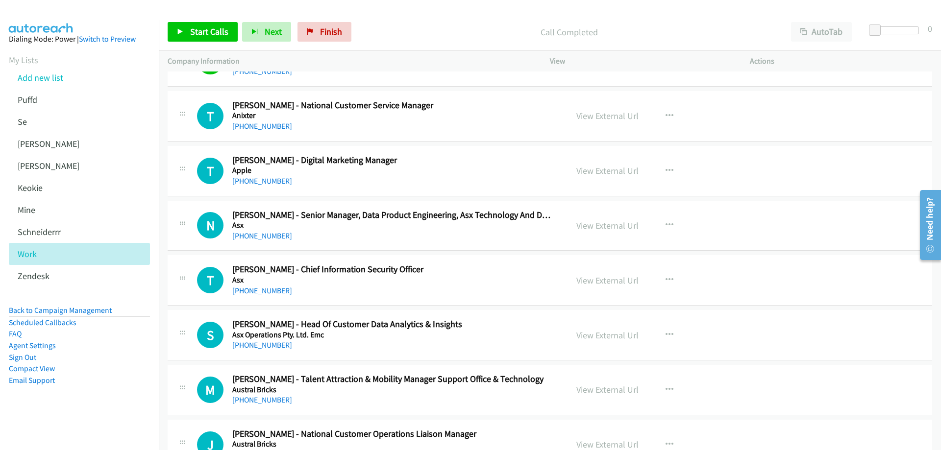
drag, startPoint x: 279, startPoint y: 125, endPoint x: 301, endPoint y: 136, distance: 24.6
click at [279, 125] on link "[PHONE_NUMBER]" at bounding box center [262, 126] width 60 height 9
click at [598, 120] on link "View External Url" at bounding box center [607, 115] width 62 height 11
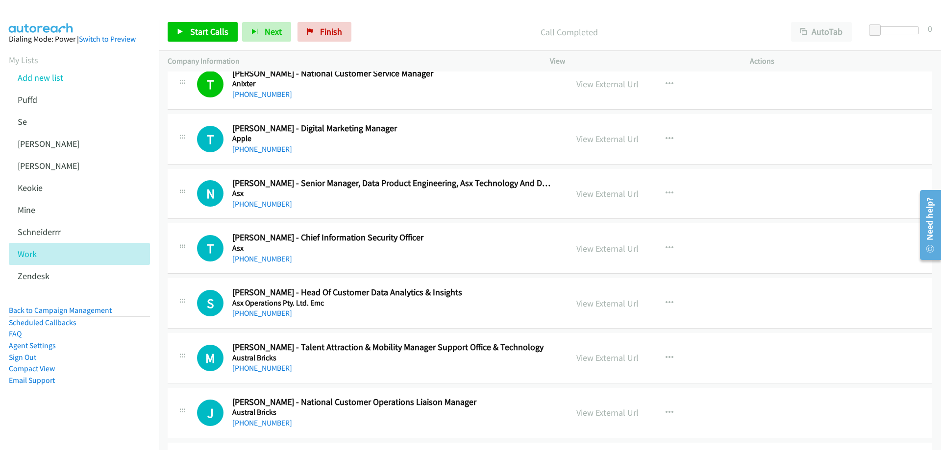
scroll to position [196, 0]
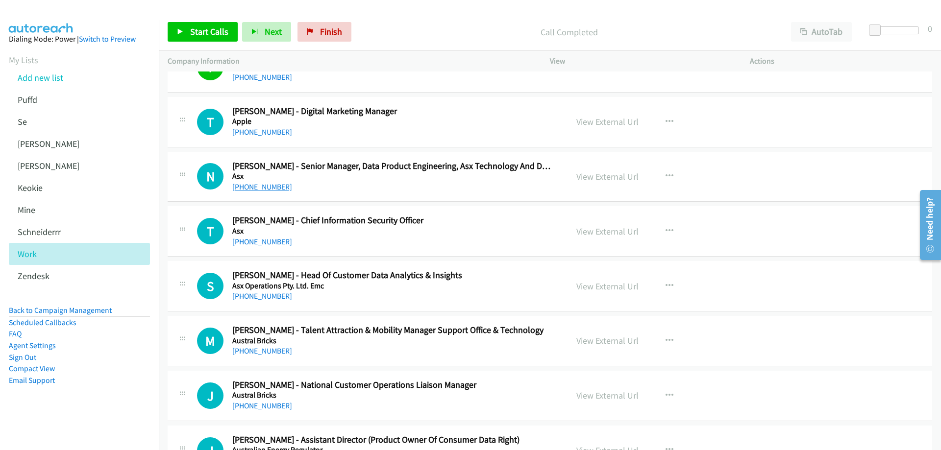
click at [266, 188] on link "[PHONE_NUMBER]" at bounding box center [262, 186] width 60 height 9
click at [617, 176] on link "View External Url" at bounding box center [607, 176] width 62 height 11
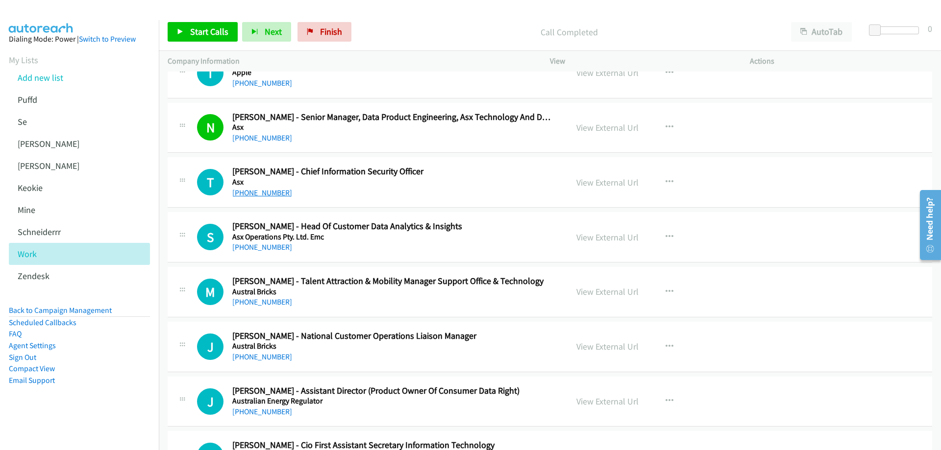
click at [264, 192] on link "[PHONE_NUMBER]" at bounding box center [262, 192] width 60 height 9
click at [616, 184] on link "View External Url" at bounding box center [607, 182] width 62 height 11
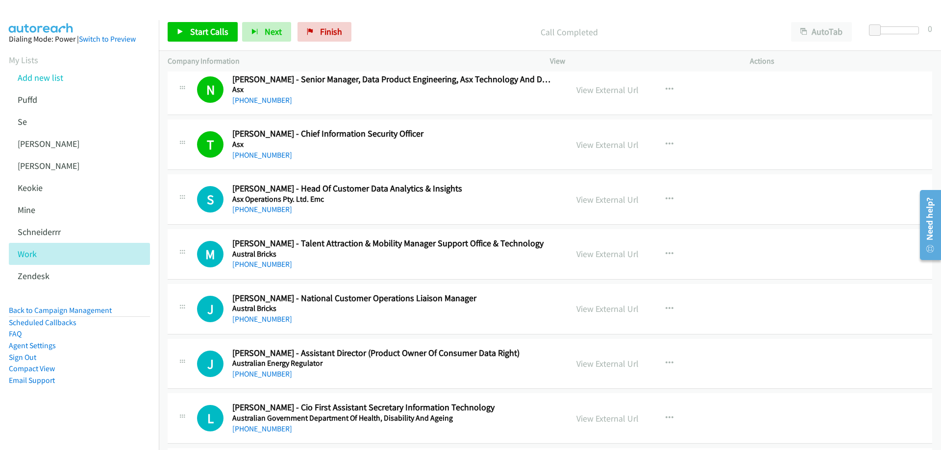
scroll to position [294, 0]
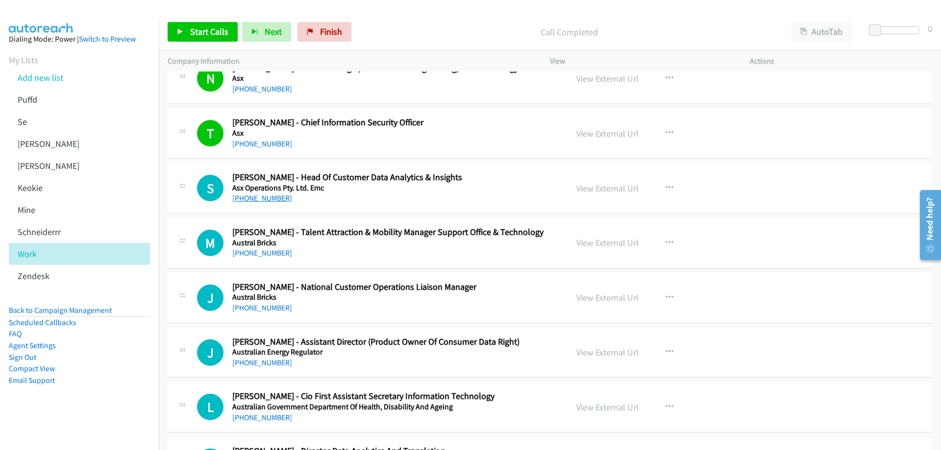
click at [267, 200] on link "[PHONE_NUMBER]" at bounding box center [262, 198] width 60 height 9
click at [617, 188] on link "View External Url" at bounding box center [607, 188] width 62 height 11
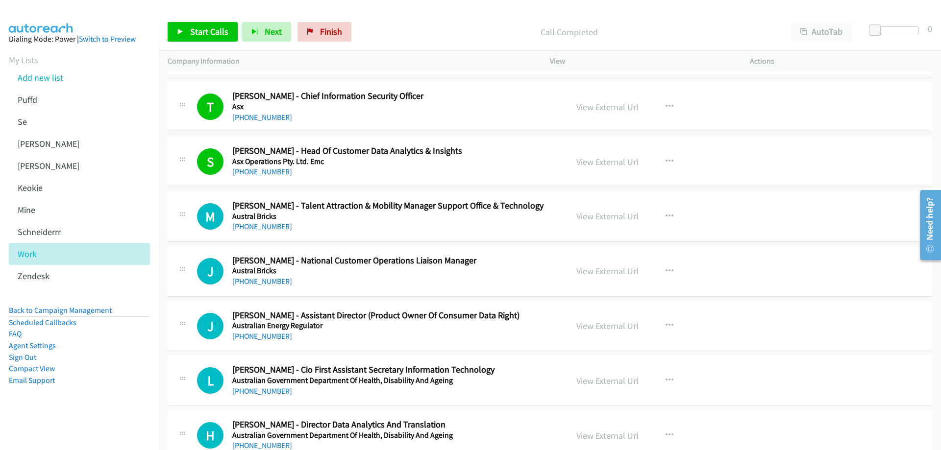
scroll to position [343, 0]
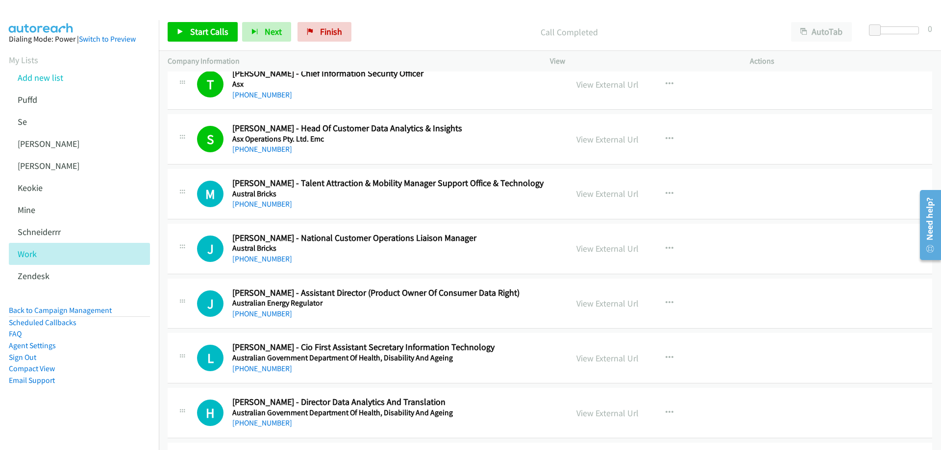
click at [263, 209] on div "[PHONE_NUMBER]" at bounding box center [392, 205] width 321 height 12
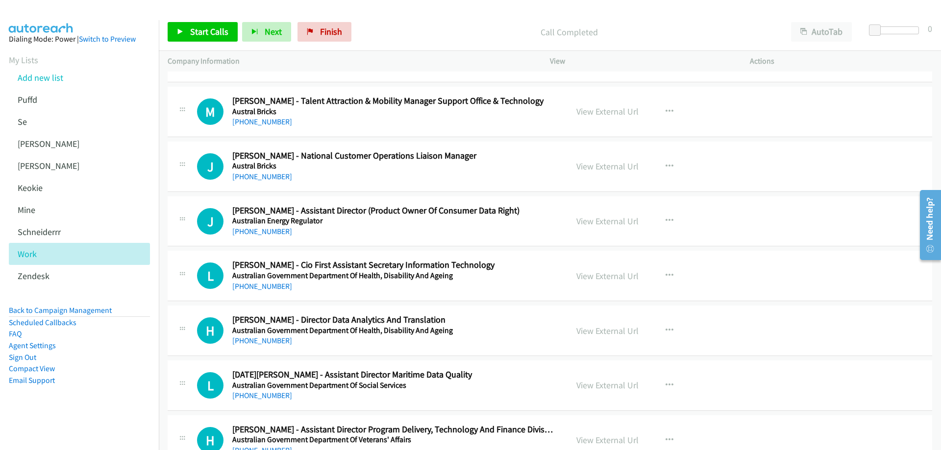
scroll to position [441, 0]
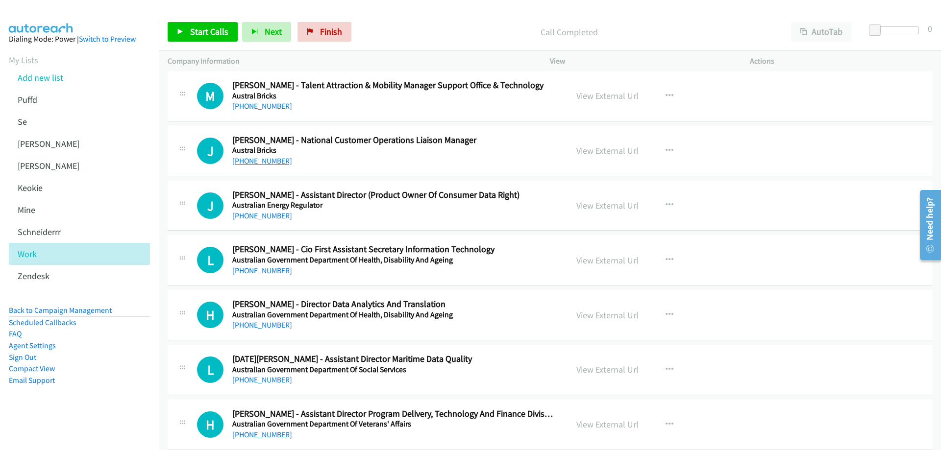
click at [274, 163] on link "[PHONE_NUMBER]" at bounding box center [262, 160] width 60 height 9
click at [594, 150] on link "View External Url" at bounding box center [607, 150] width 62 height 11
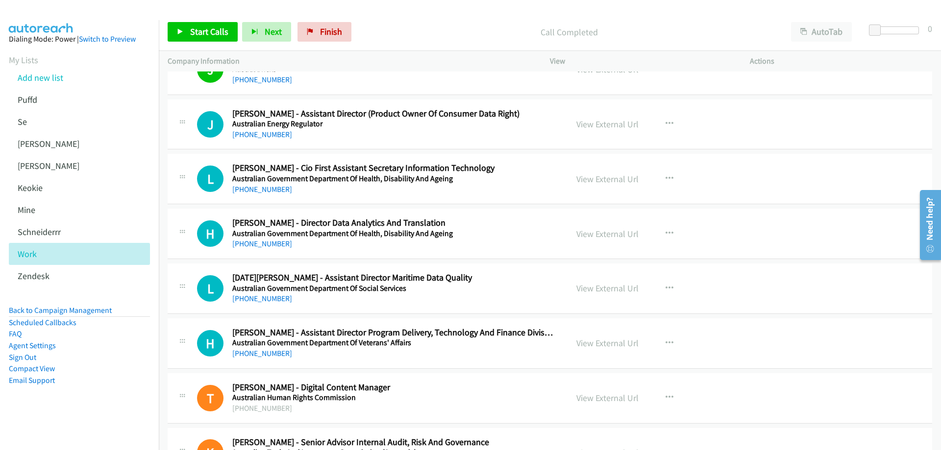
scroll to position [539, 0]
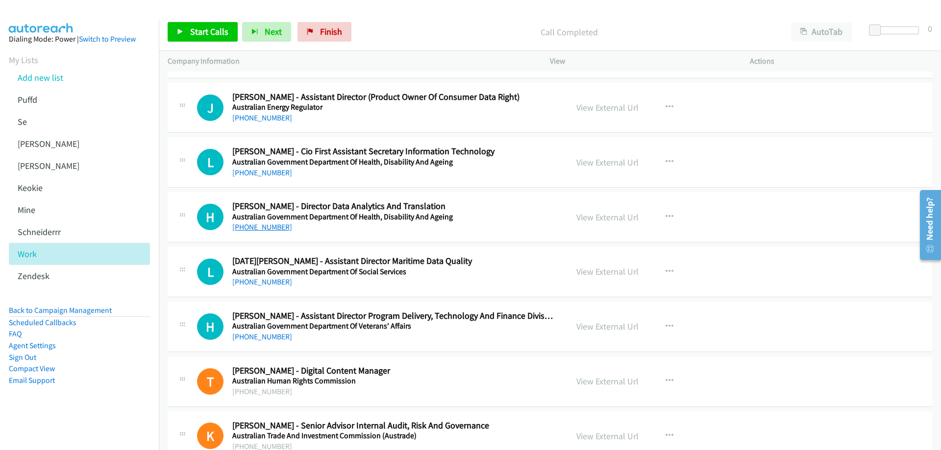
click at [259, 230] on link "[PHONE_NUMBER]" at bounding box center [262, 227] width 60 height 9
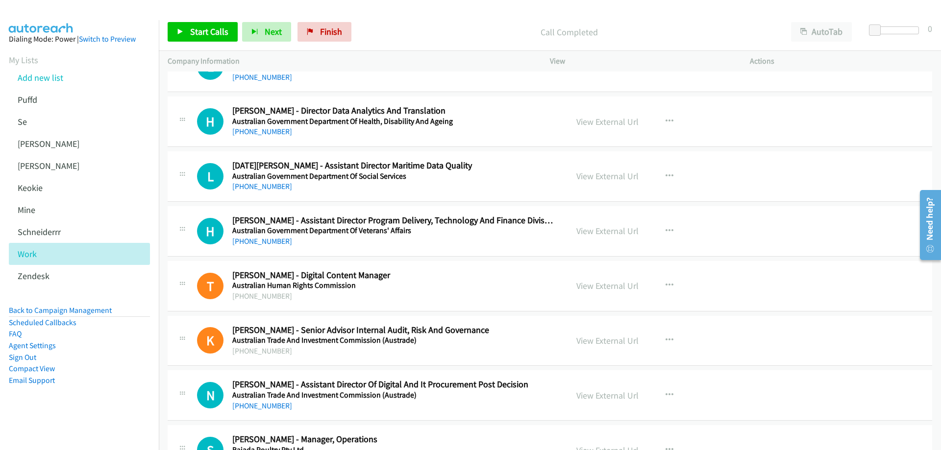
scroll to position [637, 0]
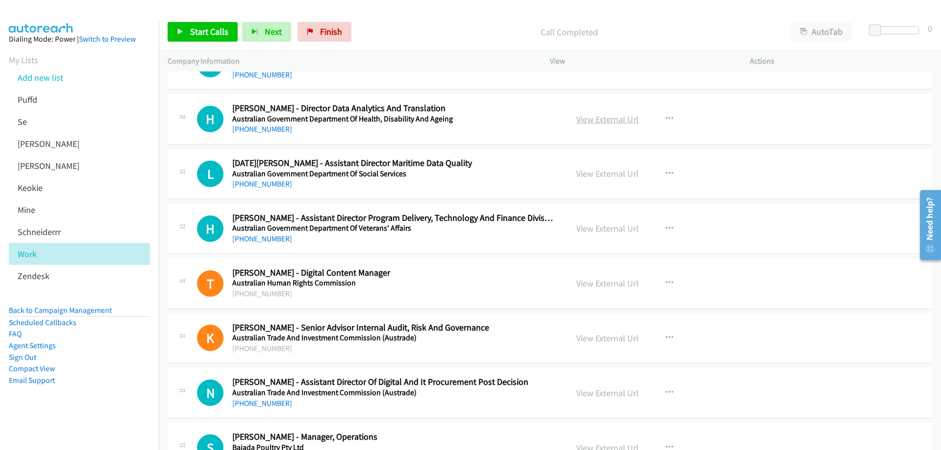
click at [583, 121] on link "View External Url" at bounding box center [607, 119] width 62 height 11
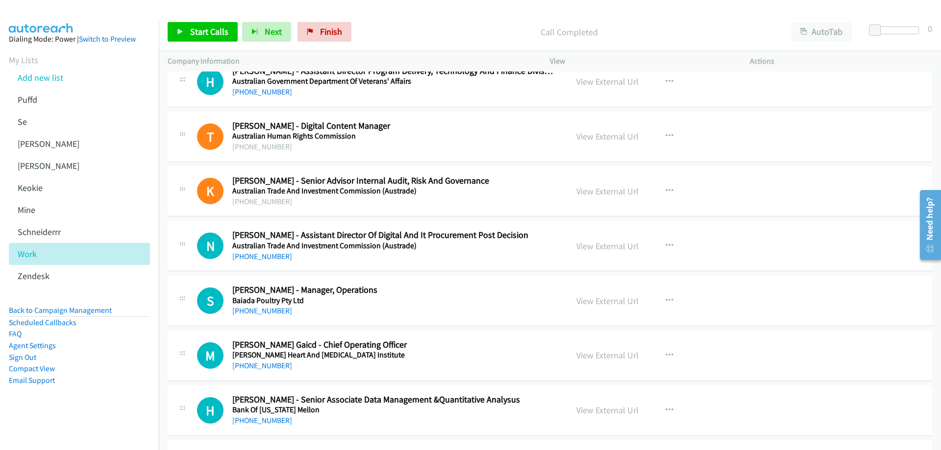
scroll to position [833, 0]
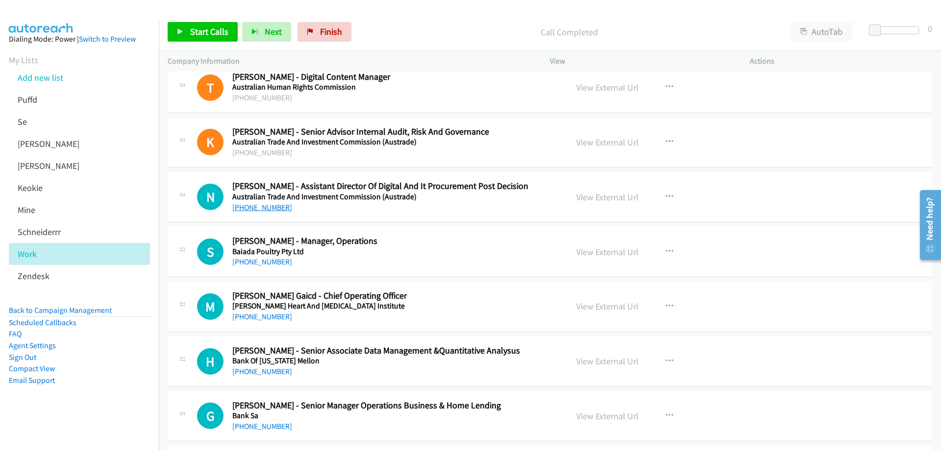
click at [277, 207] on link "[PHONE_NUMBER]" at bounding box center [262, 207] width 60 height 9
click at [605, 197] on link "View External Url" at bounding box center [607, 197] width 62 height 11
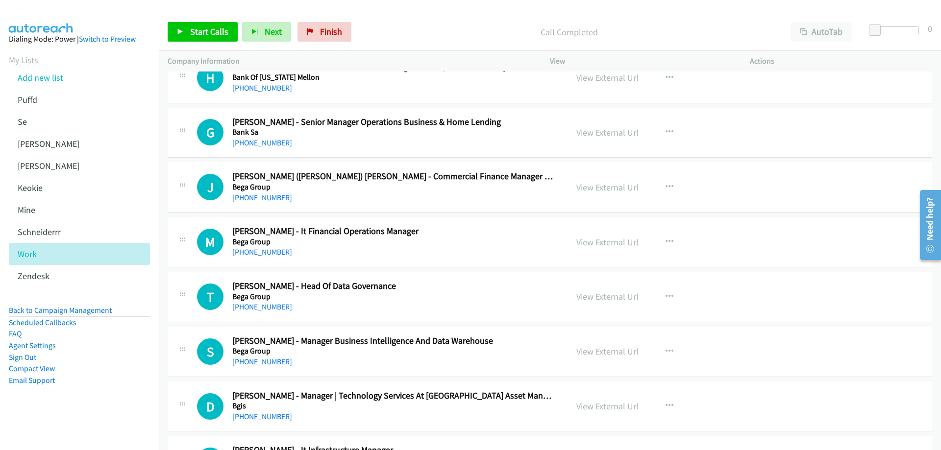
scroll to position [1127, 0]
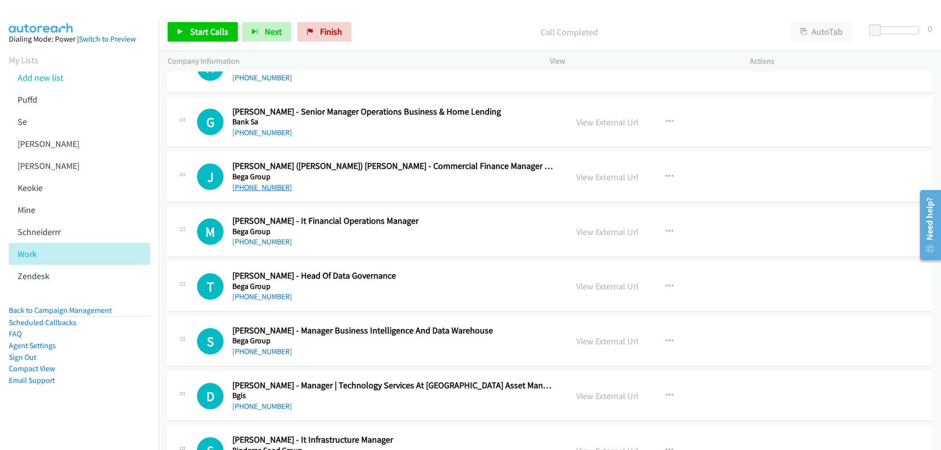
click at [265, 189] on link "[PHONE_NUMBER]" at bounding box center [262, 187] width 60 height 9
click at [616, 176] on link "View External Url" at bounding box center [607, 177] width 62 height 11
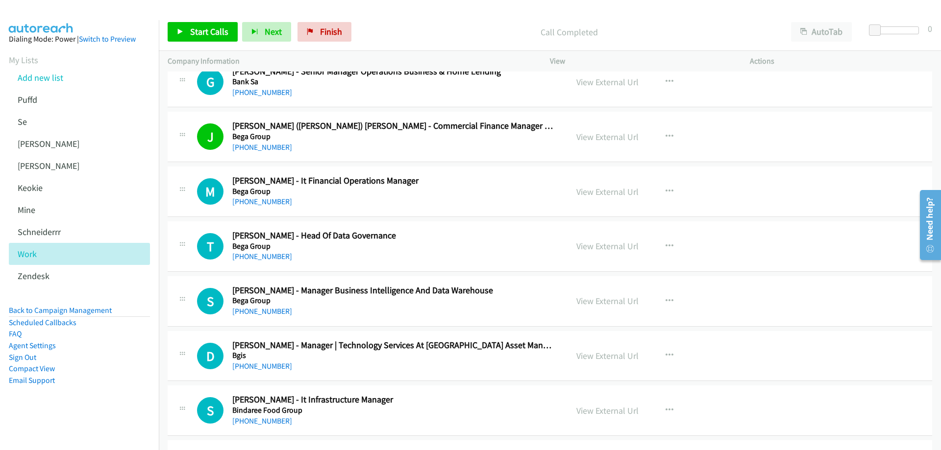
scroll to position [1176, 0]
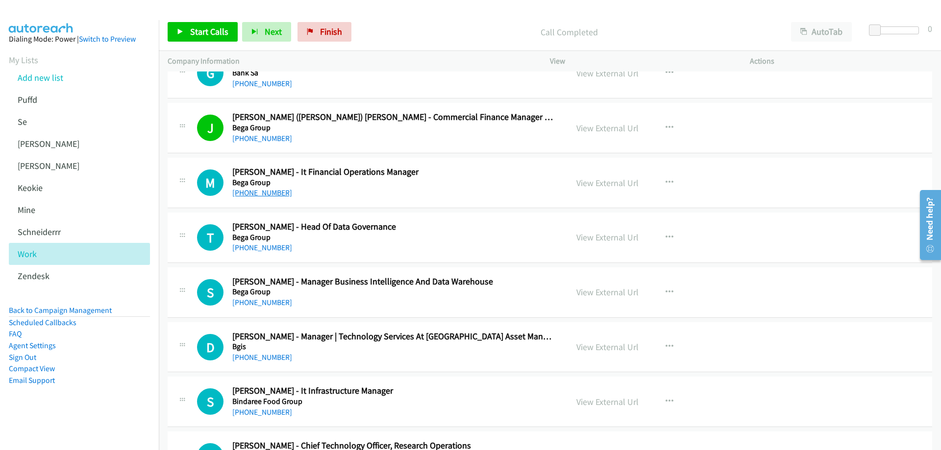
click at [274, 192] on link "[PHONE_NUMBER]" at bounding box center [262, 192] width 60 height 9
click at [587, 184] on link "View External Url" at bounding box center [607, 182] width 62 height 11
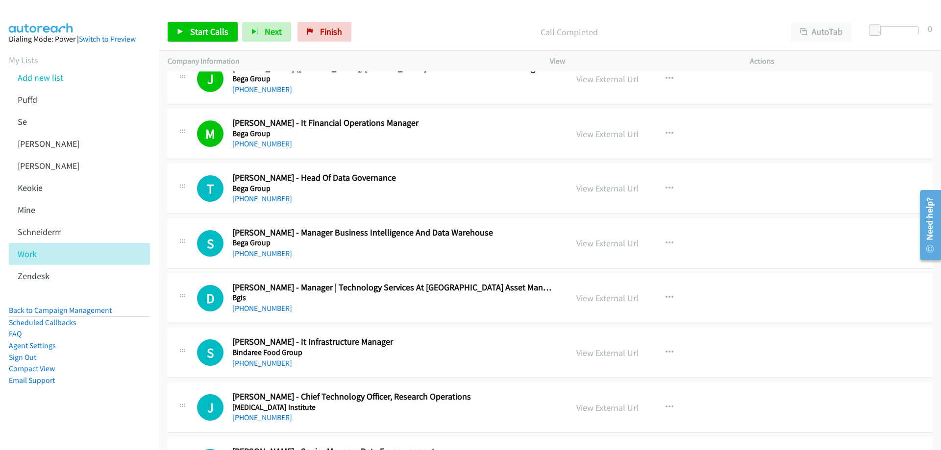
scroll to position [1275, 0]
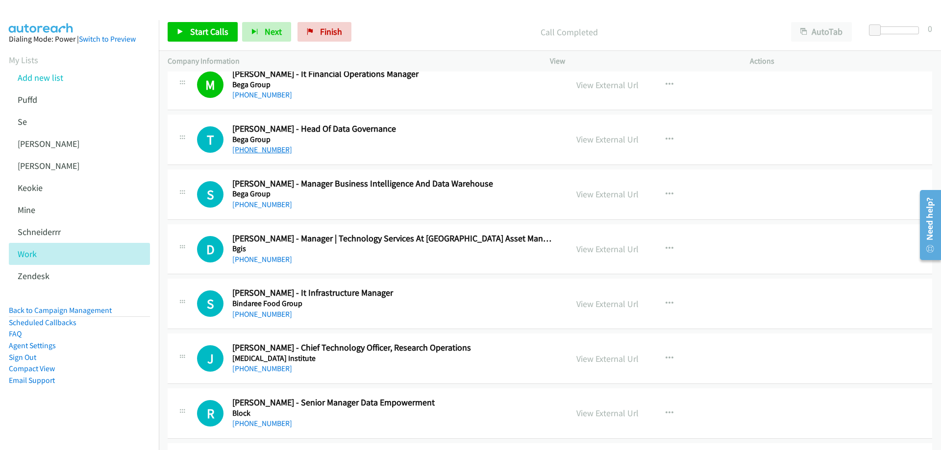
click at [268, 150] on link "[PHONE_NUMBER]" at bounding box center [262, 149] width 60 height 9
drag, startPoint x: 585, startPoint y: 141, endPoint x: 263, endPoint y: 138, distance: 322.6
drag, startPoint x: 600, startPoint y: 141, endPoint x: 407, endPoint y: 138, distance: 193.2
click at [600, 142] on link "View External Url" at bounding box center [607, 139] width 62 height 11
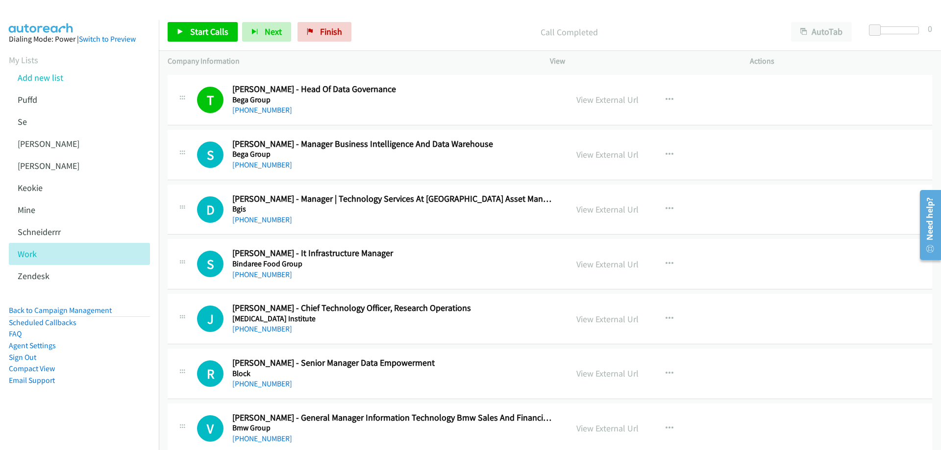
scroll to position [1324, 0]
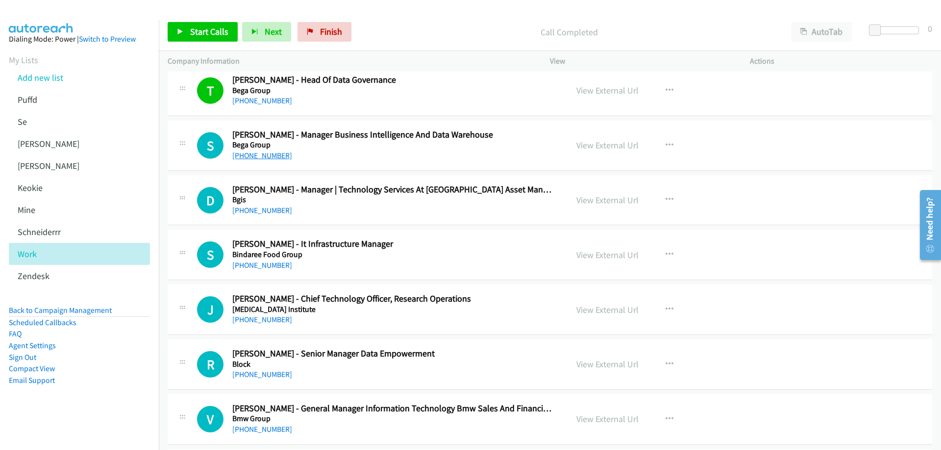
click at [261, 157] on link "[PHONE_NUMBER]" at bounding box center [262, 155] width 60 height 9
click at [597, 146] on link "View External Url" at bounding box center [607, 145] width 62 height 11
click at [614, 309] on link "View External Url" at bounding box center [607, 309] width 62 height 11
